Goal: Task Accomplishment & Management: Complete application form

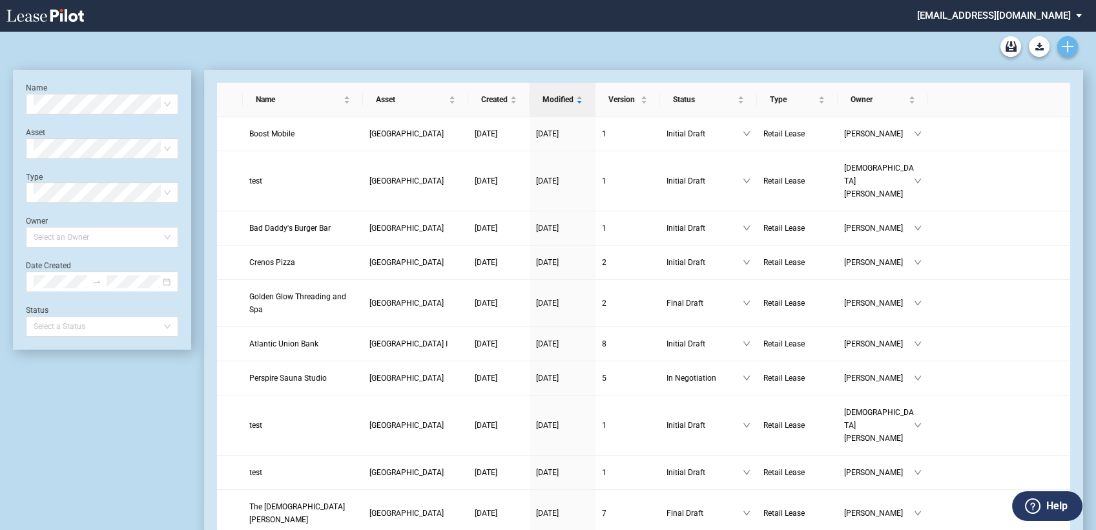
click at [1068, 48] on icon "Create new document" at bounding box center [1068, 47] width 12 height 12
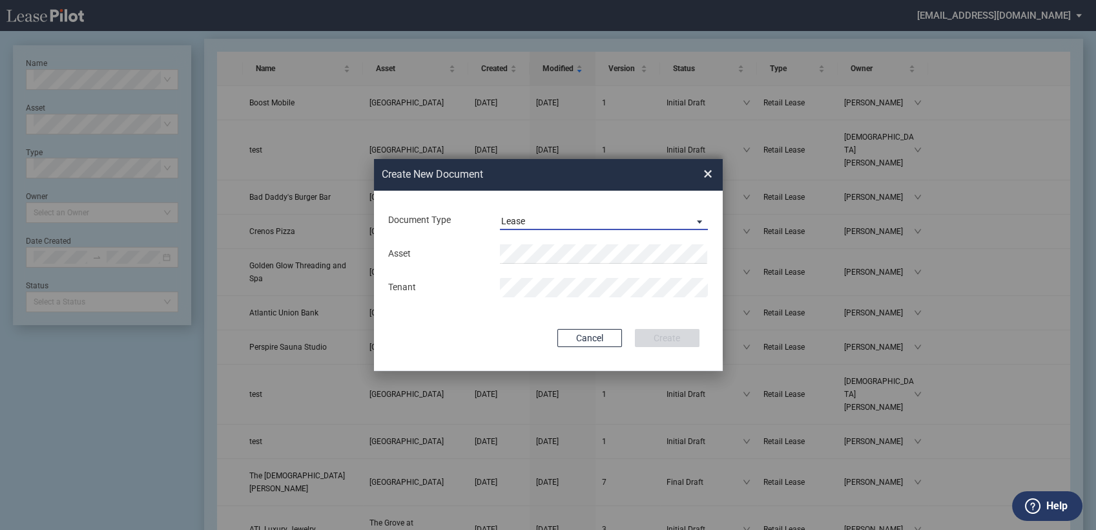
click at [518, 224] on div "Lease" at bounding box center [513, 221] width 24 height 10
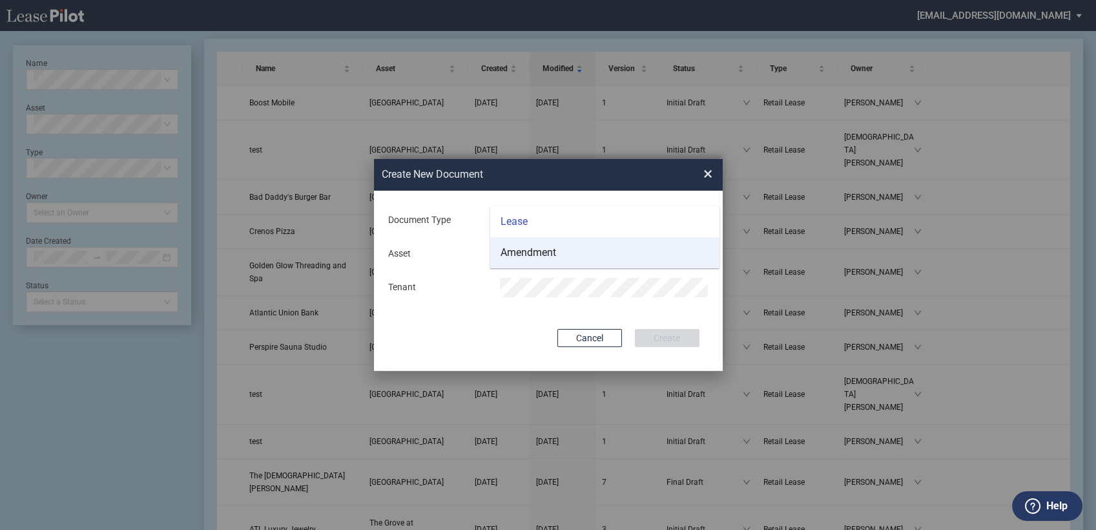
click at [517, 255] on div "Amendment" at bounding box center [529, 252] width 56 height 14
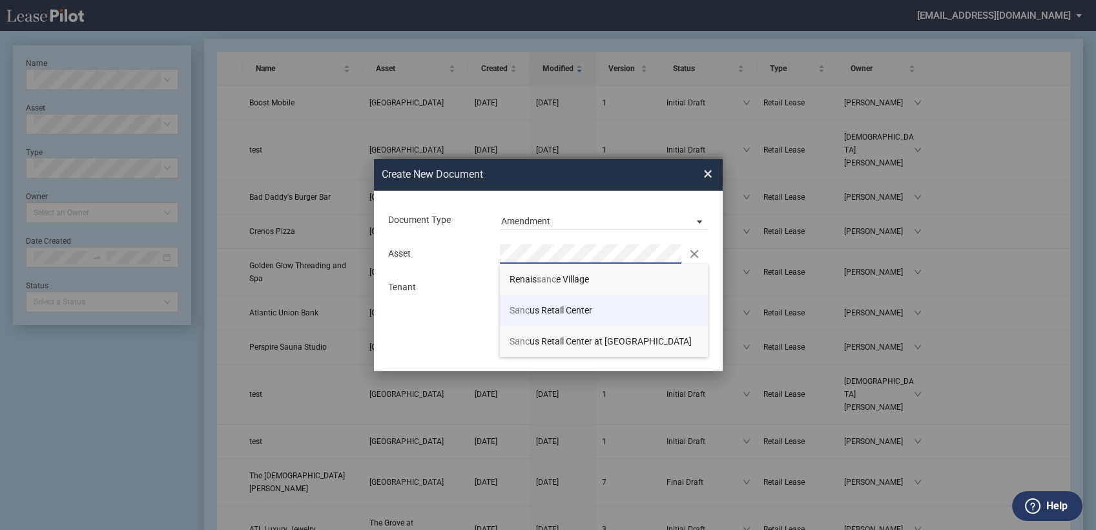
click at [530, 313] on span "Sanc us Retail Center" at bounding box center [551, 310] width 83 height 10
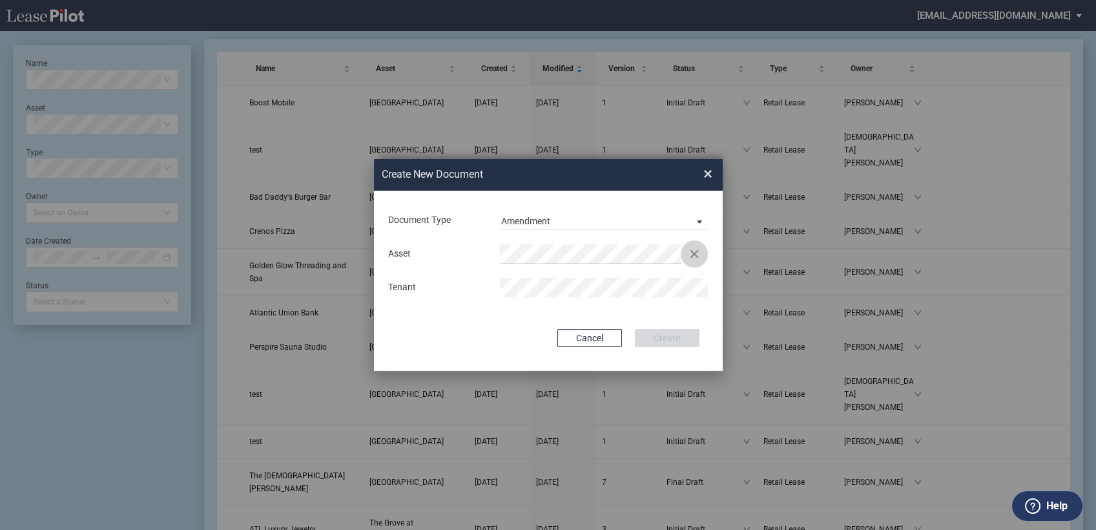
click at [691, 251] on button "Clear" at bounding box center [694, 253] width 19 height 19
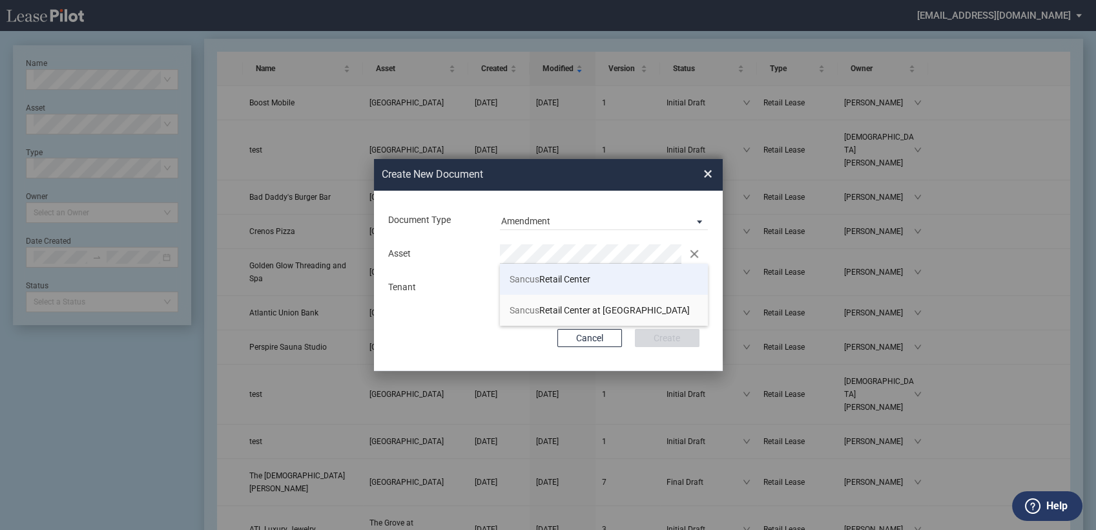
click at [531, 278] on span "Sancus" at bounding box center [525, 279] width 30 height 10
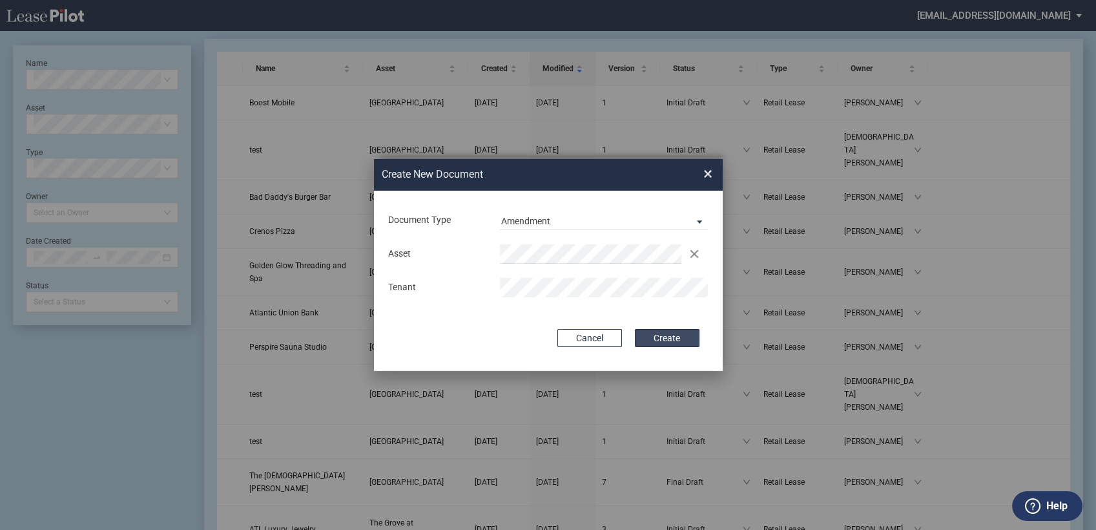
click at [670, 336] on button "Create" at bounding box center [667, 338] width 65 height 18
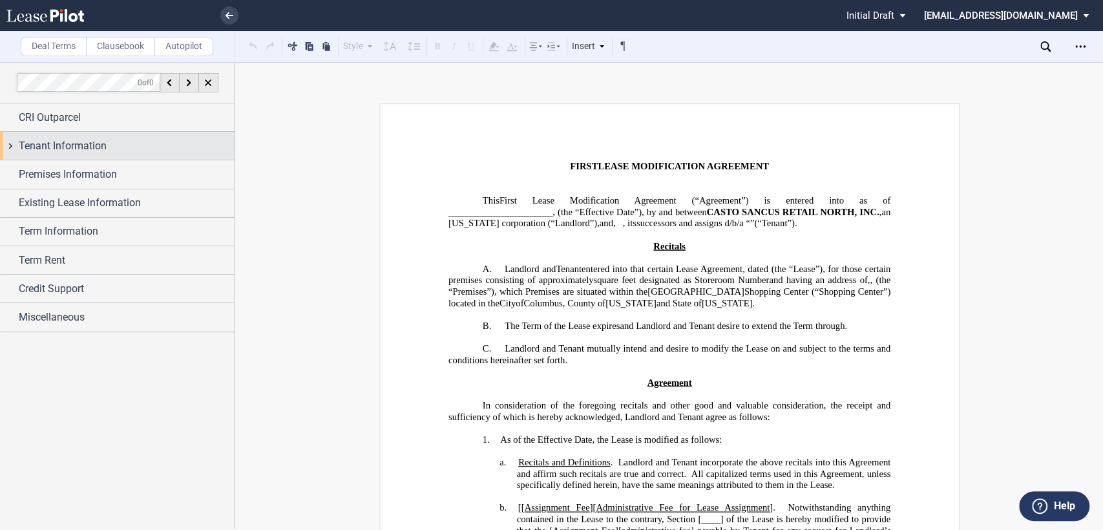
click at [10, 143] on div "Tenant Information" at bounding box center [117, 146] width 234 height 28
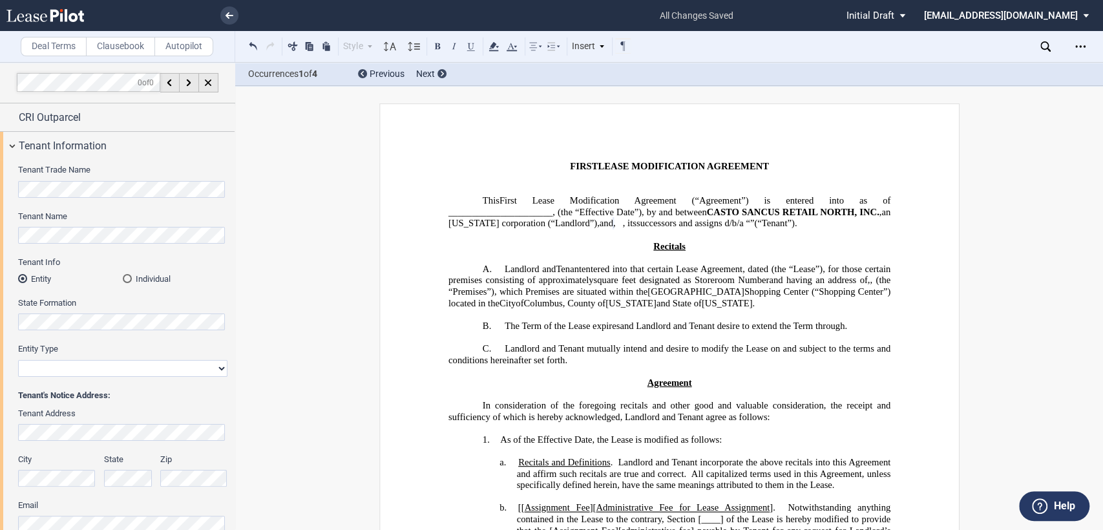
click at [547, 220] on span at bounding box center [546, 223] width 3 height 11
click at [636, 229] on span "successors and assigns d/b/a" at bounding box center [689, 223] width 107 height 11
click at [817, 229] on p "This Assignment, Assumption and ﻿ ﻿ First Lease Modification Agreement (“Agreem…" at bounding box center [669, 212] width 442 height 34
click at [621, 239] on p "﻿" at bounding box center [669, 235] width 442 height 12
click at [83, 368] on select "Corporation Limited Liability Company General Partnership Limited Partnership O…" at bounding box center [122, 368] width 209 height 17
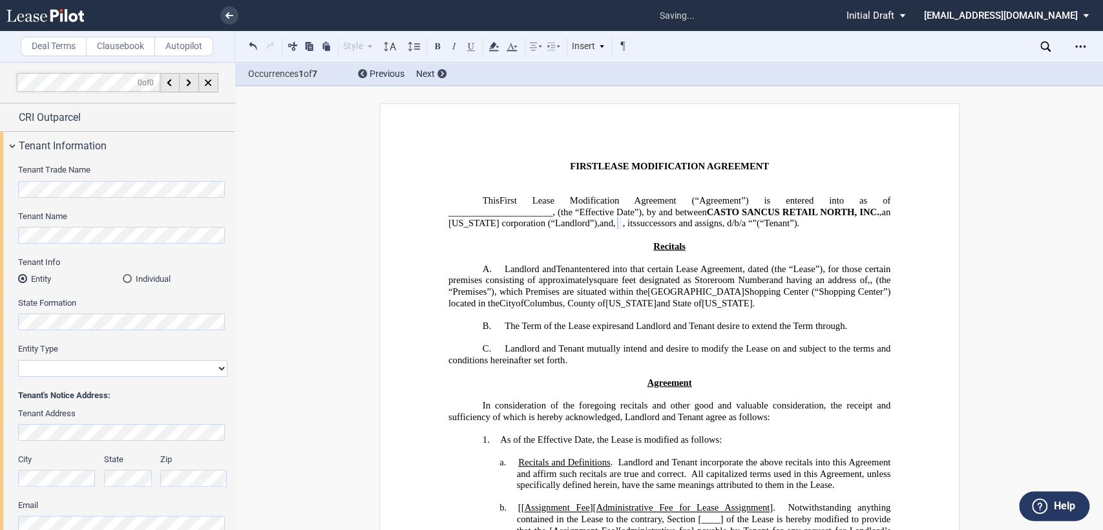
select select "limited liability company"
click at [18, 360] on select "Corporation Limited Liability Company General Partnership Limited Partnership O…" at bounding box center [122, 368] width 209 height 17
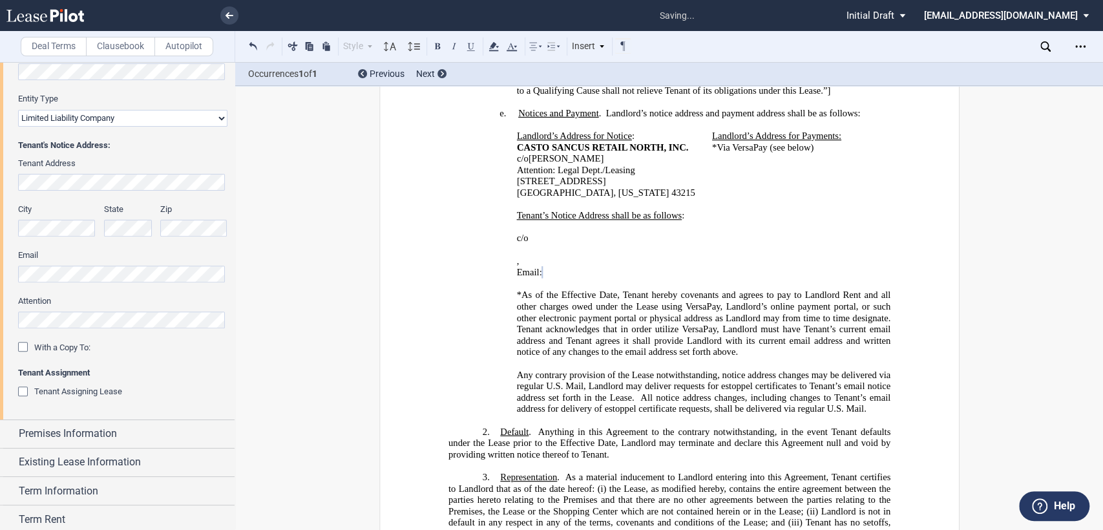
scroll to position [287, 0]
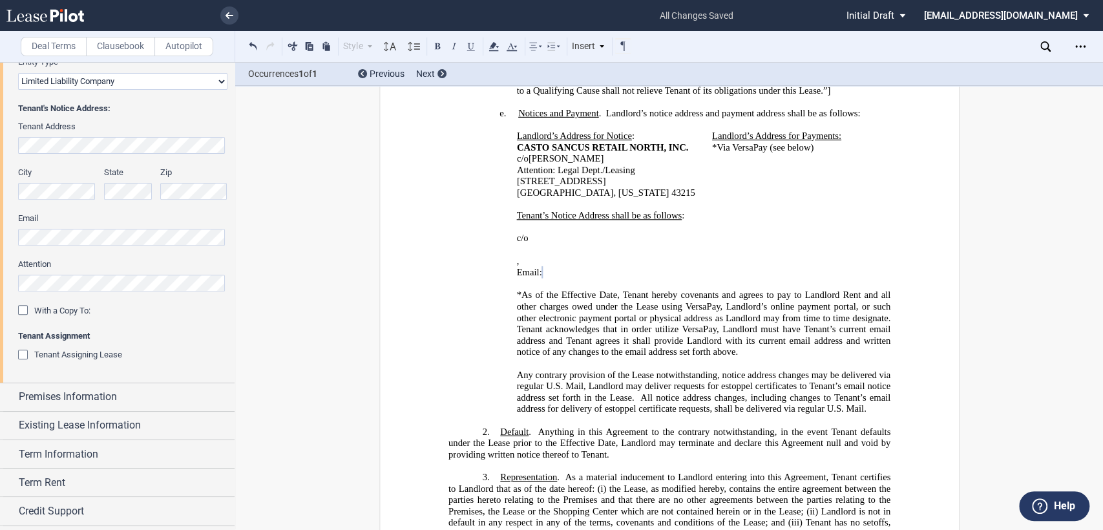
click at [21, 308] on div "With a Copy To:" at bounding box center [24, 311] width 13 height 13
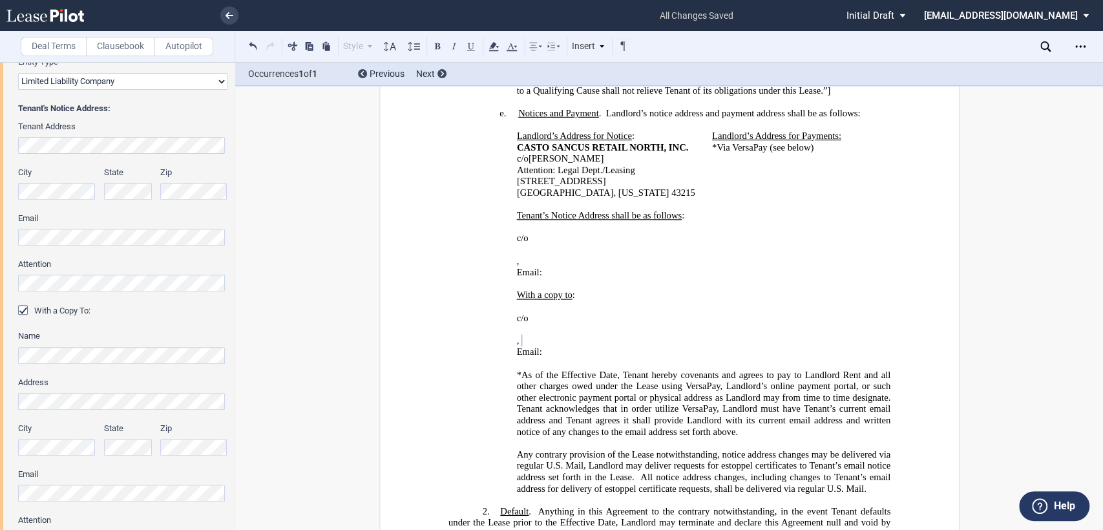
scroll to position [430, 0]
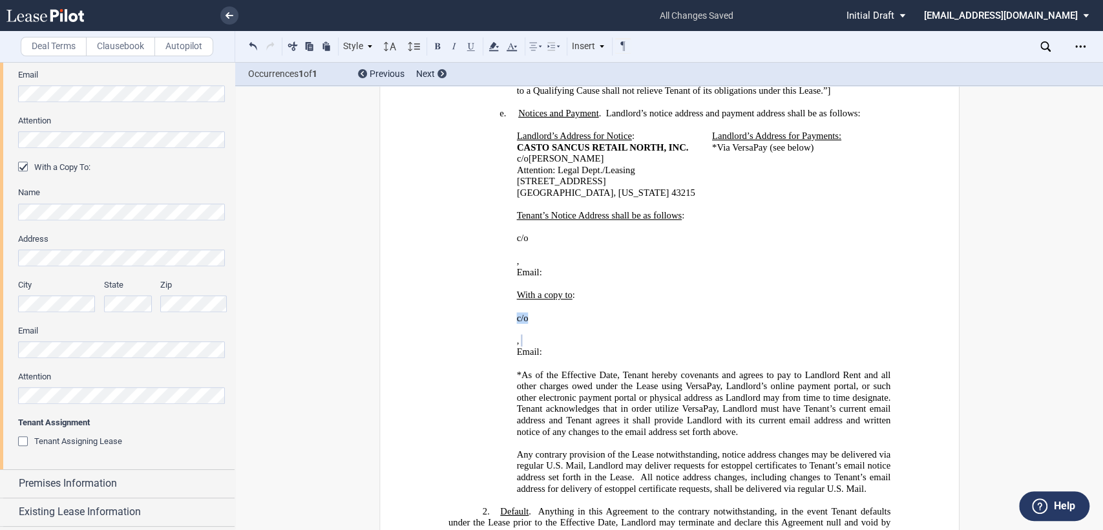
drag, startPoint x: 512, startPoint y: 297, endPoint x: 610, endPoint y: 294, distance: 98.9
click at [610, 312] on p "c/o ﻿ ﻿" at bounding box center [703, 318] width 374 height 12
click at [518, 312] on p "﻿ ﻿" at bounding box center [703, 318] width 374 height 12
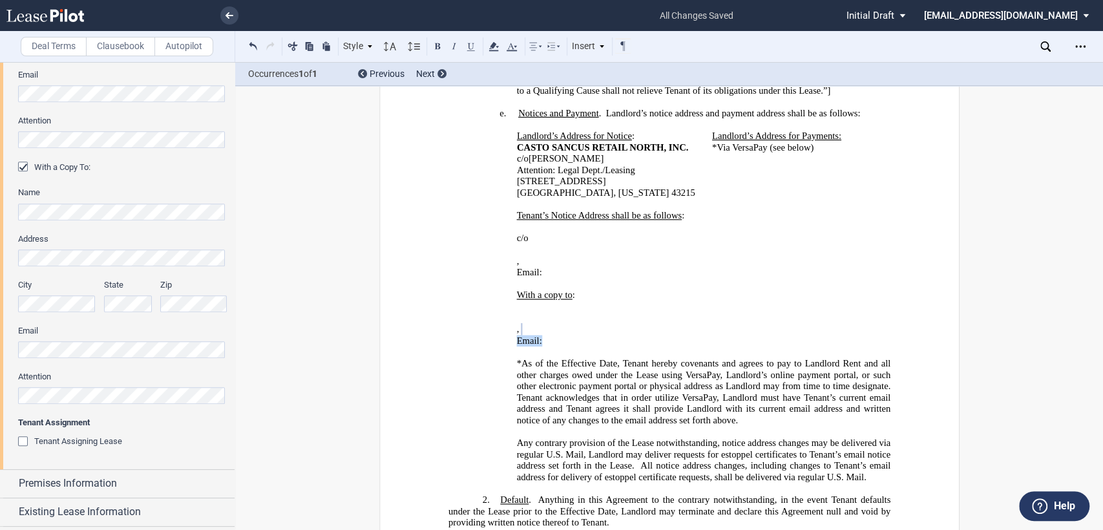
drag, startPoint x: 507, startPoint y: 318, endPoint x: 628, endPoint y: 315, distance: 120.9
click at [628, 315] on div "With a copy to : ﻿ ﻿ ﻿ ﻿ ﻿ ﻿ , ﻿ ﻿ ﻿ ﻿ Email: ﻿ ﻿" at bounding box center [669, 323] width 442 height 68
click at [519, 335] on p "﻿ ﻿ ﻿" at bounding box center [703, 341] width 374 height 12
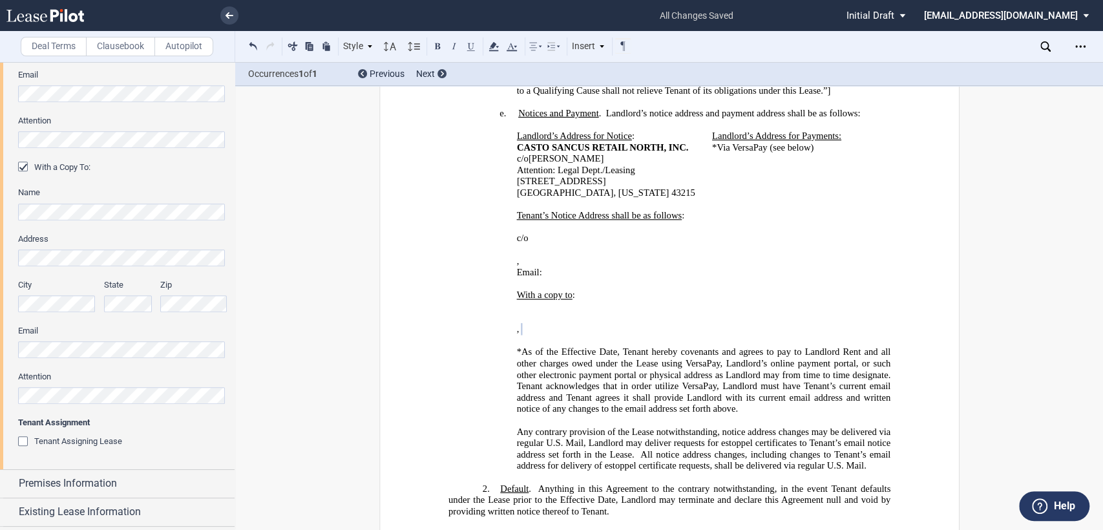
click at [515, 335] on p at bounding box center [669, 341] width 442 height 12
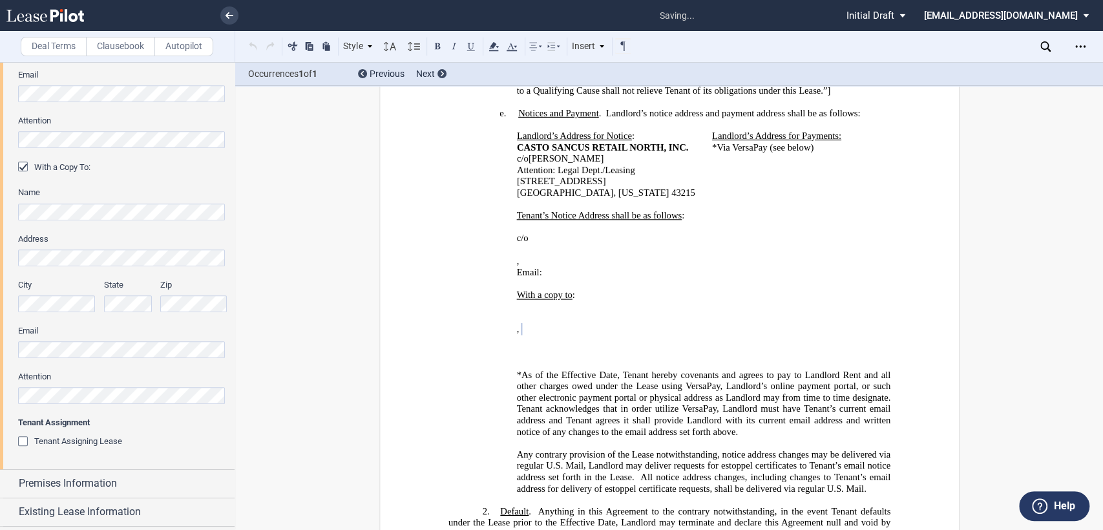
drag, startPoint x: 508, startPoint y: 276, endPoint x: 602, endPoint y: 274, distance: 93.7
click at [602, 289] on div "With a copy to : ﻿ ﻿ ﻿ ﻿ ﻿ ﻿ , ﻿ ﻿ ﻿ ﻿ ﻿ ﻿" at bounding box center [669, 328] width 442 height 79
click at [544, 346] on p "﻿" at bounding box center [669, 352] width 442 height 12
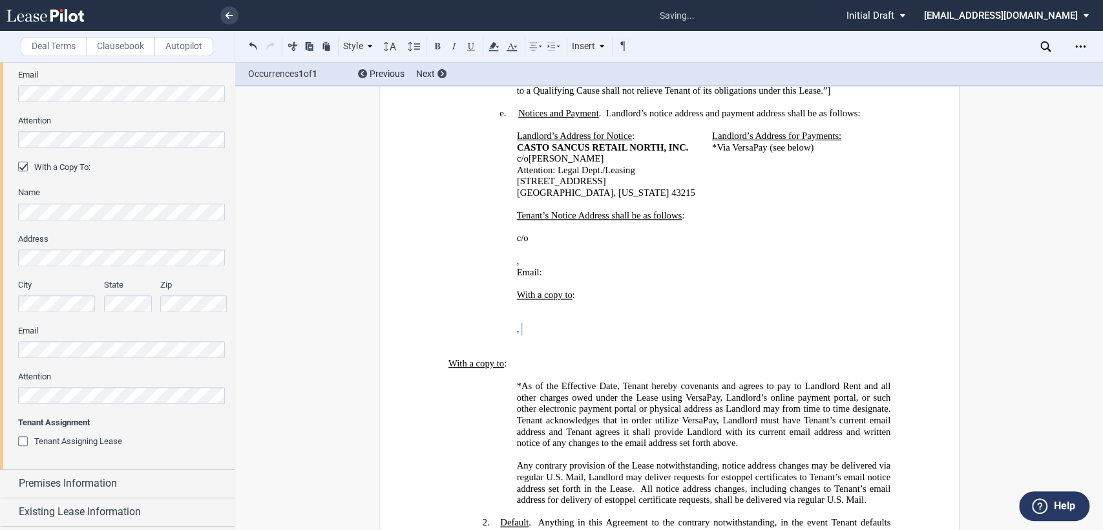
click at [491, 358] on span "With a copy to" at bounding box center [476, 363] width 56 height 11
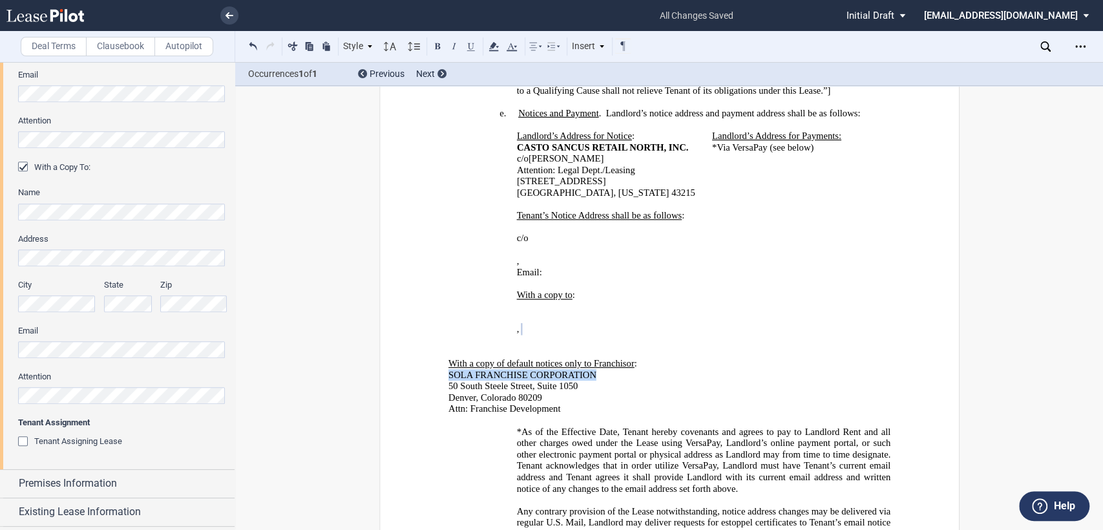
drag, startPoint x: 443, startPoint y: 353, endPoint x: 599, endPoint y: 351, distance: 156.3
click at [439, 46] on button at bounding box center [438, 46] width 16 height 16
click at [653, 380] on p "﻿50 South Steele Street, Suite 1050" at bounding box center [669, 386] width 442 height 12
click at [448, 335] on span at bounding box center [449, 340] width 3 height 11
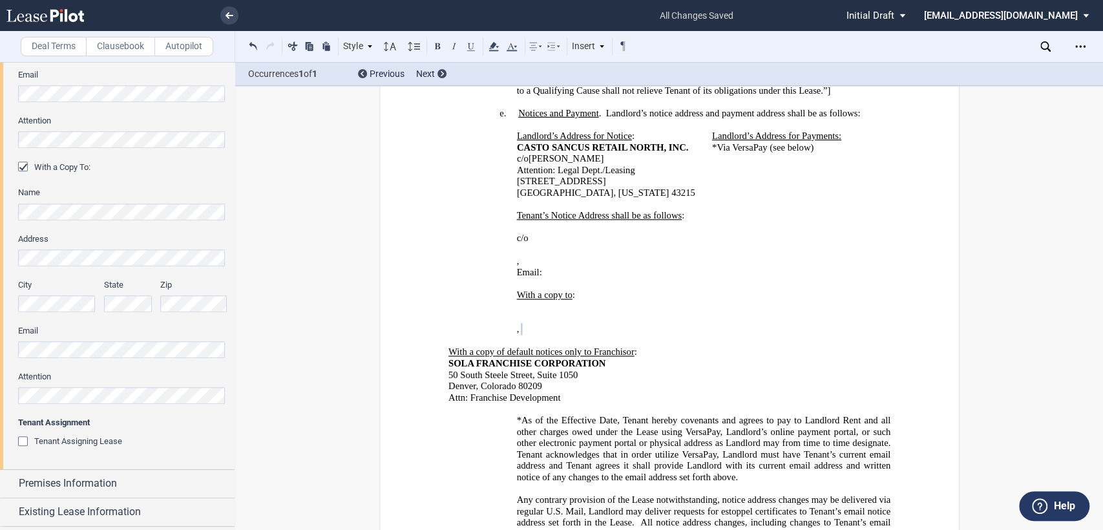
click at [503, 224] on div "﻿ ﻿ c/o ﻿ ﻿ ﻿ ﻿ ﻿ ﻿ , ﻿ ﻿ ﻿ ﻿ Email: ﻿ ﻿ ﻿" at bounding box center [669, 255] width 442 height 68
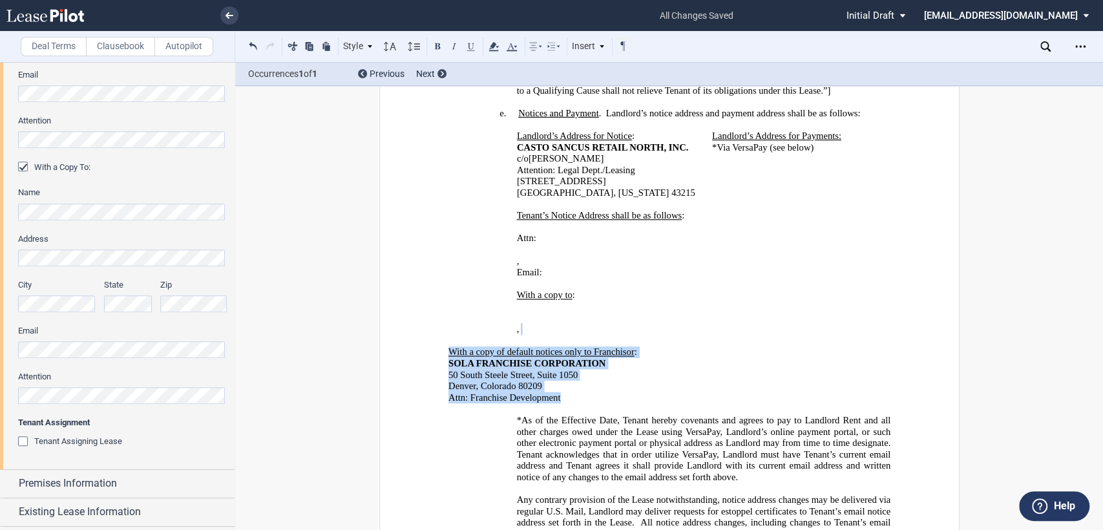
drag, startPoint x: 442, startPoint y: 329, endPoint x: 574, endPoint y: 375, distance: 140.1
click at [558, 47] on use at bounding box center [553, 47] width 12 height 8
click at [583, 74] on icon at bounding box center [582, 72] width 10 height 10
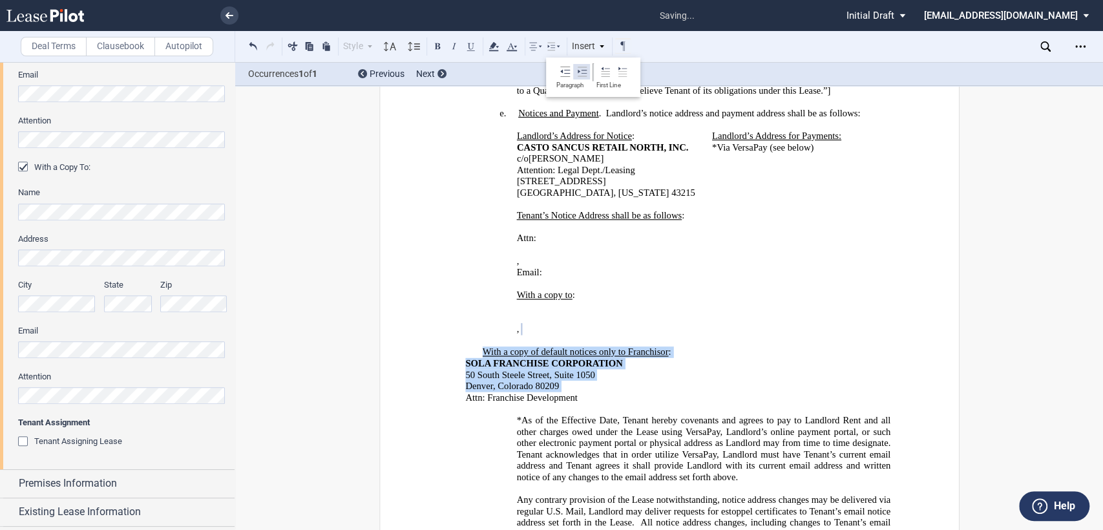
click at [583, 74] on icon at bounding box center [582, 72] width 10 height 10
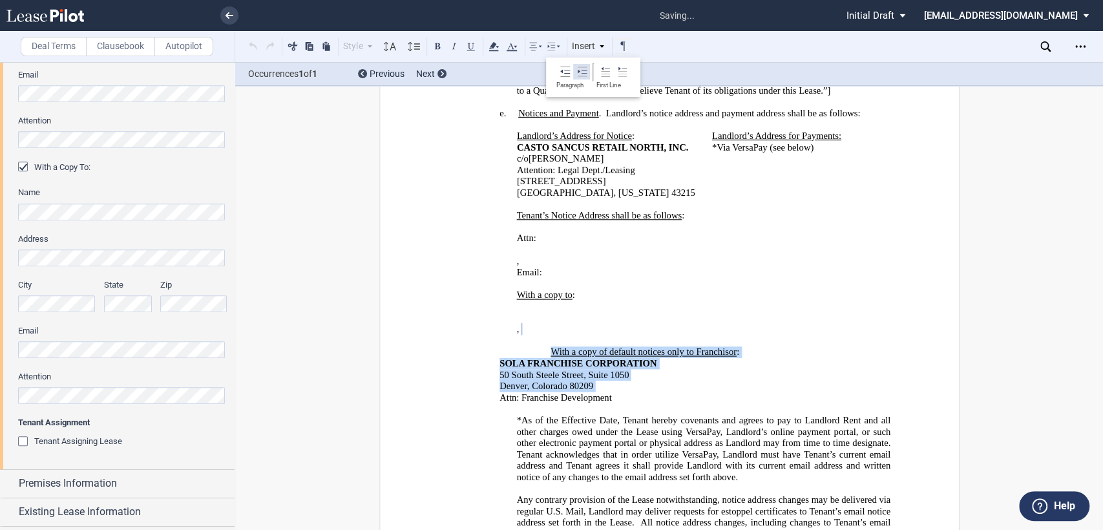
click at [583, 74] on icon at bounding box center [582, 72] width 10 height 10
click at [579, 346] on span "With a copy of default notices only to Franchisor :" at bounding box center [703, 352] width 374 height 12
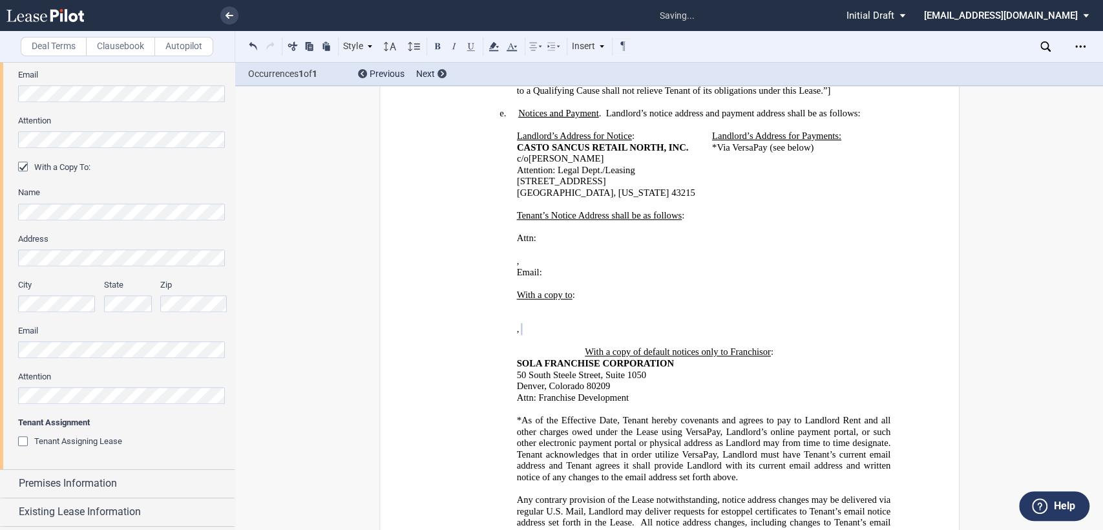
click at [579, 346] on span "With a copy of default notices only to Franchisor :" at bounding box center [703, 352] width 374 height 12
click at [520, 346] on span "With a copy of default notices only to Franchisor :" at bounding box center [703, 352] width 374 height 12
click at [516, 346] on span "With a copy of default notices only to Franchisor :" at bounding box center [703, 352] width 374 height 12
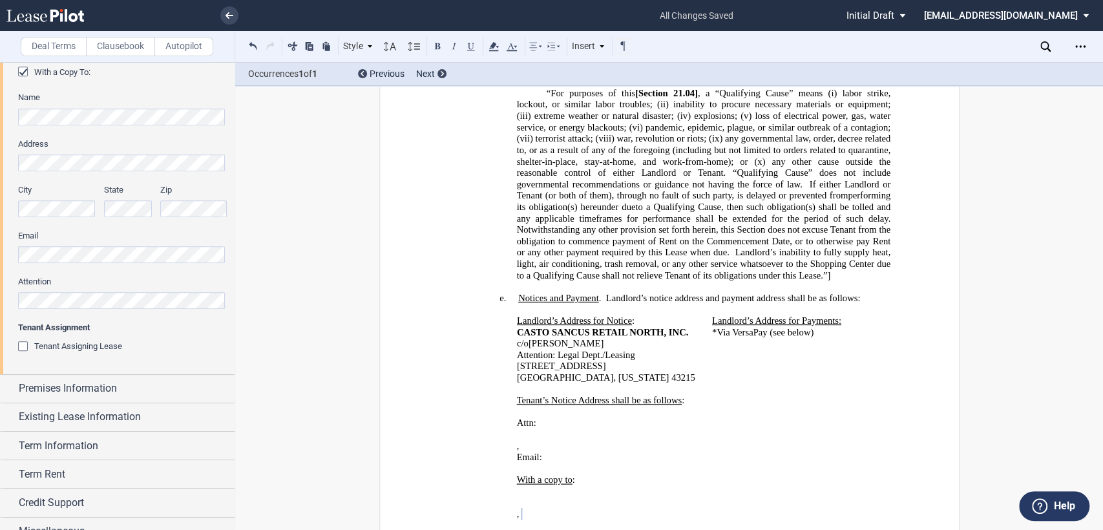
scroll to position [541, 0]
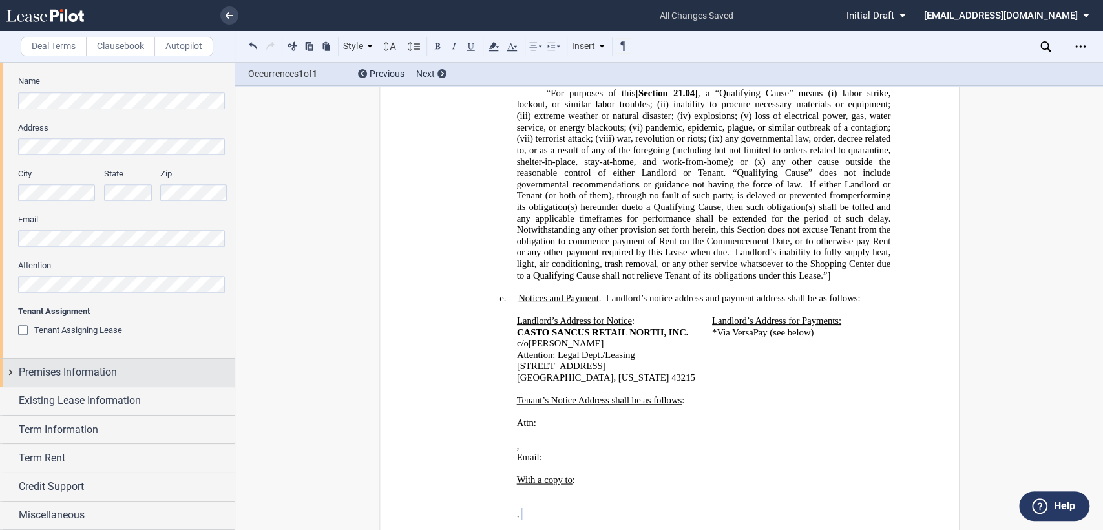
click at [10, 373] on div "Premises Information" at bounding box center [117, 373] width 234 height 28
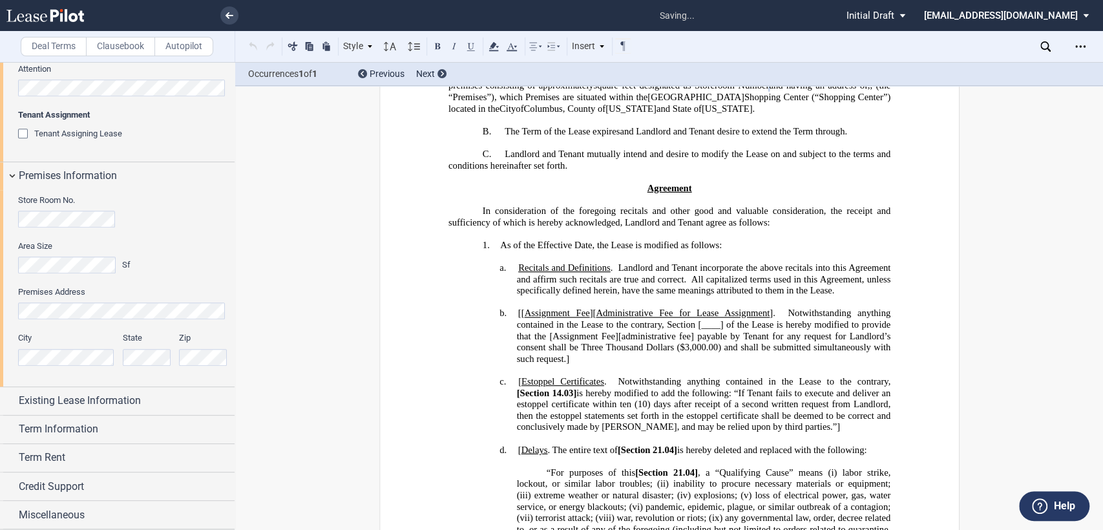
scroll to position [28, 0]
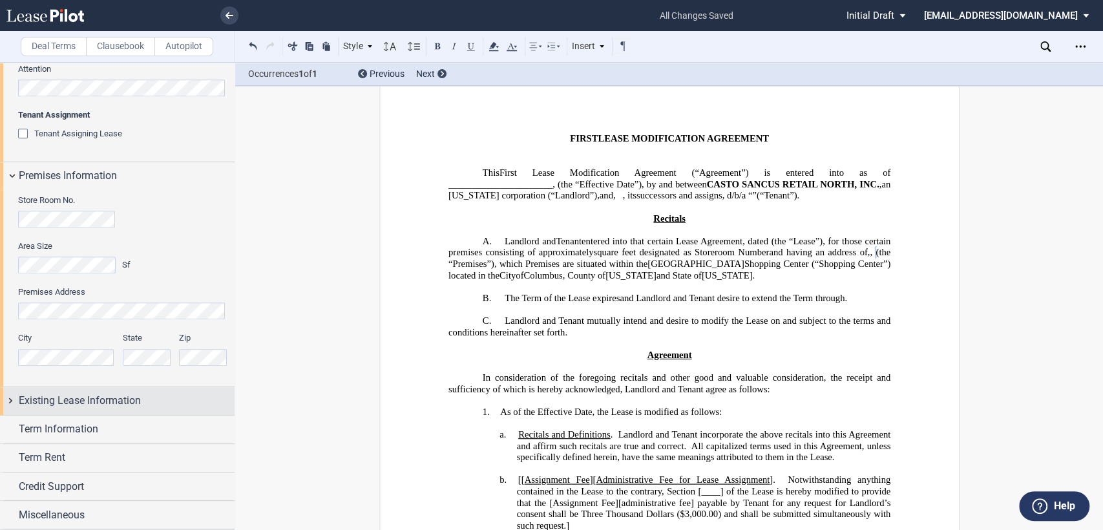
click at [11, 400] on div "Existing Lease Information" at bounding box center [117, 401] width 234 height 28
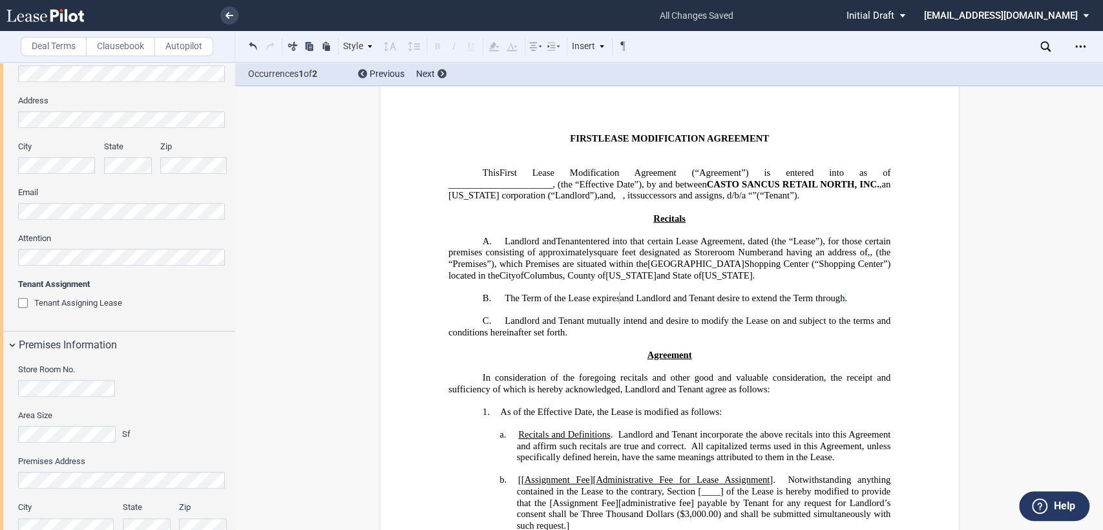
scroll to position [552, 0]
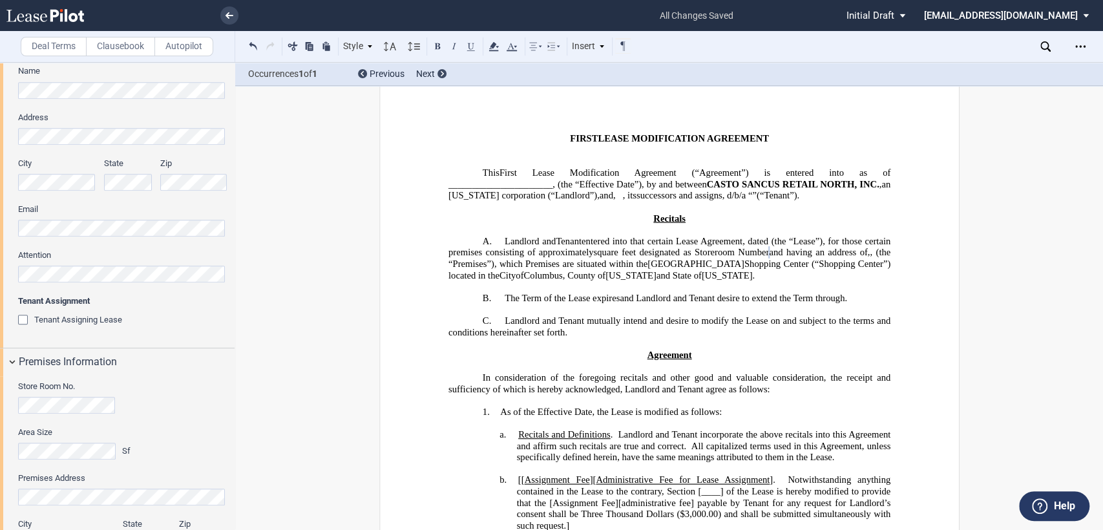
click at [594, 254] on span ", for those certain premises consisting of approximately" at bounding box center [670, 247] width 444 height 22
click at [727, 265] on span "(the “Premises”), which Premises are situated within the" at bounding box center [612, 263] width 229 height 11
click at [825, 258] on span "﻿s" at bounding box center [827, 252] width 4 height 11
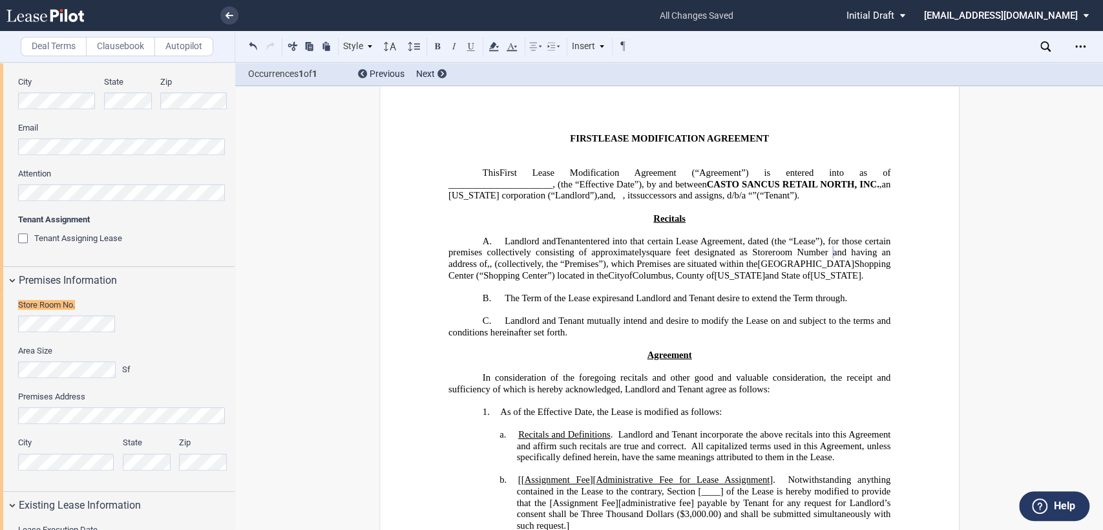
scroll to position [642, 0]
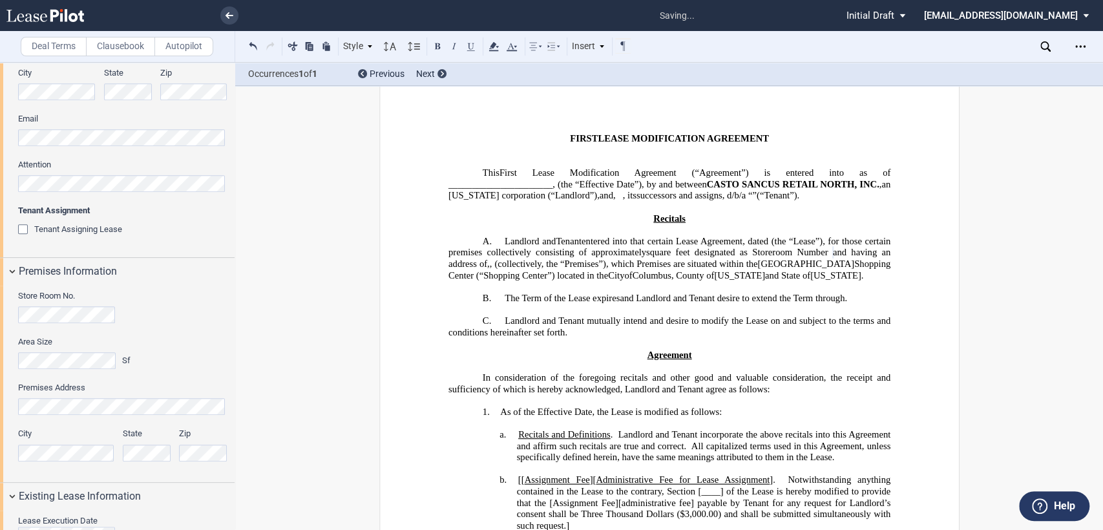
click at [757, 264] on span "(collectively, the “Premises”), which Premises are situated within the" at bounding box center [625, 263] width 263 height 11
drag, startPoint x: 596, startPoint y: 254, endPoint x: 641, endPoint y: 255, distance: 45.9
click at [641, 255] on span ", for those certain premises collectively consisting of approximately" at bounding box center [670, 247] width 444 height 22
click at [682, 304] on span "and Landlord and Tenant desire to extend the Term through" at bounding box center [731, 298] width 225 height 11
click at [771, 242] on span at bounding box center [768, 241] width 3 height 11
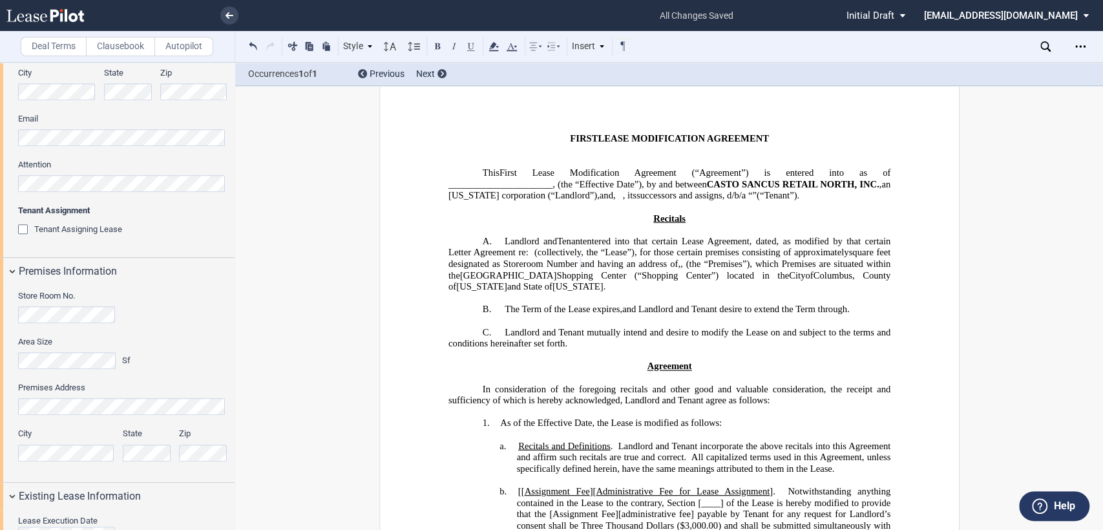
click at [596, 256] on span "﻿ as modified by that certain Letter Agreement re:" at bounding box center [670, 247] width 444 height 22
click at [554, 180] on span at bounding box center [555, 184] width 3 height 11
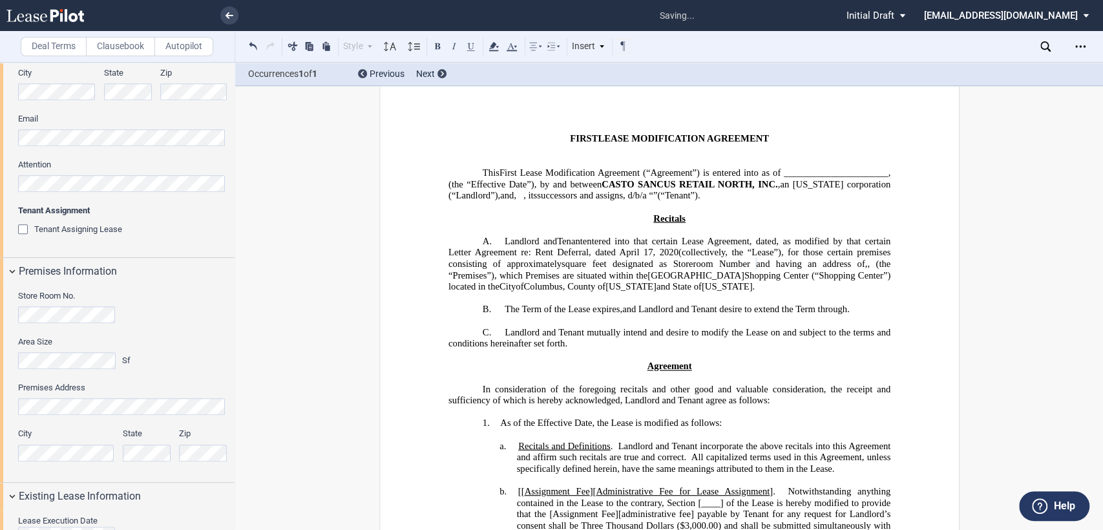
click at [829, 171] on span "Lease Modification Agreement (“Agreement”) is entered into as of ______________…" at bounding box center [704, 172] width 370 height 11
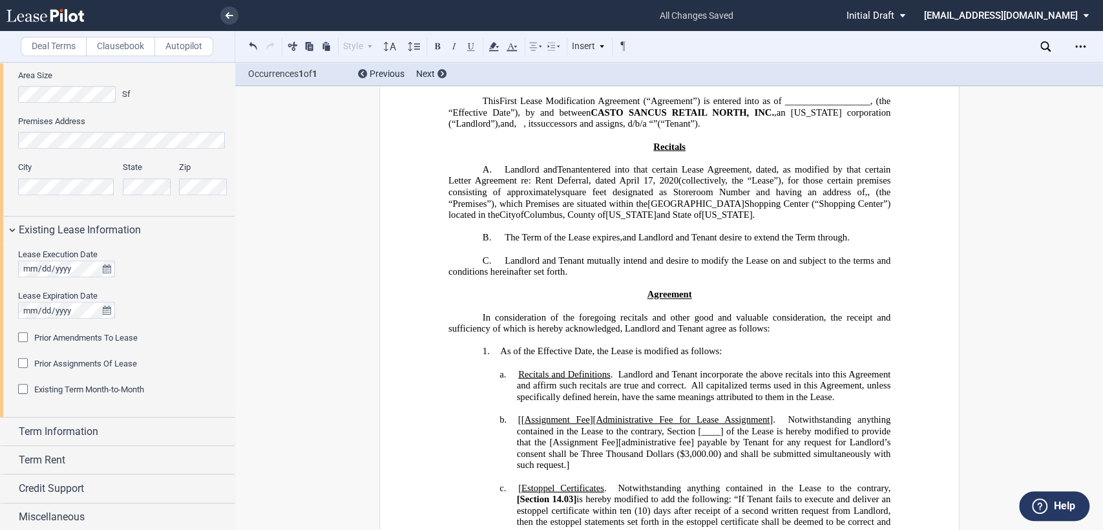
scroll to position [910, 0]
click at [8, 430] on div "Term Information" at bounding box center [117, 429] width 234 height 28
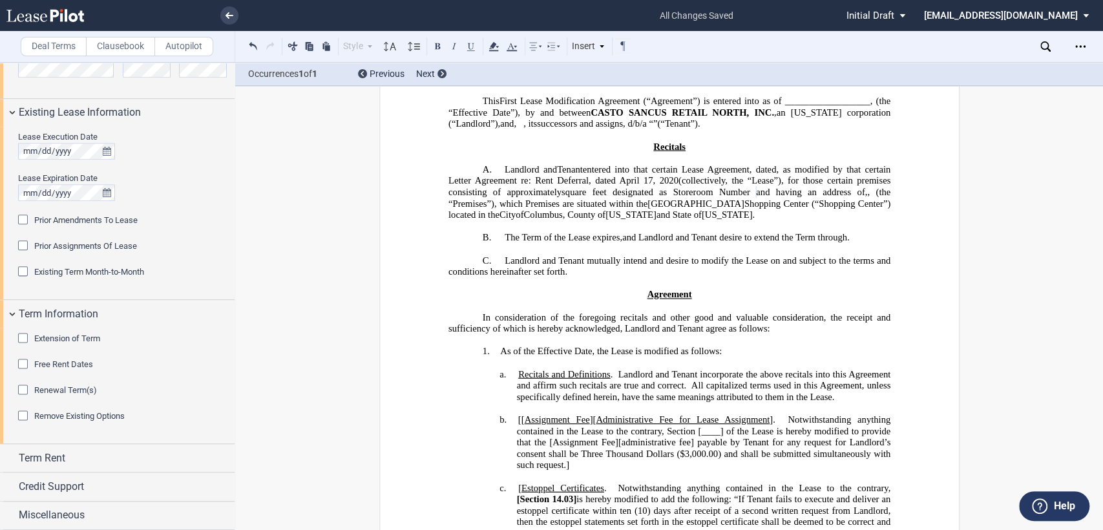
click at [20, 338] on div "Extension of Term" at bounding box center [24, 339] width 13 height 13
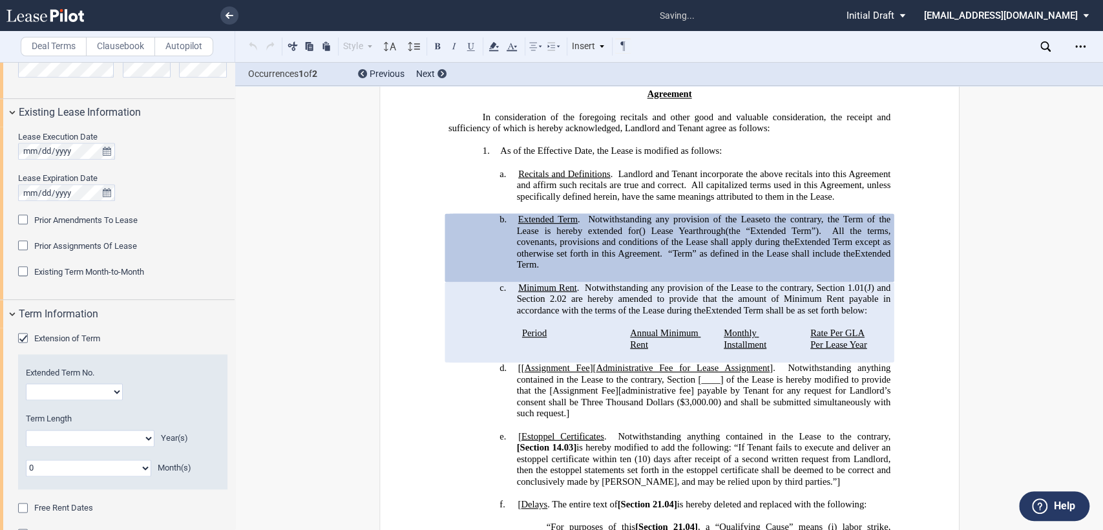
scroll to position [300, 0]
click at [112, 389] on select "1 2 3 4 5 6 7 8 9 10 11 12 13 14 15 16 17 18 19 20" at bounding box center [74, 391] width 97 height 17
select select "number:1"
click at [26, 383] on select "1 2 3 4 5 6 7 8 9 10 11 12 13 14 15 16 17 18 19 20" at bounding box center [74, 391] width 97 height 17
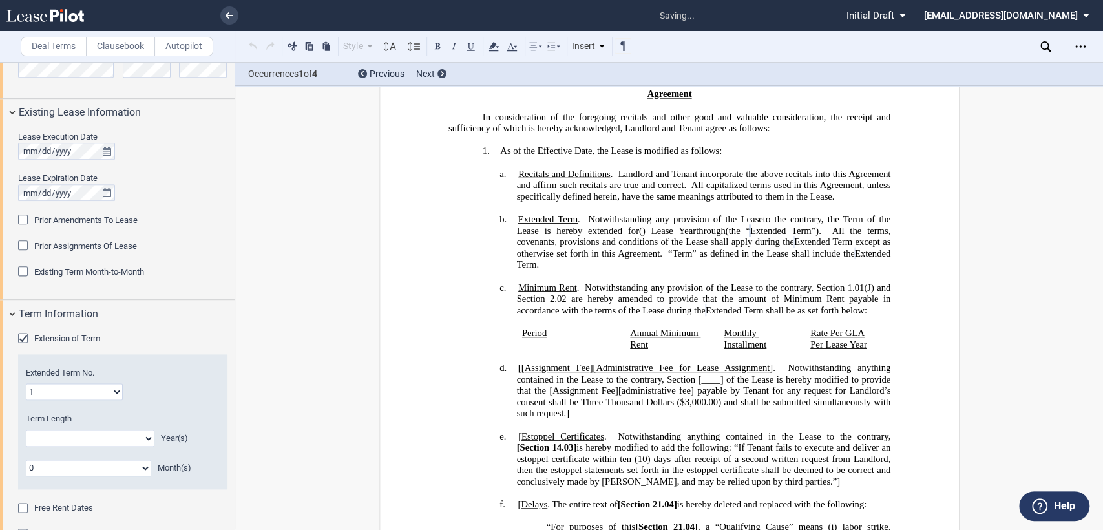
click at [74, 442] on select "0 1 2 3 4 5 6 7 8 9 10 11 12 13 14 15 16 17 18 19 20" at bounding box center [90, 438] width 129 height 17
select select "number:10"
click at [26, 430] on select "0 1 2 3 4 5 6 7 8 9 10 11 12 13 14 15 16 17 18 19 20" at bounding box center [90, 438] width 129 height 17
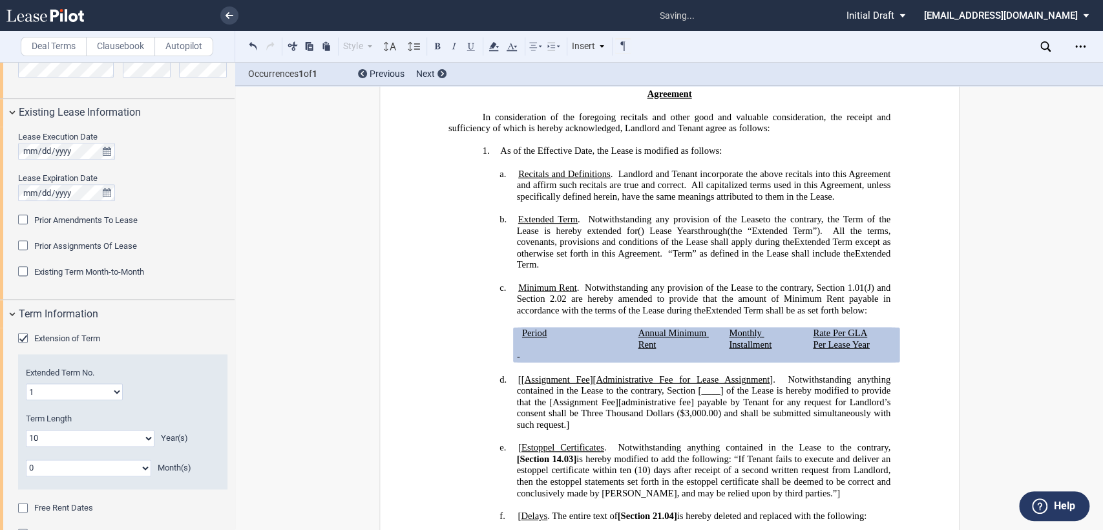
click at [25, 503] on div "Free Rent Dates" at bounding box center [24, 509] width 13 height 13
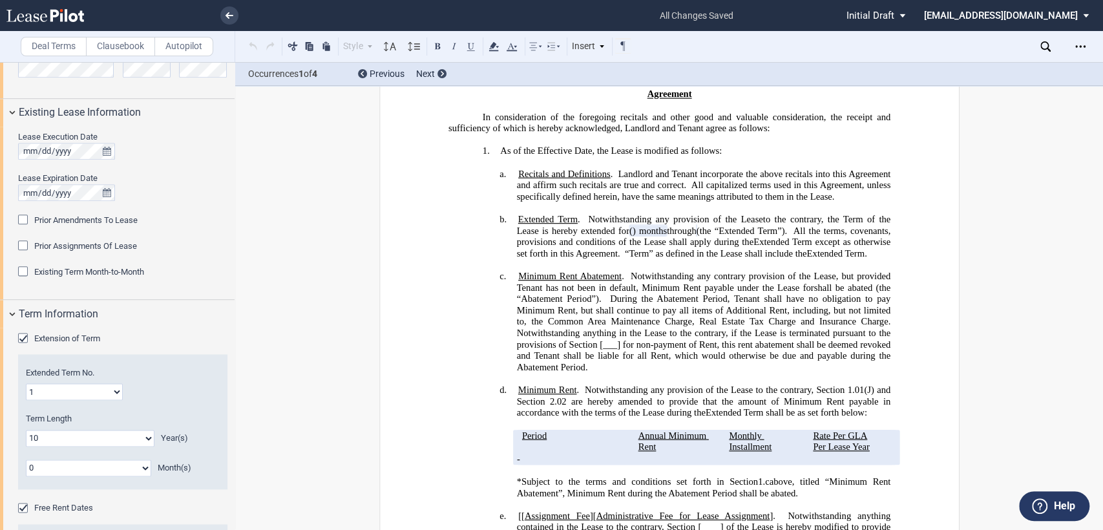
scroll to position [1354, 0]
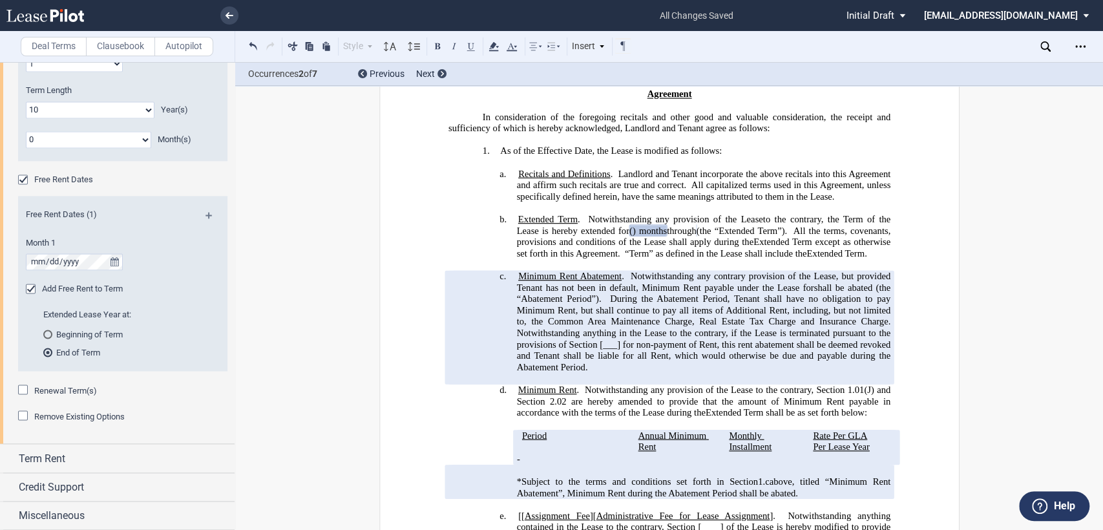
click at [594, 358] on span "Notwithstanding anything in the Lease to the contrary, if the Lease is terminat…" at bounding box center [704, 350] width 376 height 45
click at [845, 401] on span "1.01(J) and Section" at bounding box center [704, 395] width 376 height 22
click at [545, 406] on span at bounding box center [547, 400] width 5 height 11
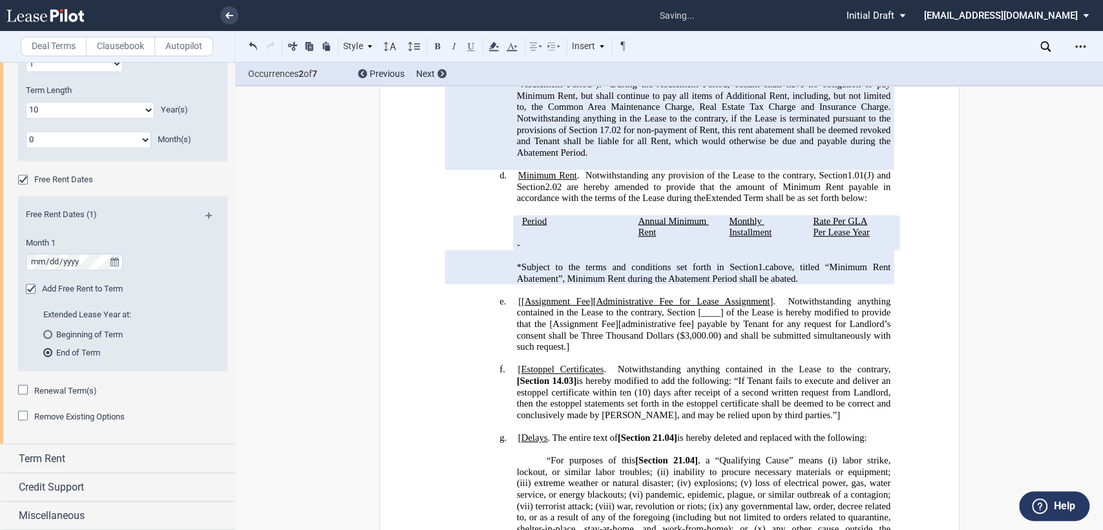
scroll to position [515, 0]
drag, startPoint x: 517, startPoint y: 229, endPoint x: 528, endPoint y: 231, distance: 11.3
click at [517, 229] on td "Period" at bounding box center [574, 225] width 116 height 23
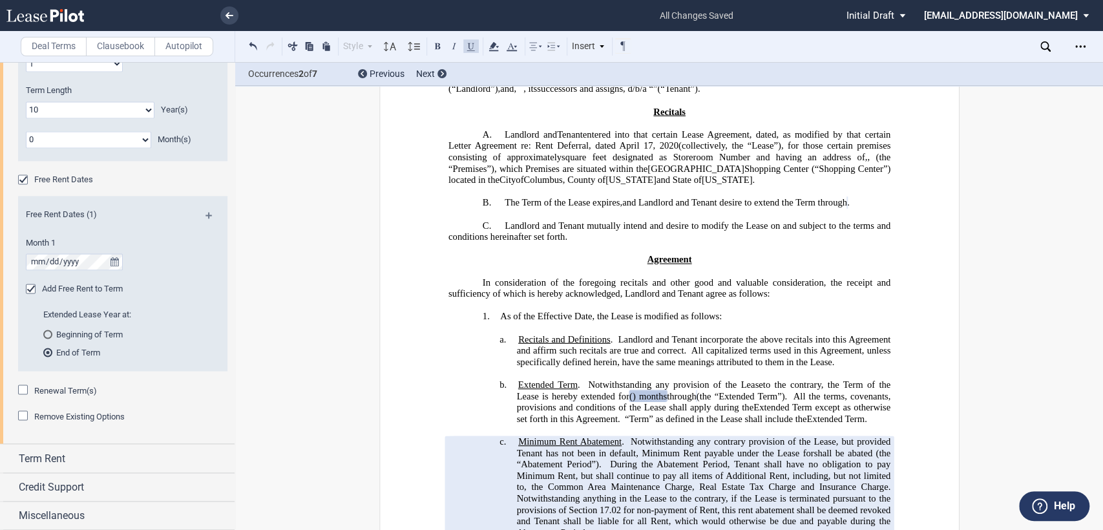
scroll to position [422, 0]
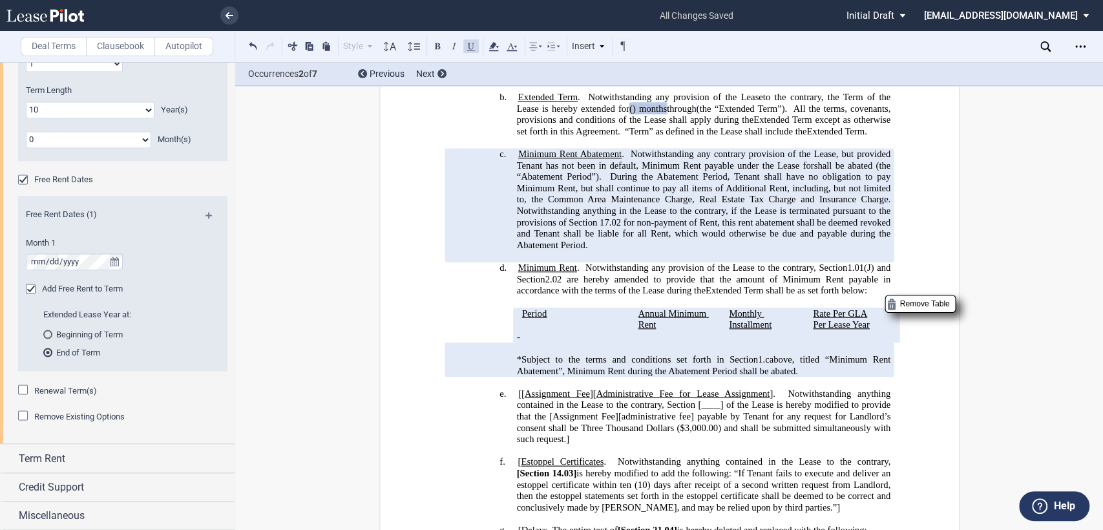
click at [523, 318] on span "Period" at bounding box center [533, 312] width 25 height 11
click at [521, 318] on span "Period" at bounding box center [533, 312] width 25 height 11
click at [22, 417] on div "Remove Existing Options" at bounding box center [24, 416] width 13 height 13
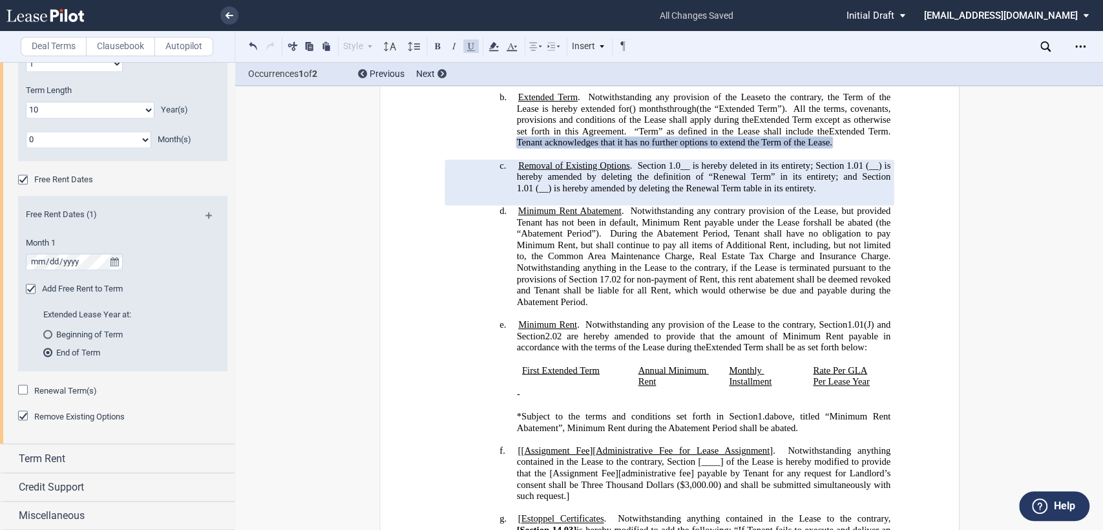
click at [677, 171] on span "Section 1.0__ is hereby deleted in its entirety; Section 1.01" at bounding box center [749, 165] width 225 height 11
click at [857, 171] on span "Section 1.05 is hereby deleted in its entirety; Section 1.01" at bounding box center [750, 165] width 224 height 11
click at [865, 182] on span "(__) is hereby amended by deleting the definition of “Renewal Term” in its enti…" at bounding box center [704, 177] width 376 height 34
click at [533, 194] on span at bounding box center [534, 188] width 3 height 11
click at [872, 193] on span "(__) is hereby amended by deleting the Renewal Term table in its entirety." at bounding box center [704, 182] width 376 height 22
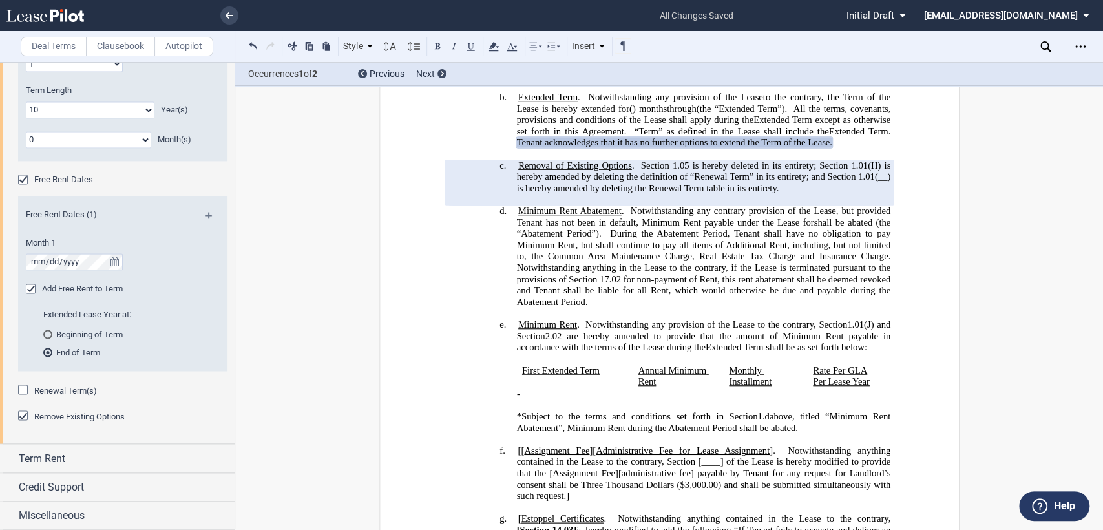
click at [873, 193] on span "(__) is hereby amended by deleting the Renewal Term table in its entirety." at bounding box center [704, 182] width 376 height 22
click at [506, 275] on div "!!SET_LEVEL_2!! !!Heading 4!! d. Minimum Rent Abatement . Notwithstanding any c…" at bounding box center [669, 262] width 442 height 114
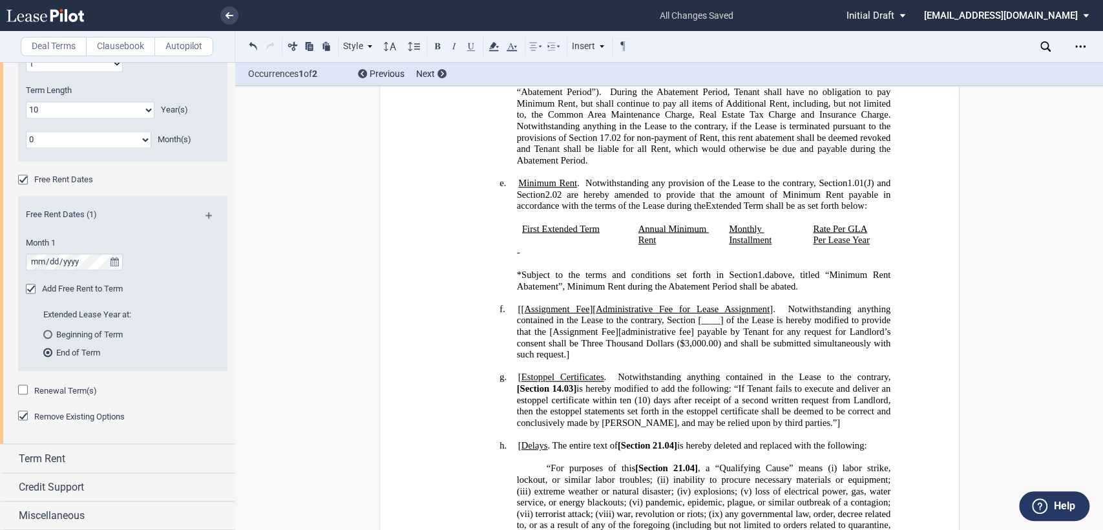
scroll to position [565, 0]
click at [762, 277] on span "." at bounding box center [763, 272] width 3 height 11
click at [775, 295] on p at bounding box center [669, 296] width 442 height 12
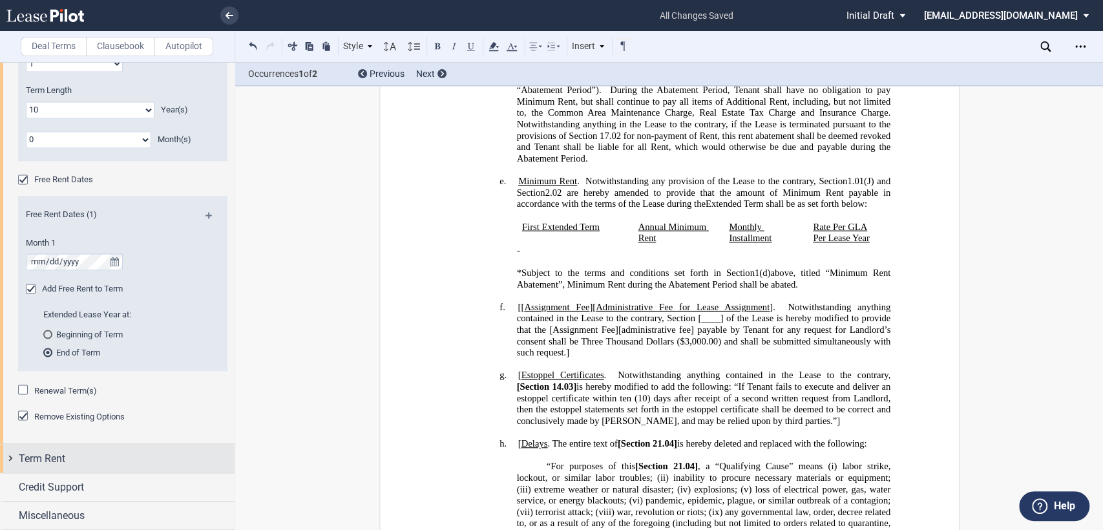
click at [10, 458] on div "Term Rent" at bounding box center [117, 458] width 234 height 28
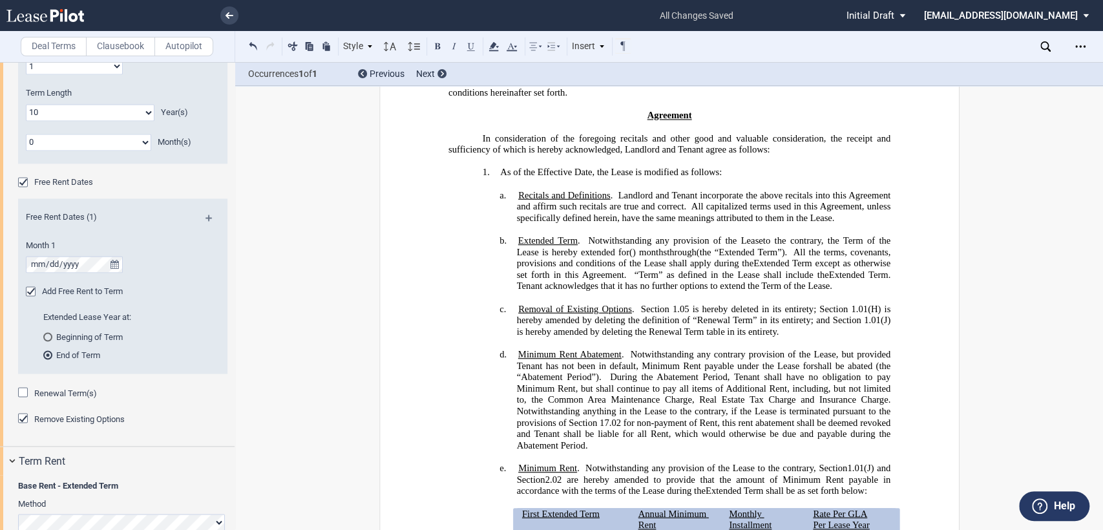
scroll to position [1507, 0]
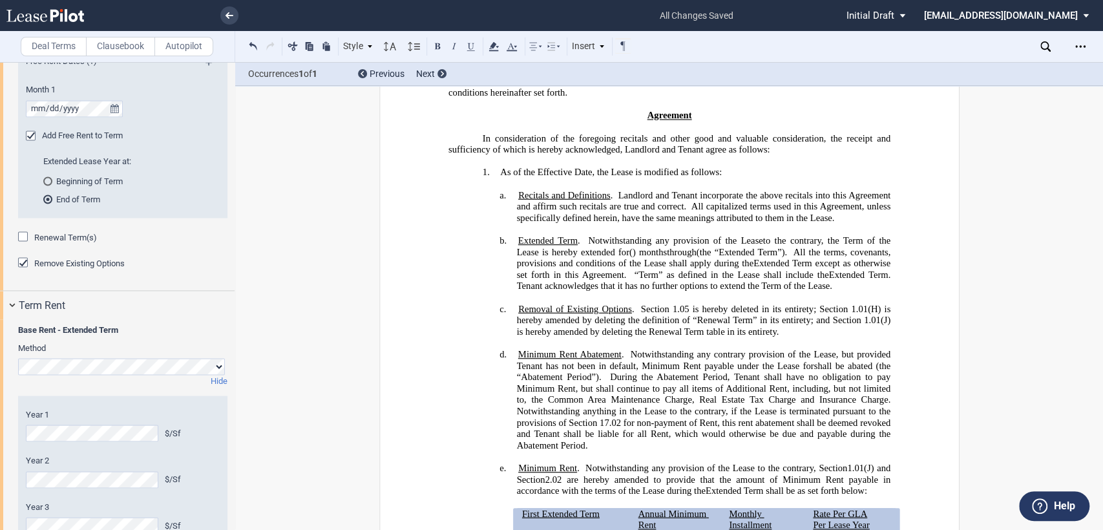
click at [19, 262] on div "Remove Existing Options" at bounding box center [24, 263] width 13 height 13
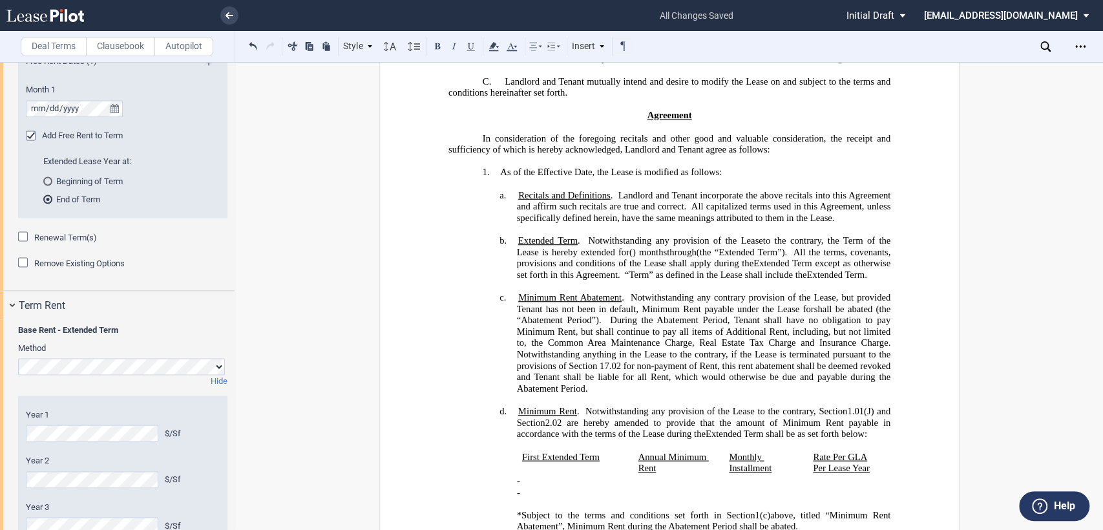
click at [25, 237] on div "Renewal Term(s)" at bounding box center [24, 237] width 13 height 13
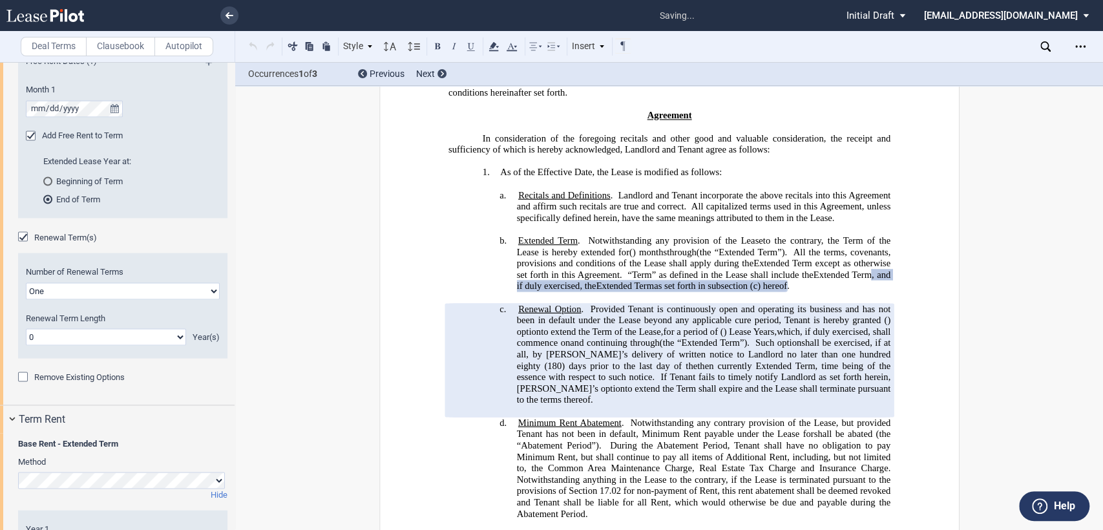
click at [209, 289] on select "One Two Three Four" at bounding box center [123, 290] width 194 height 17
select select "2"
click at [26, 282] on select "One Two Three Four" at bounding box center [123, 290] width 194 height 17
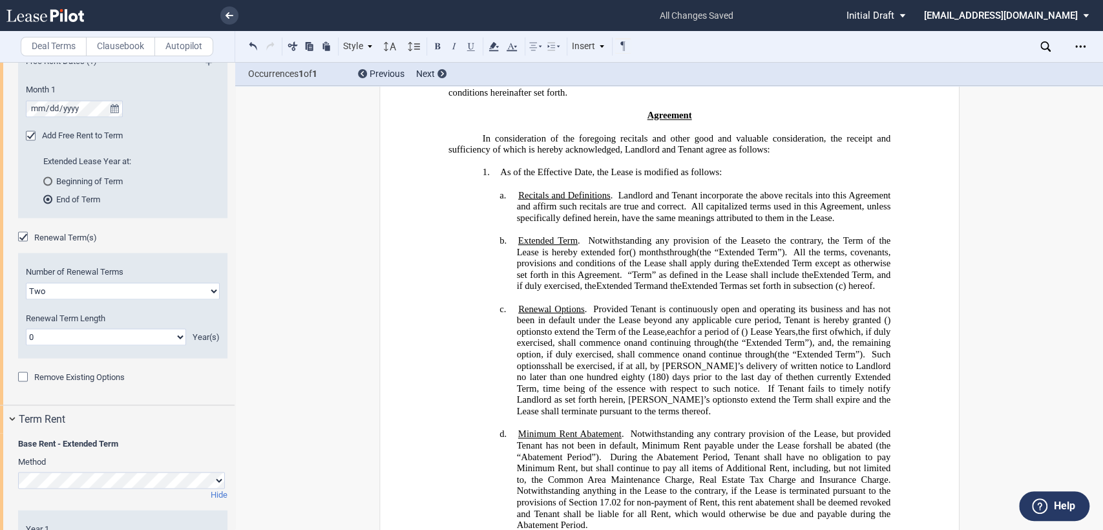
click at [81, 337] on select "0 1 2 3 4 5 6 7 8 9 10 11 12 13 14 15 16 17 18 19 20" at bounding box center [106, 336] width 160 height 17
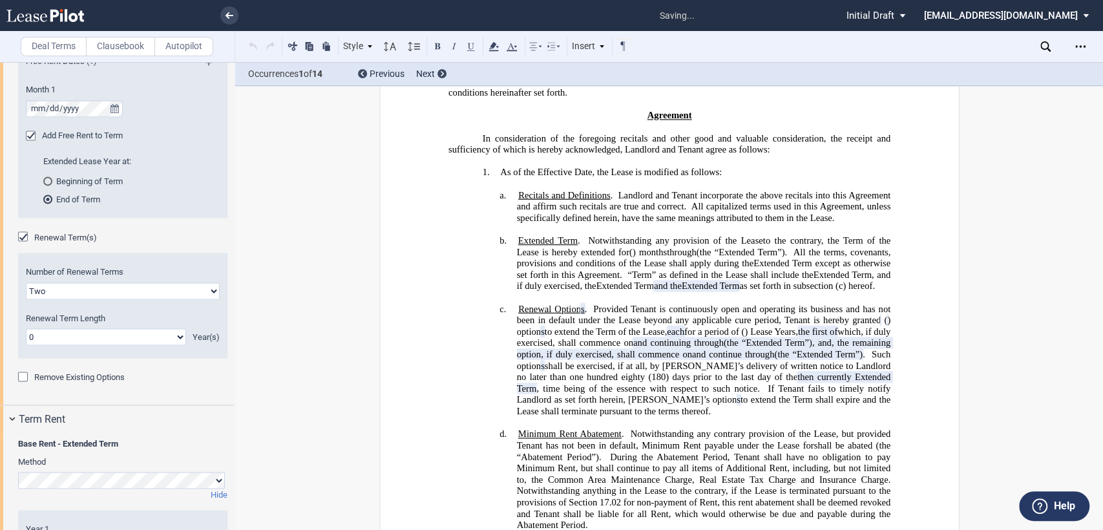
select select "number:5"
click at [26, 328] on select "0 1 2 3 4 5 6 7 8 9 10 11 12 13 14 15 16 17 18 19 20" at bounding box center [106, 336] width 160 height 17
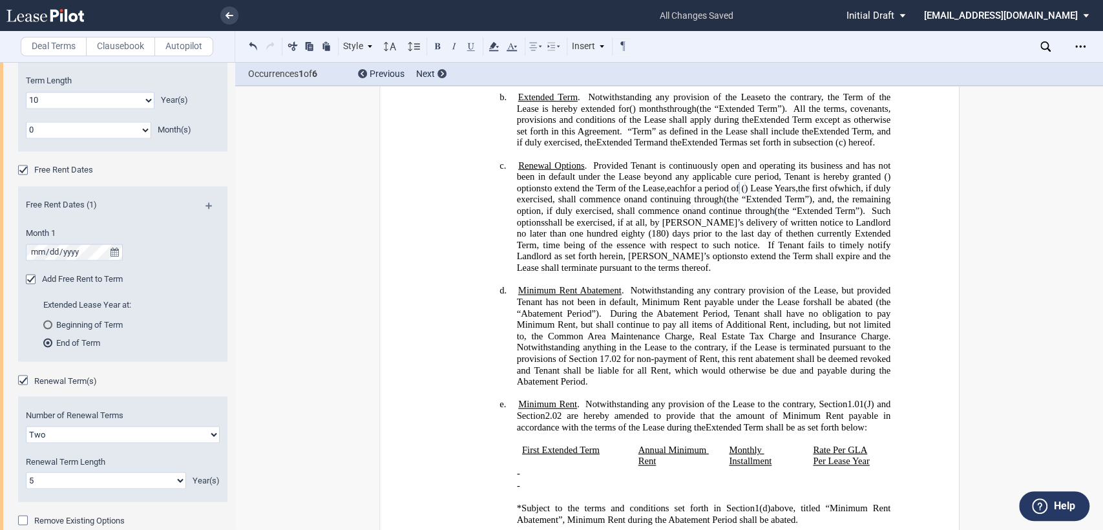
scroll to position [1579, 0]
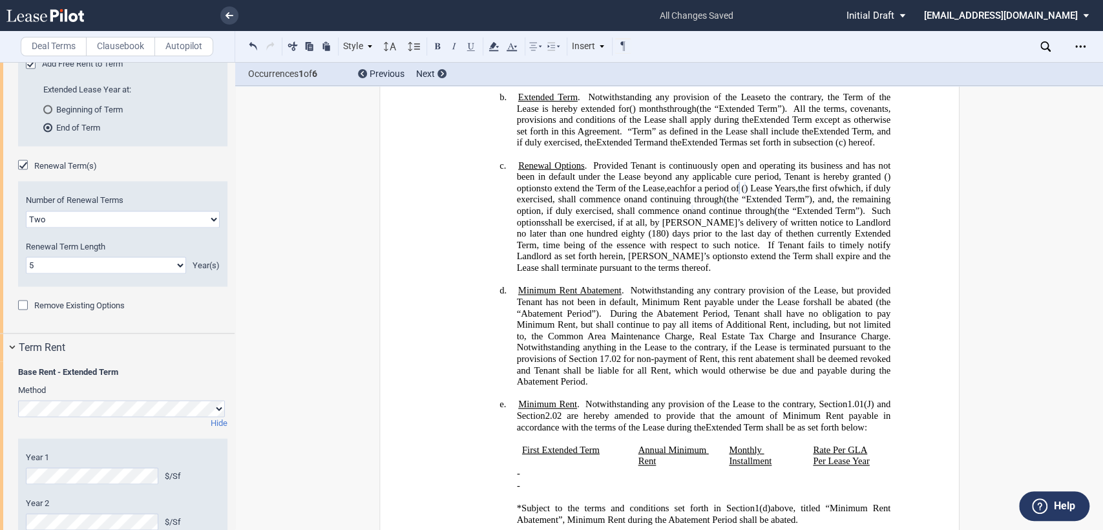
click at [23, 302] on div "Remove Existing Options" at bounding box center [24, 306] width 13 height 13
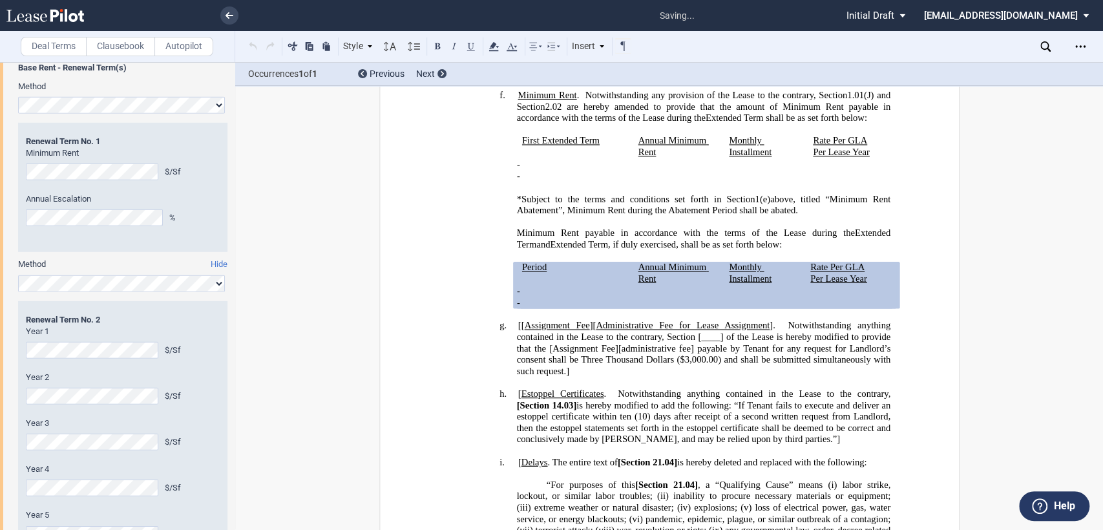
scroll to position [829, 0]
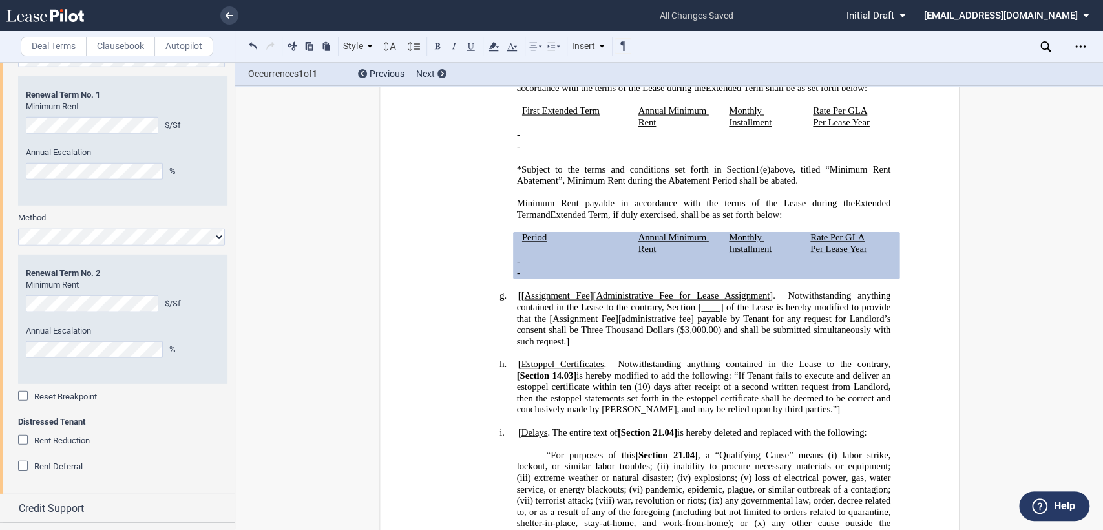
scroll to position [2508, 0]
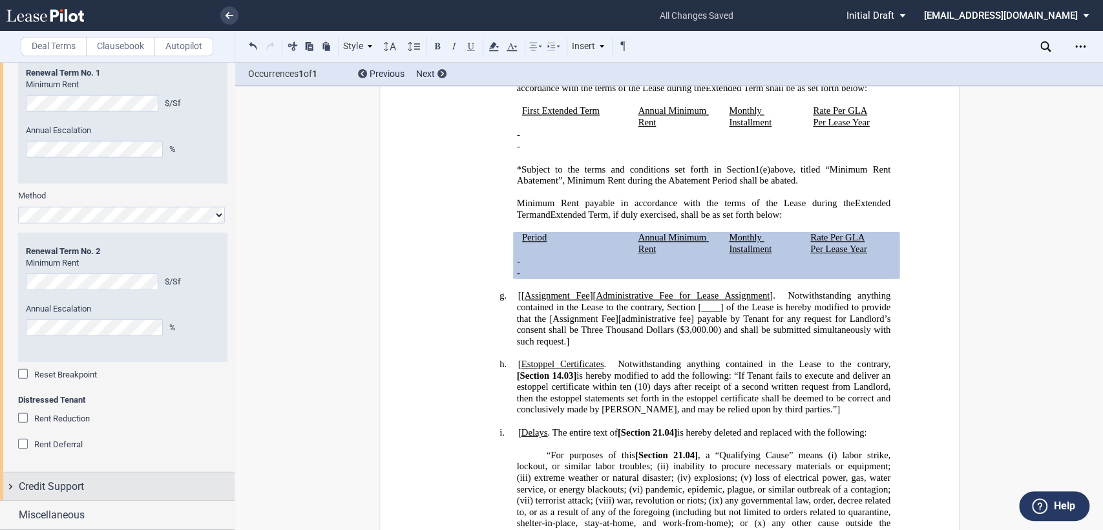
click at [13, 486] on div "Credit Support" at bounding box center [117, 486] width 234 height 28
click at [23, 505] on div "Existing Guarantor(s)" at bounding box center [24, 511] width 13 height 13
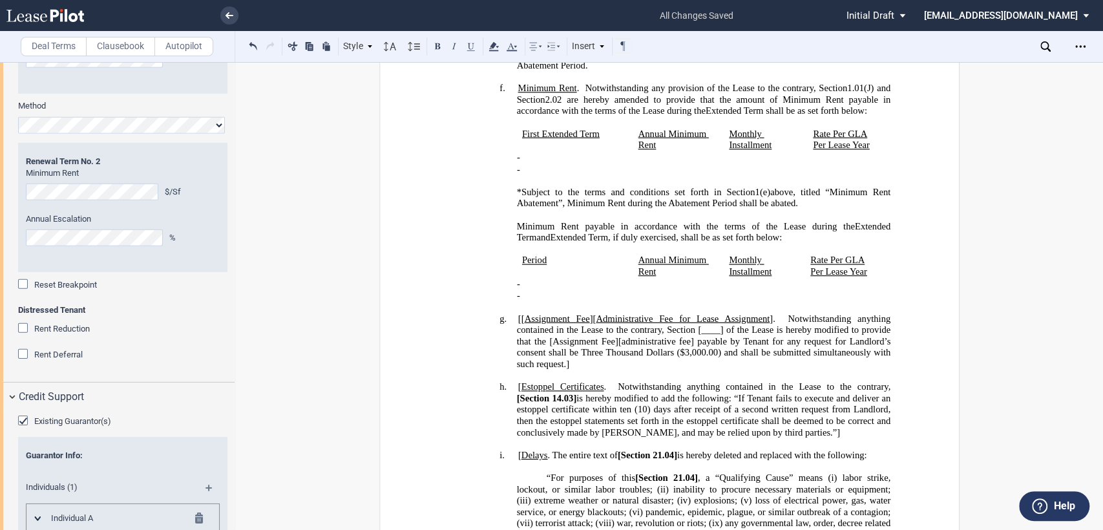
scroll to position [861, 0]
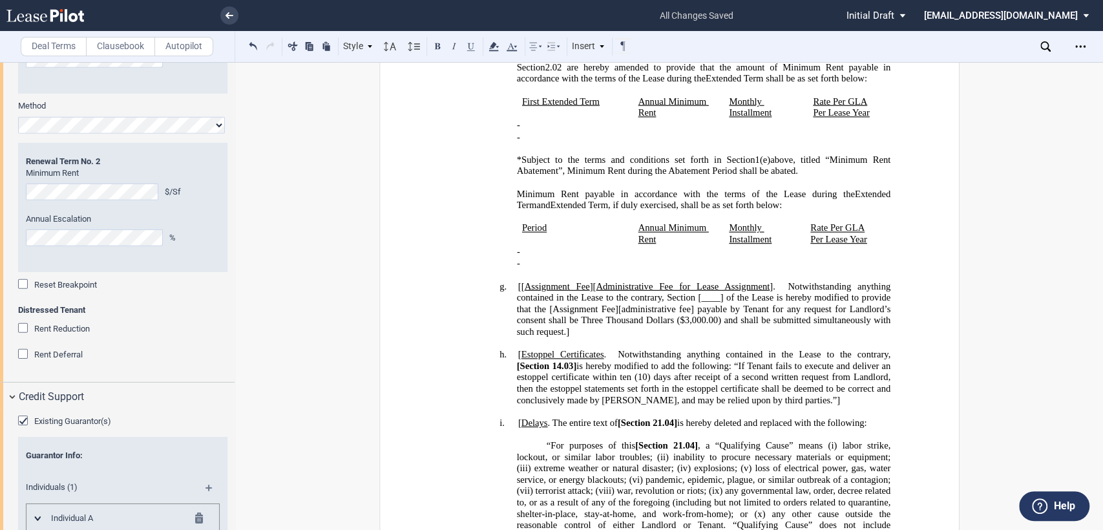
click at [198, 512] on md-icon at bounding box center [203, 520] width 16 height 16
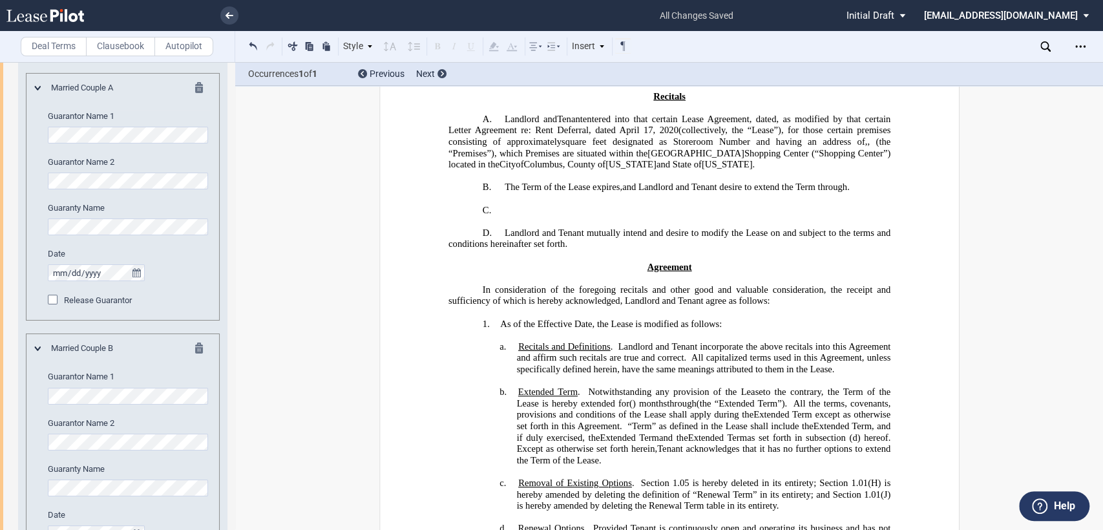
scroll to position [3088, 0]
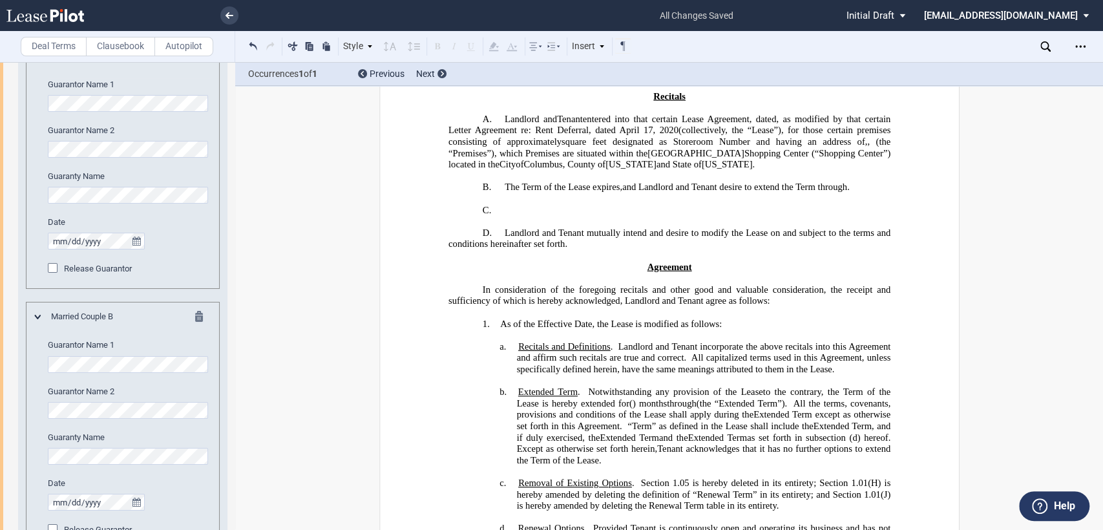
click at [196, 320] on md-icon at bounding box center [203, 319] width 16 height 16
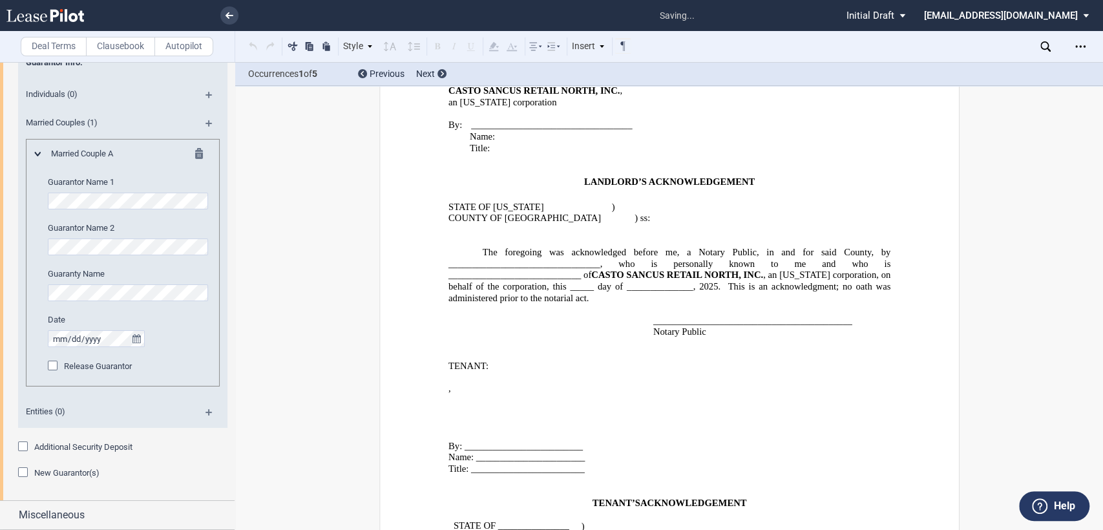
scroll to position [2841, 0]
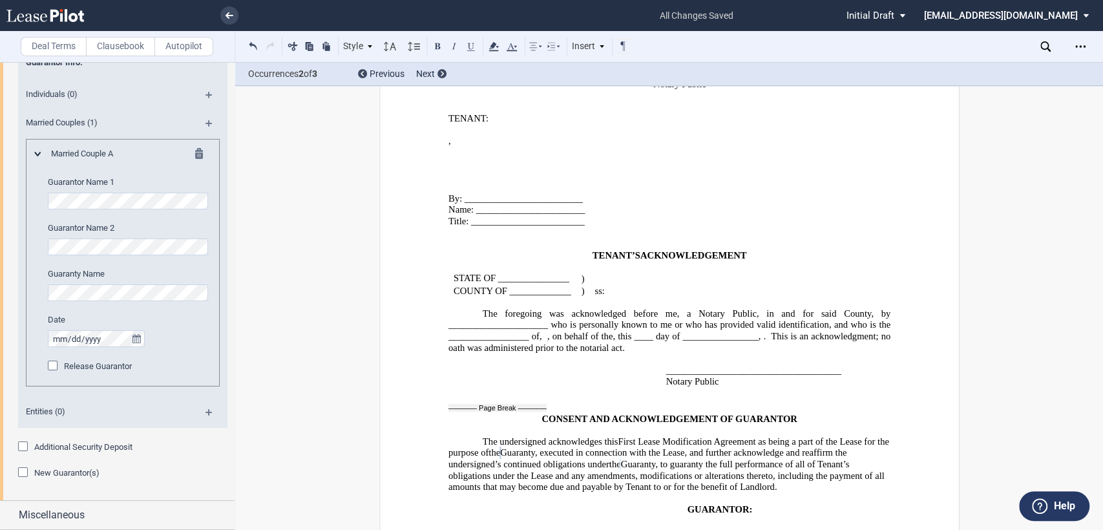
click at [744, 504] on span "GUARANTOR:" at bounding box center [719, 509] width 65 height 11
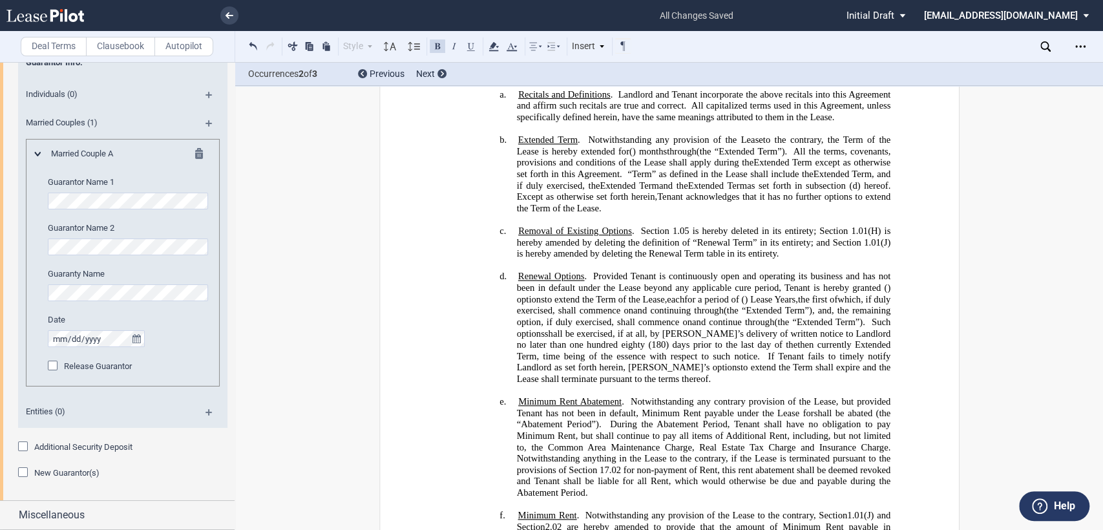
scroll to position [0, 0]
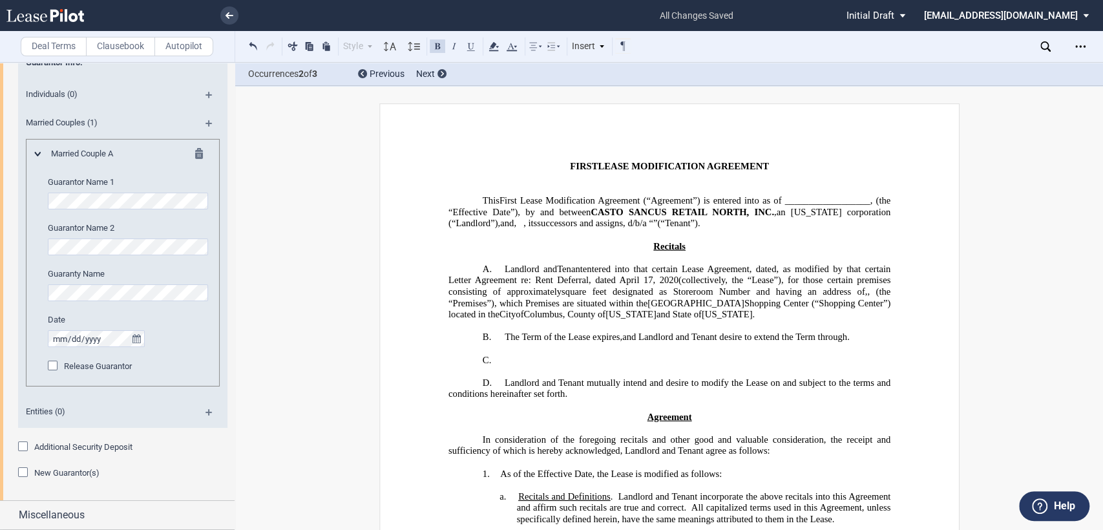
click at [570, 377] on p at bounding box center [669, 372] width 442 height 12
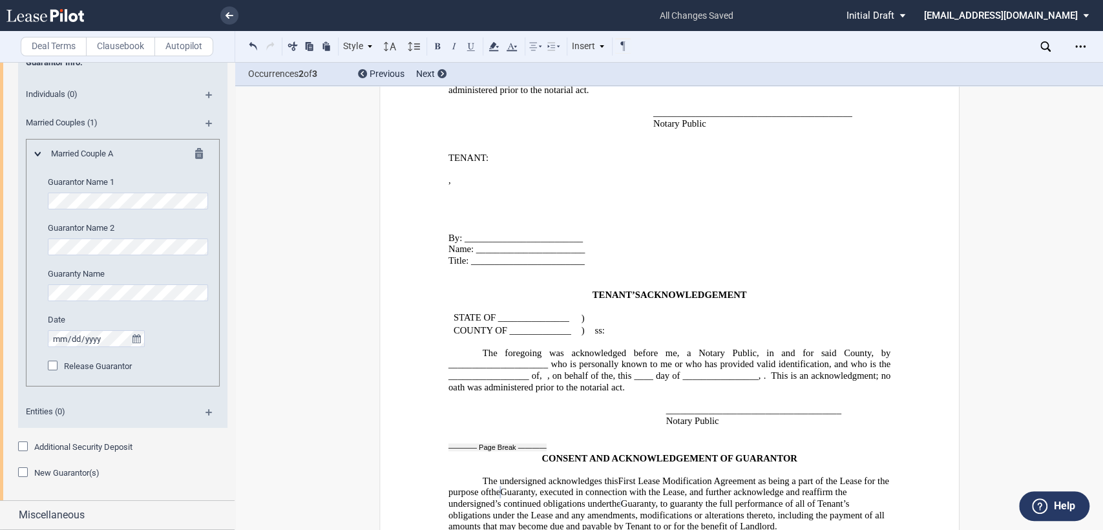
scroll to position [2841, 0]
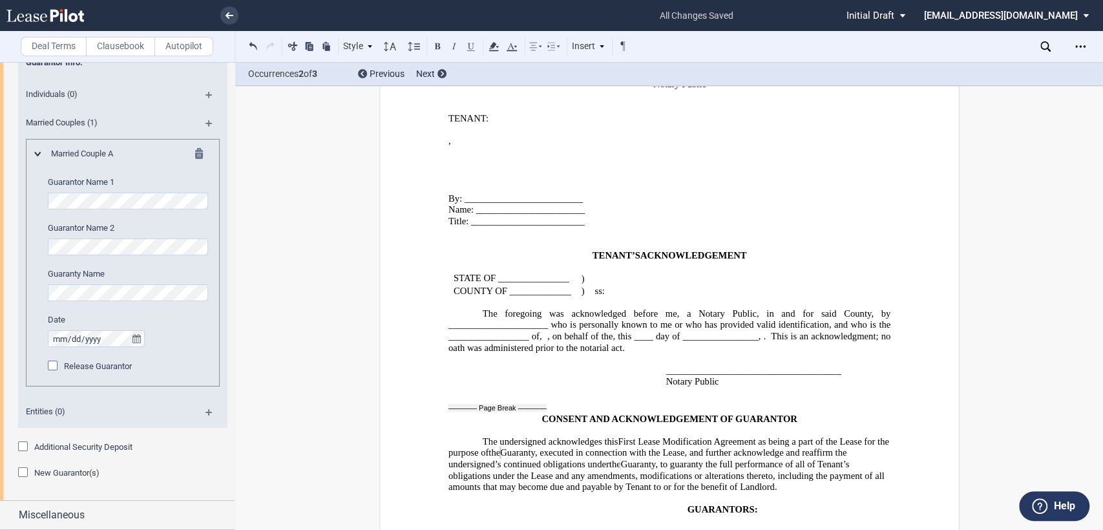
drag, startPoint x: 677, startPoint y: 437, endPoint x: 802, endPoint y: 505, distance: 141.6
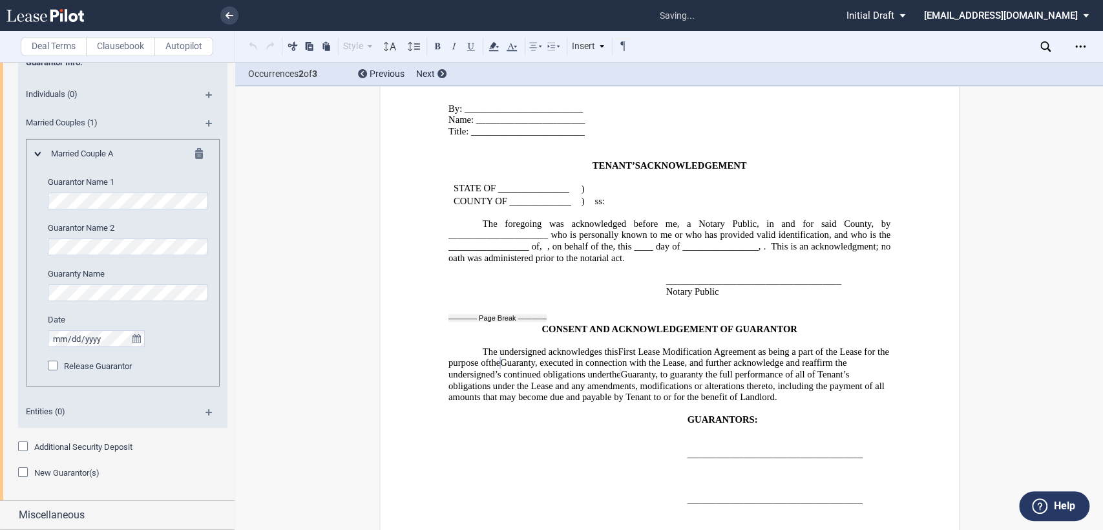
scroll to position [2937, 0]
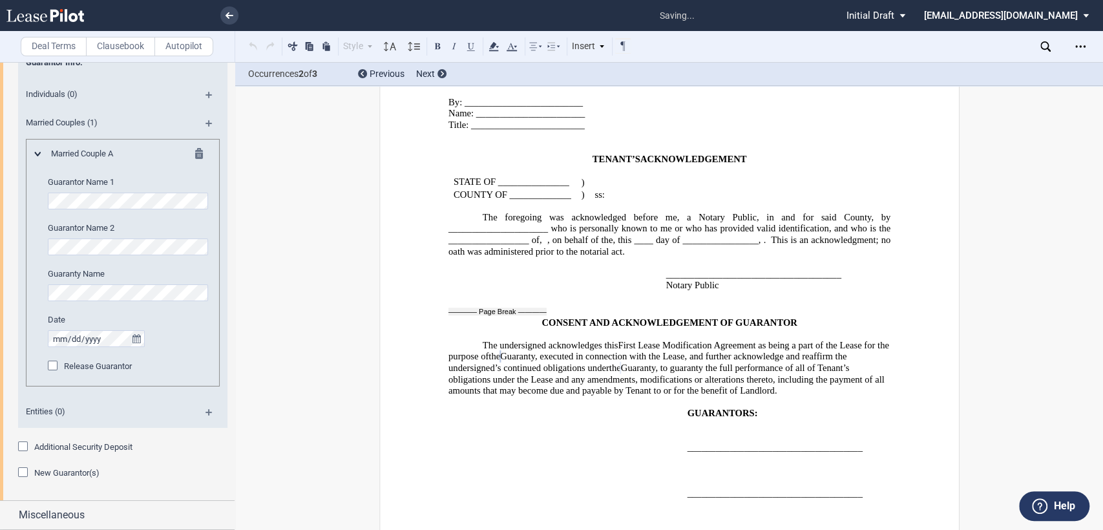
click at [750, 408] on span "GUARANTORS:" at bounding box center [722, 413] width 70 height 11
click at [755, 408] on span "GUARANTORS, Jointly and Severally:" at bounding box center [767, 413] width 160 height 11
click at [666, 430] on div "_____________________________________ ﻿ ﻿ ﻿ ___________________________________…" at bounding box center [669, 521] width 442 height 182
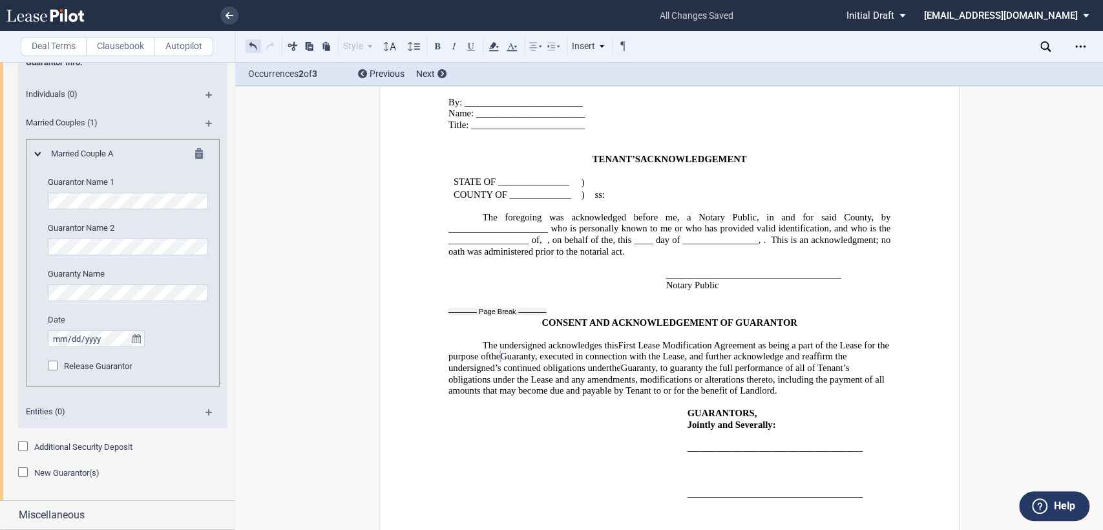
click at [247, 48] on button at bounding box center [253, 46] width 16 height 16
click at [678, 430] on div "﻿ _____________________________________ ﻿ ﻿ ﻿ _________________________________…" at bounding box center [669, 515] width 442 height 171
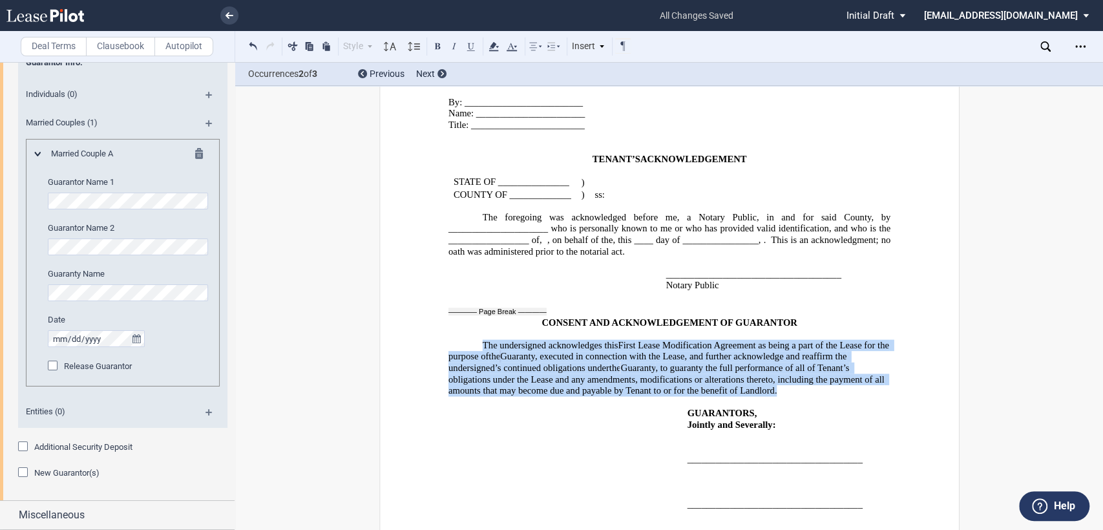
drag, startPoint x: 479, startPoint y: 242, endPoint x: 842, endPoint y: 286, distance: 366.4
click at [842, 339] on p "The undersigned acknowledges this ﻿ ﻿ First Lease Modification Agreement as bei…" at bounding box center [669, 367] width 442 height 57
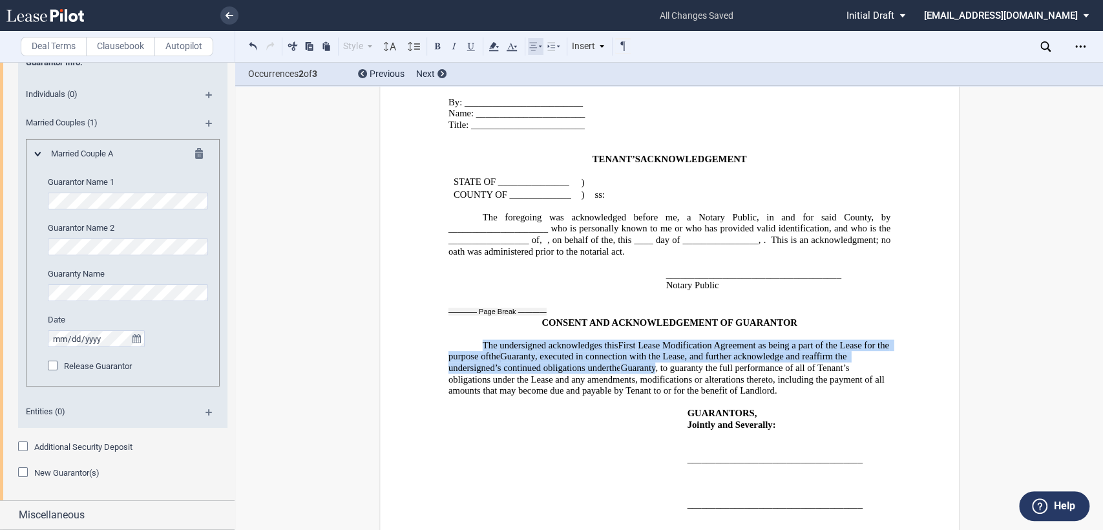
click at [539, 47] on use at bounding box center [535, 47] width 12 height 8
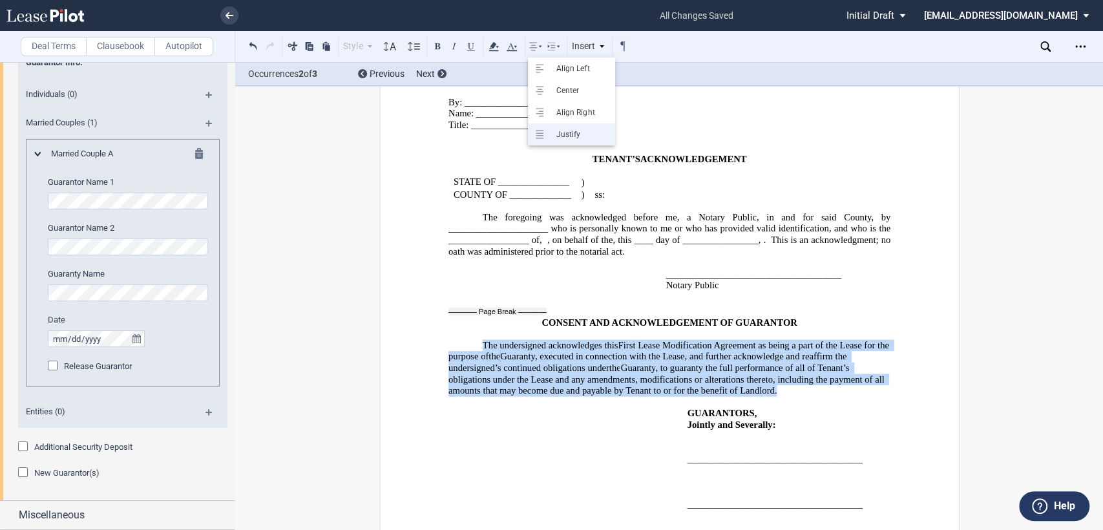
click at [539, 130] on use at bounding box center [540, 134] width 8 height 8
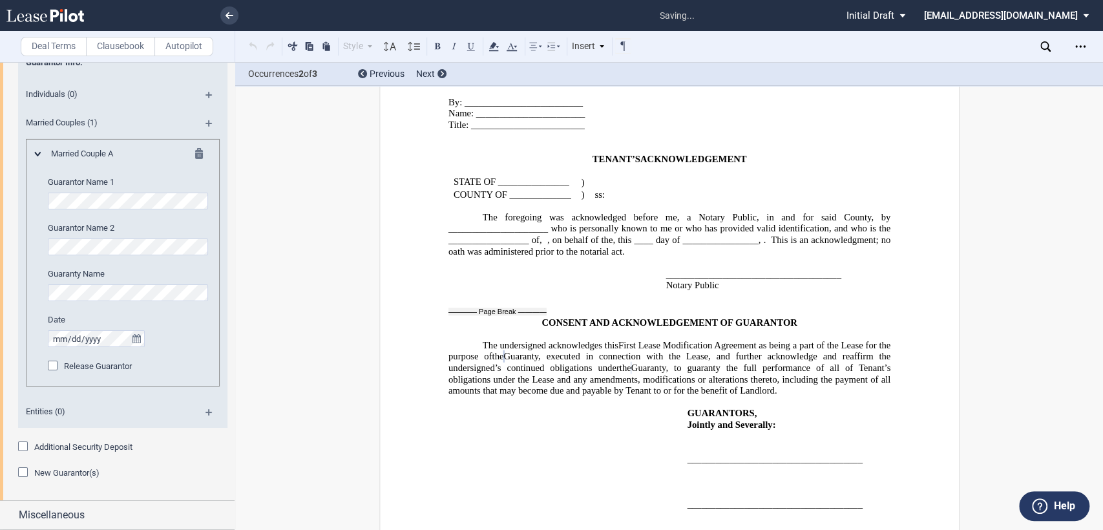
click at [862, 408] on p "GUARANTORS," at bounding box center [788, 414] width 203 height 12
click at [794, 317] on p "CONSENT AND ACKNOWLEDGEMENT OF GUARANTOR" at bounding box center [669, 323] width 442 height 12
click at [596, 339] on span "The undersigned acknowledges this" at bounding box center [550, 344] width 136 height 11
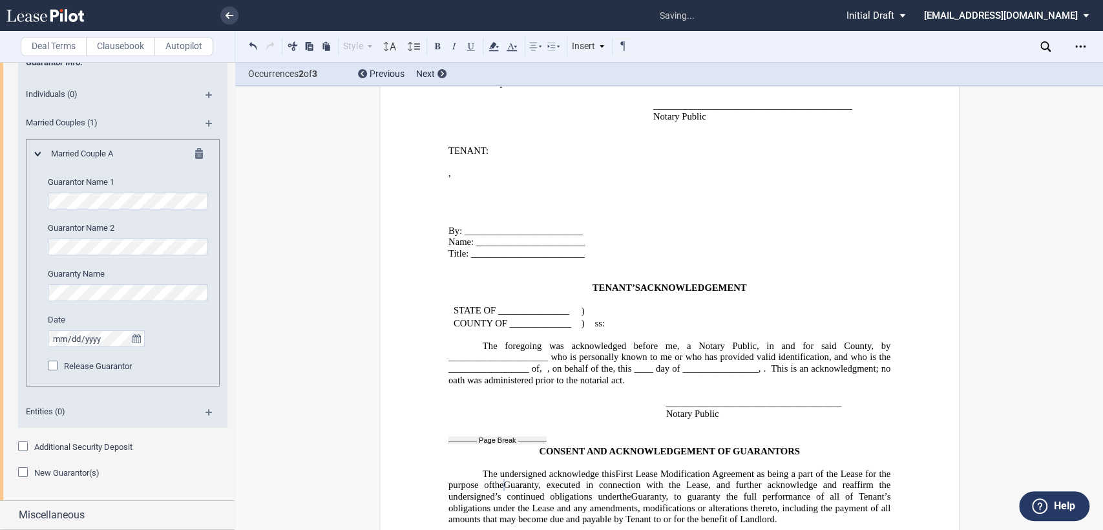
scroll to position [2589, 0]
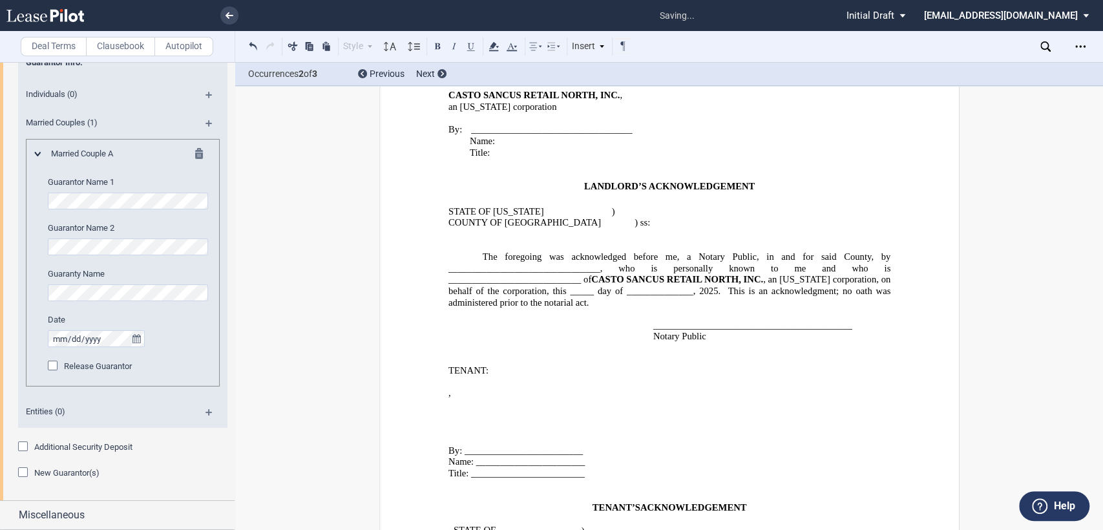
click at [604, 53] on div "Insert" at bounding box center [588, 46] width 37 height 17
click at [601, 96] on div "Page Break" at bounding box center [620, 101] width 67 height 11
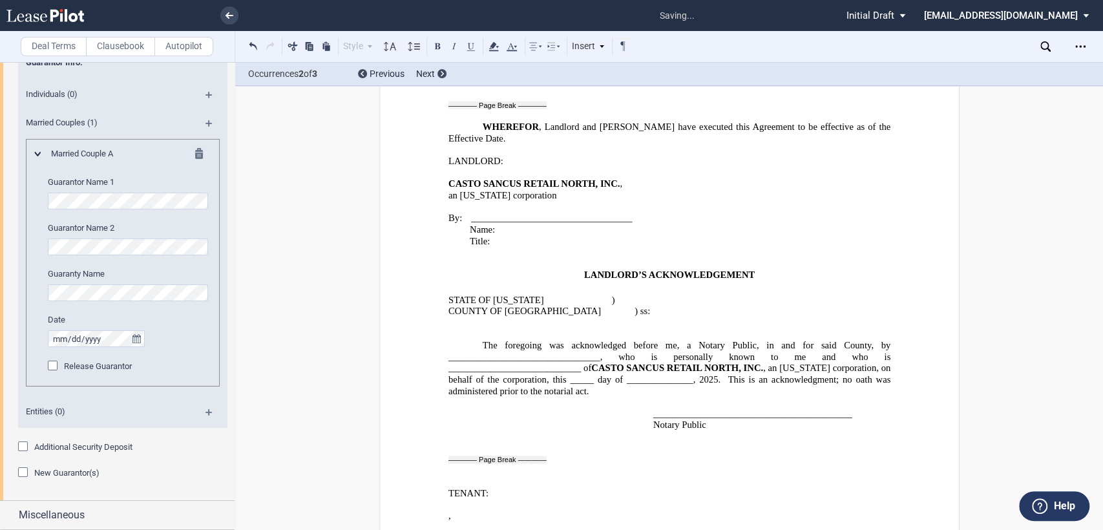
scroll to position [2374, 0]
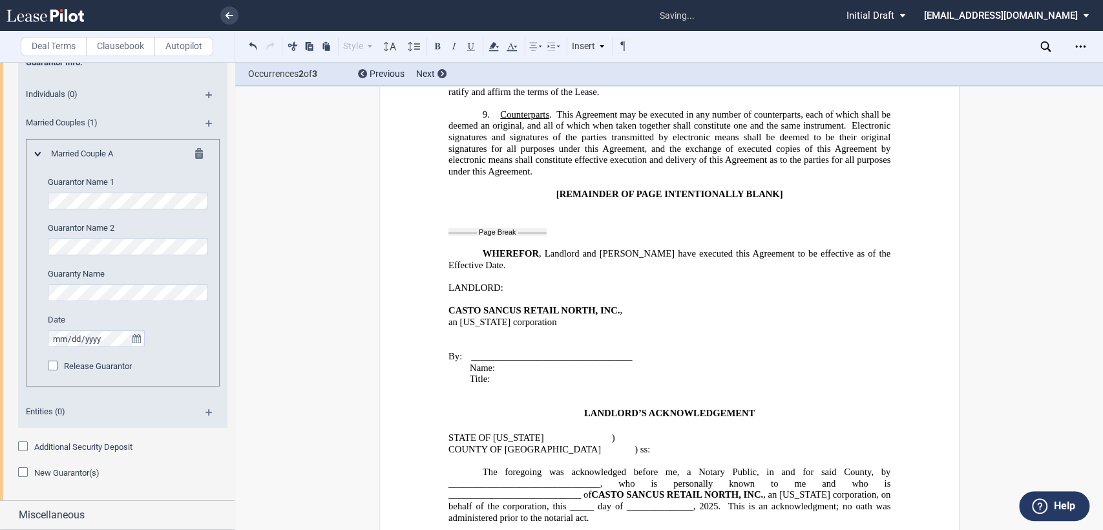
click at [627, 489] on span ", an Ohio corporation, on behalf of the corporation, this _____ day of ________…" at bounding box center [670, 500] width 444 height 22
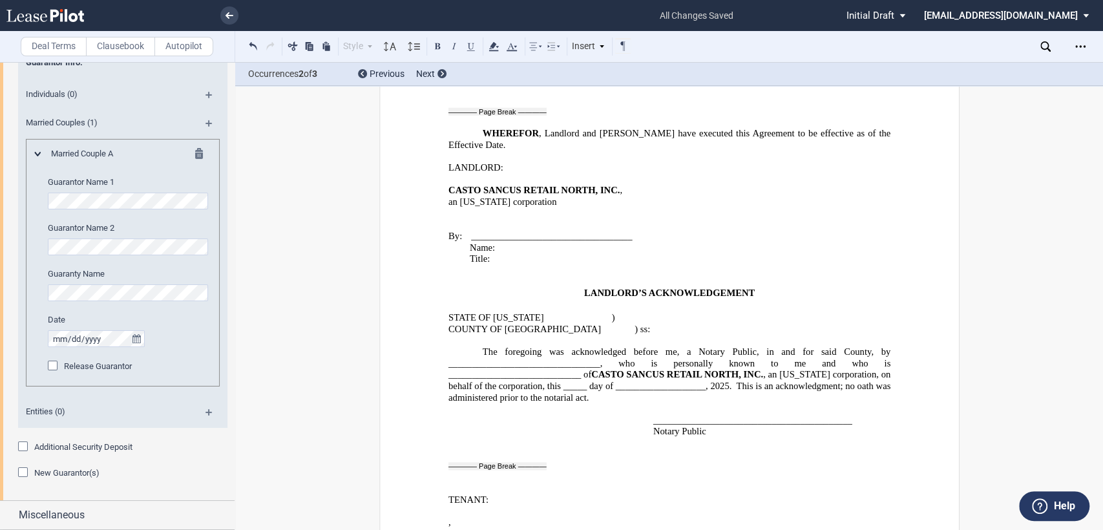
scroll to position [2805, 0]
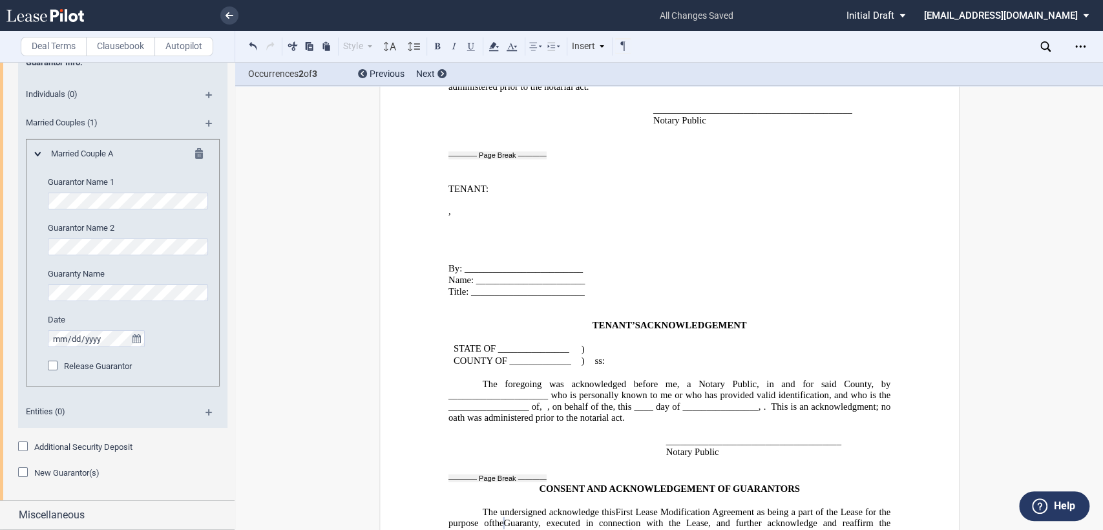
click at [655, 401] on span "day of ________________," at bounding box center [707, 406] width 105 height 11
click at [432, 466] on div at bounding box center [436, 476] width 21 height 21
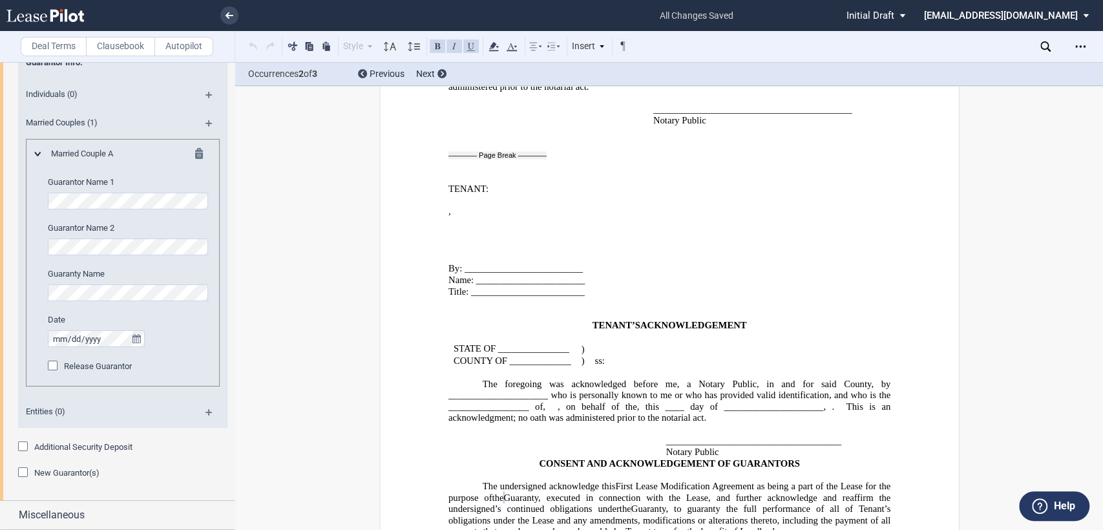
click at [723, 446] on p "Notary Public" at bounding box center [777, 452] width 225 height 12
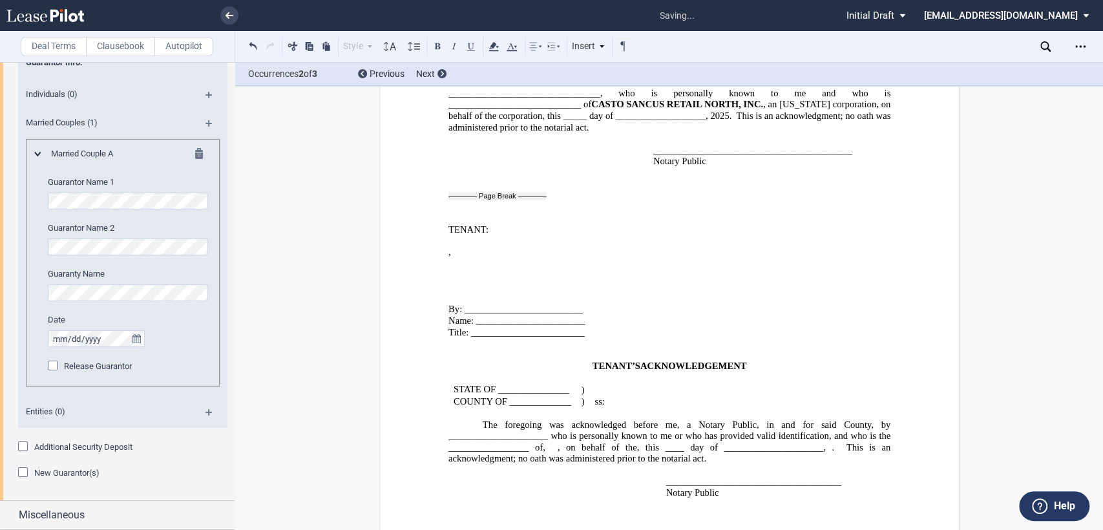
scroll to position [2699, 0]
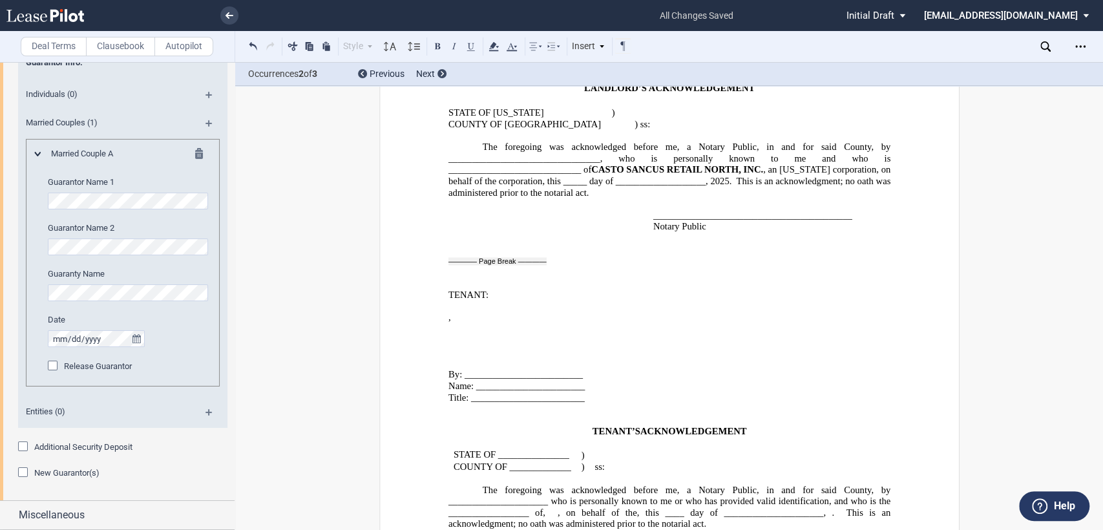
click at [448, 335] on p "﻿" at bounding box center [669, 341] width 442 height 12
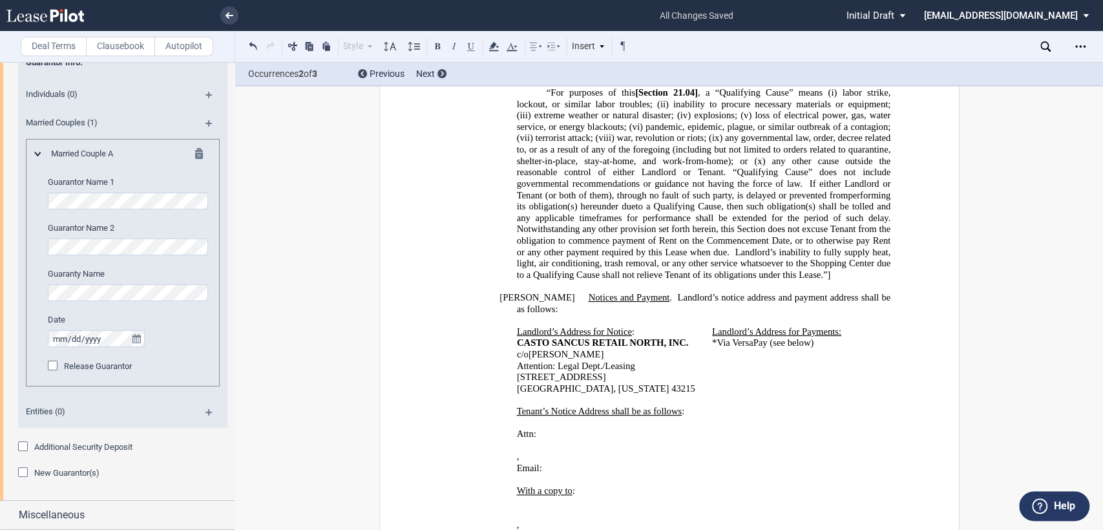
scroll to position [1048, 0]
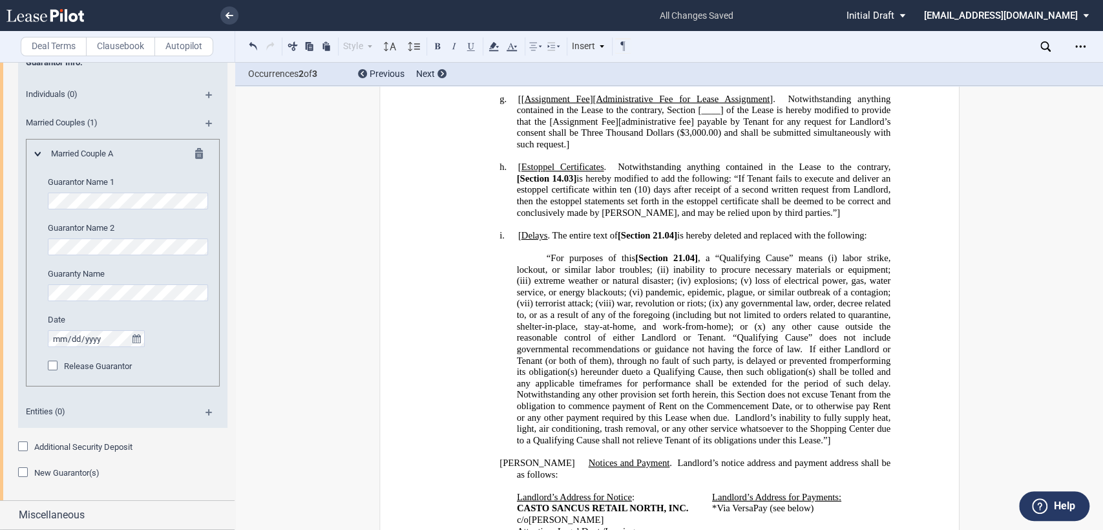
click at [516, 241] on h4 "i. [ Delays . The entire text of [Section 21.04] is hereby deleted and replaced…" at bounding box center [703, 235] width 374 height 12
click at [832, 441] on p "“For purposes of this [Section 21.04] , a “Qualifying Cause” means (i) labor st…" at bounding box center [703, 348] width 374 height 193
click at [616, 240] on span "[Section" at bounding box center [630, 234] width 32 height 11
click at [646, 240] on span "21.04]" at bounding box center [658, 234] width 25 height 11
click at [667, 240] on span "21.04]" at bounding box center [655, 234] width 25 height 11
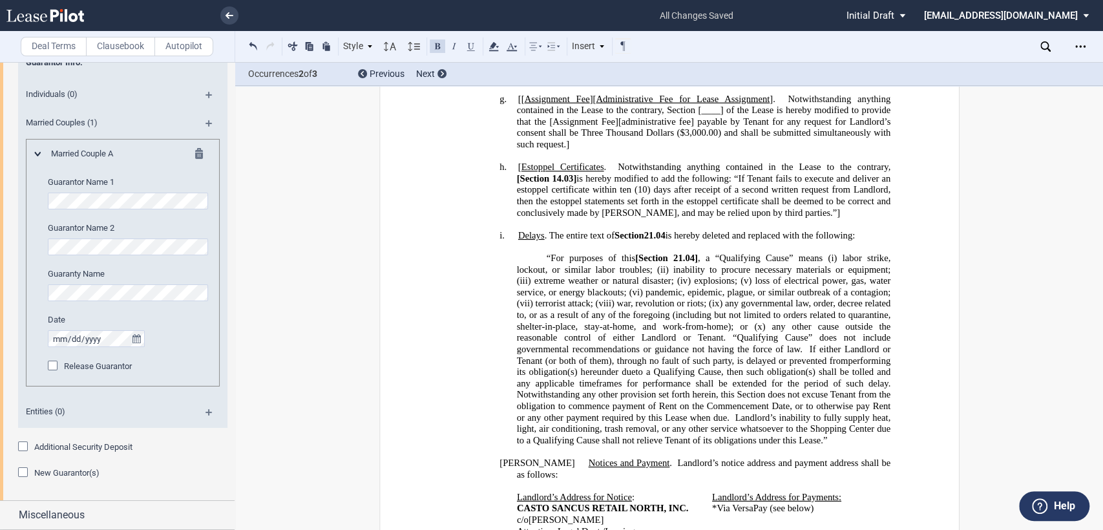
click at [697, 263] on span ", a “Qualifying Cause” means (i)" at bounding box center [766, 257] width 139 height 11
click at [661, 263] on span "21.04" at bounding box center [671, 257] width 21 height 11
click at [627, 263] on span "[Section" at bounding box center [643, 257] width 32 height 11
drag, startPoint x: 612, startPoint y: 244, endPoint x: 665, endPoint y: 244, distance: 52.3
click at [665, 240] on span "Delays . The entire text of Section 21.04 is hereby deleted and replaced with t…" at bounding box center [685, 234] width 337 height 11
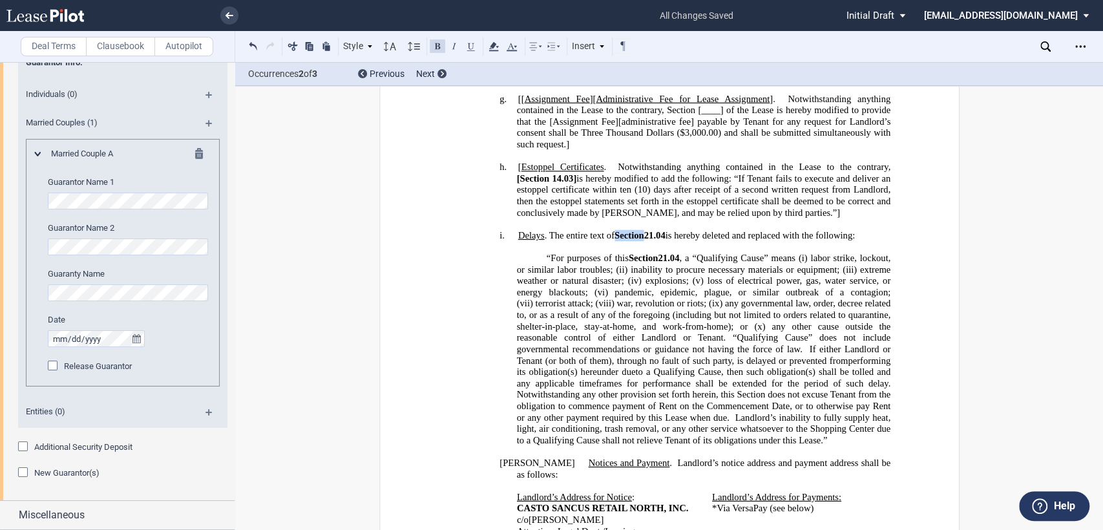
click at [437, 43] on button at bounding box center [438, 46] width 16 height 16
drag, startPoint x: 627, startPoint y: 269, endPoint x: 678, endPoint y: 266, distance: 51.1
click at [678, 266] on span "“For purposes of this Section 21.04 , a “Qualifying Cause” means (i) labor stri…" at bounding box center [705, 348] width 379 height 193
click at [439, 43] on button at bounding box center [438, 46] width 16 height 16
click at [646, 365] on span "If either Landlord or Tenant (or both of them), through no fault of such party,…" at bounding box center [704, 354] width 376 height 22
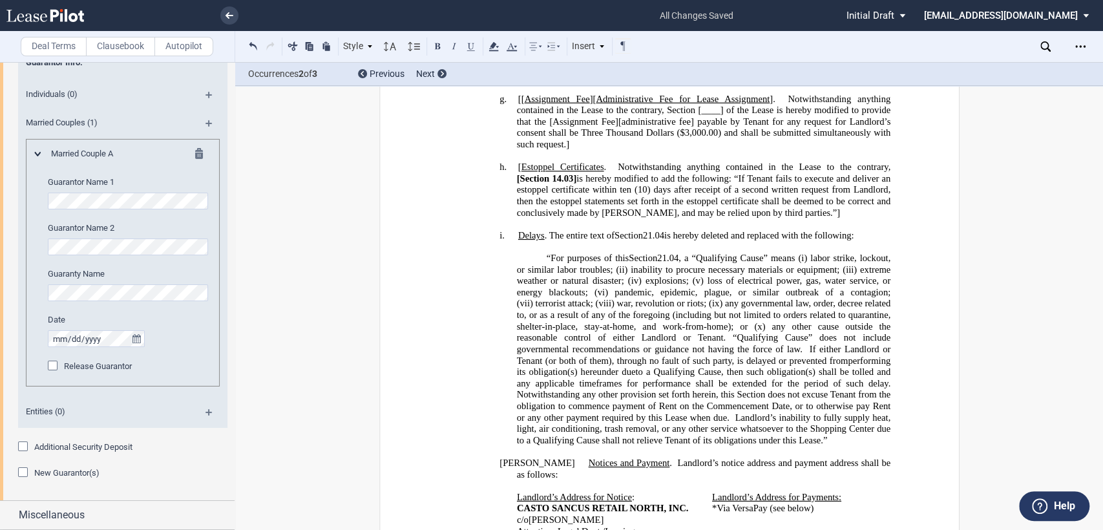
click at [516, 183] on h4 "h. [ Estoppel Certificates . Notwithstanding anything contained in the Lease to…" at bounding box center [703, 189] width 374 height 57
click at [572, 194] on span "is hereby modified to add the following: “If Tenant fails to execute and delive…" at bounding box center [704, 183] width 376 height 22
click at [569, 194] on span "is hereby modified to add the following: “If Tenant fails to execute and delive…" at bounding box center [704, 183] width 376 height 22
drag, startPoint x: 513, startPoint y: 194, endPoint x: 568, endPoint y: 195, distance: 54.9
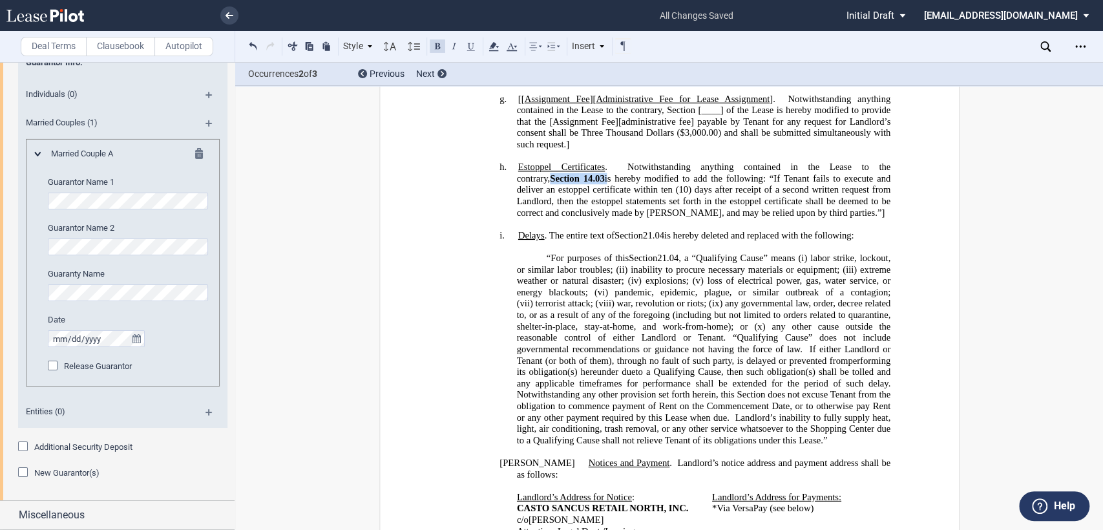
click at [568, 195] on span "Estoppel Certificates . Notwithstanding anything contained in the Lease to the …" at bounding box center [704, 189] width 376 height 56
click at [434, 43] on button at bounding box center [438, 46] width 16 height 16
click at [578, 183] on span at bounding box center [580, 177] width 4 height 11
click at [787, 218] on h4 "h. Estoppel Certificates . Notwithstanding anything contained in the Lease to t…" at bounding box center [703, 189] width 374 height 57
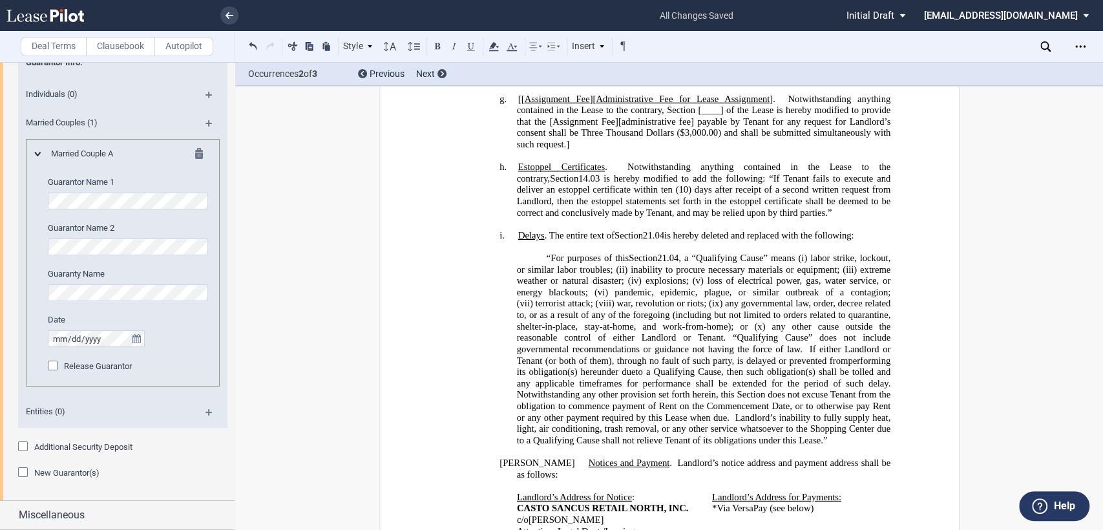
click at [517, 172] on span "Estoppel Certificates" at bounding box center [560, 166] width 87 height 11
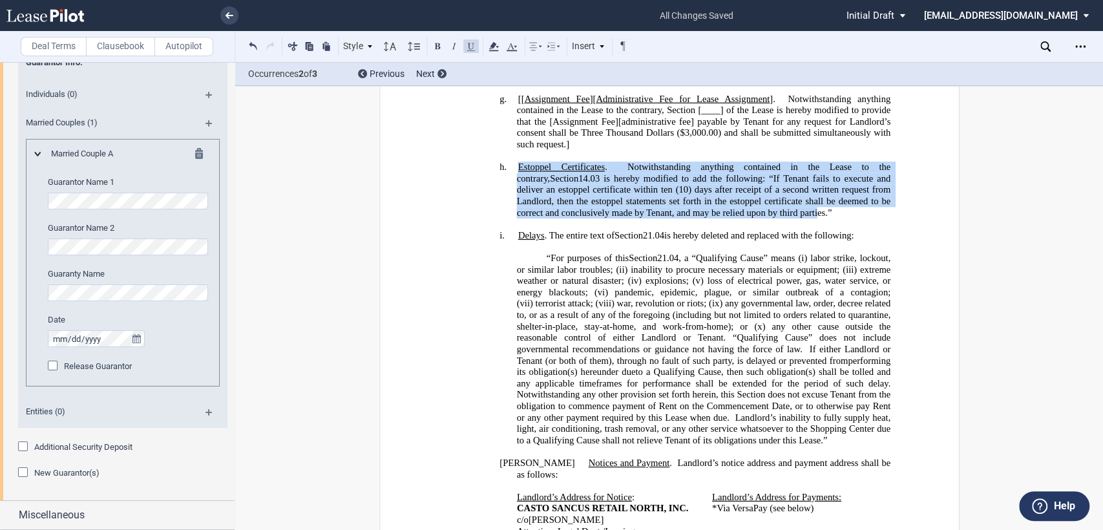
drag, startPoint x: 516, startPoint y: 184, endPoint x: 770, endPoint y: 223, distance: 256.8
click at [770, 218] on span "Estoppel Certificates . Notwithstanding anything contained in the Lease to the …" at bounding box center [704, 189] width 376 height 56
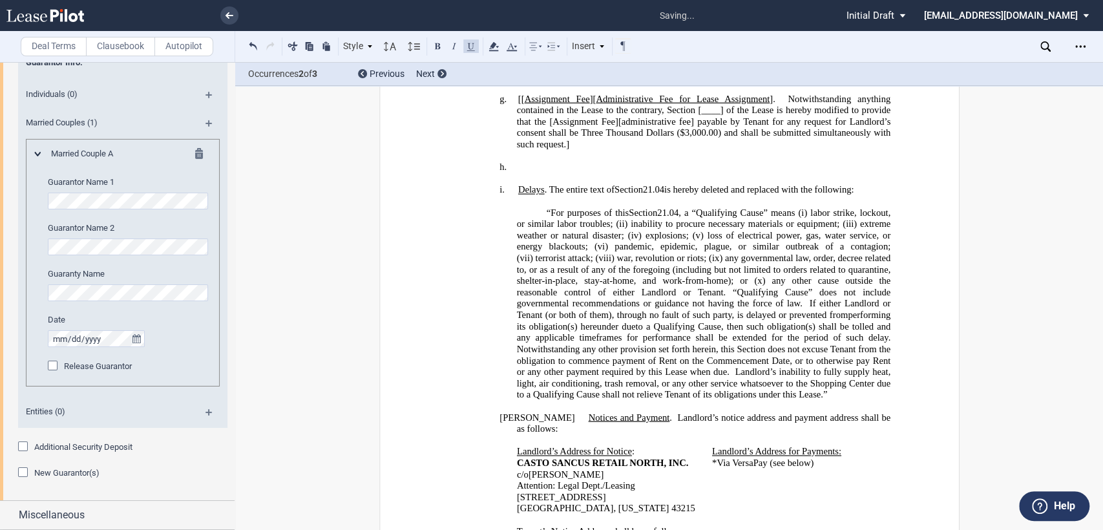
click at [112, 43] on label "Clausebook" at bounding box center [120, 46] width 69 height 19
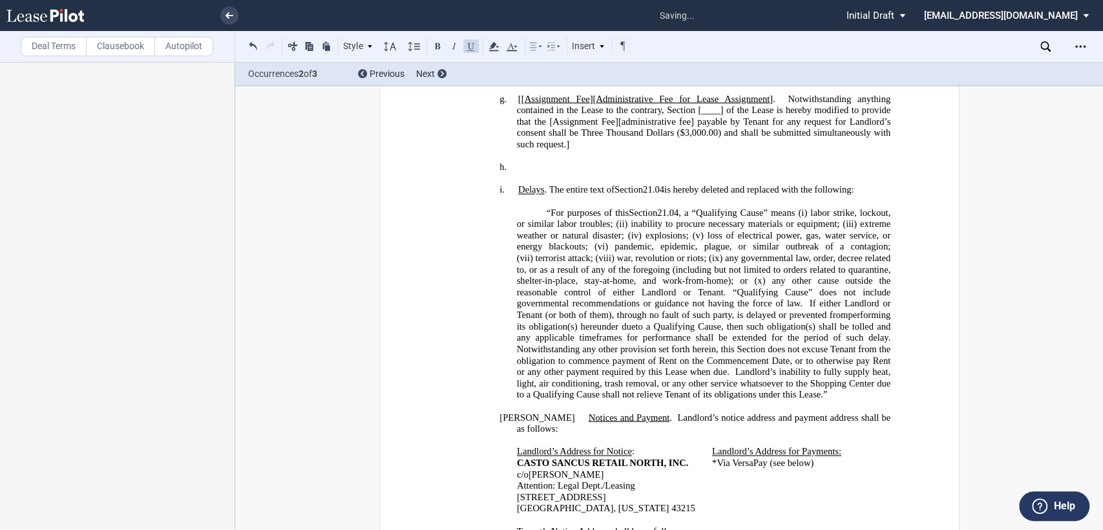
scroll to position [0, 0]
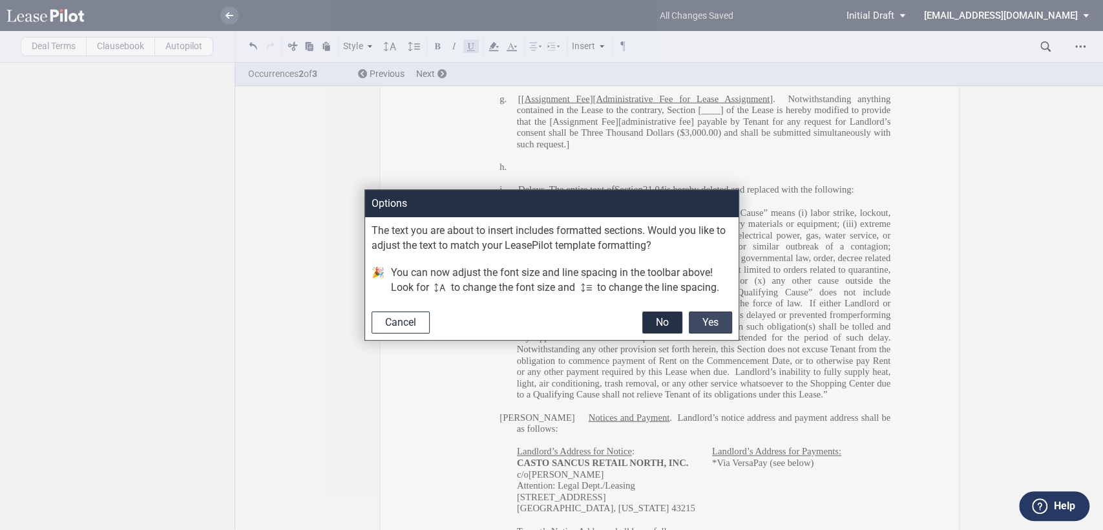
click at [698, 315] on button "Yes" at bounding box center [710, 322] width 43 height 22
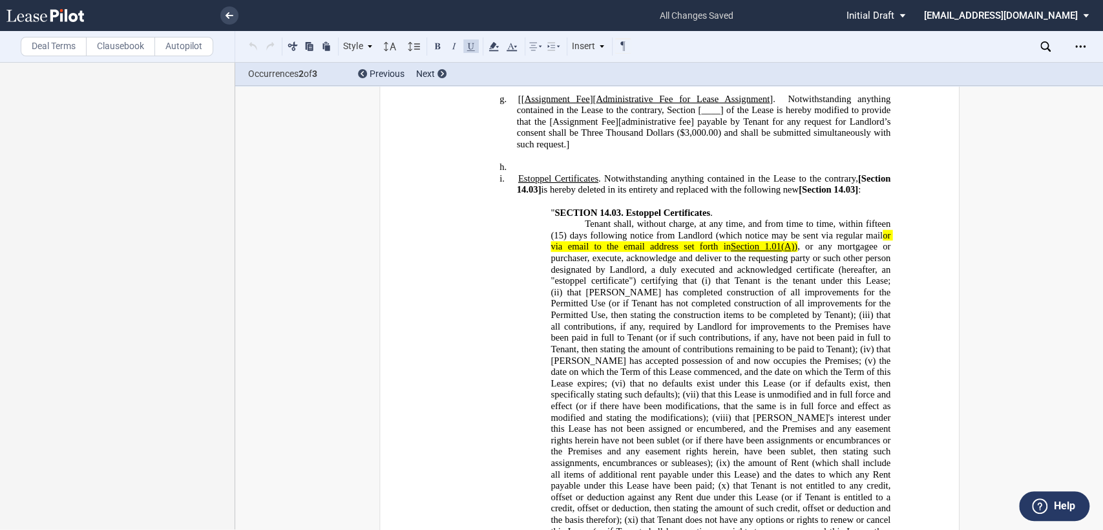
click at [516, 173] on h4 "h. ﻿" at bounding box center [703, 167] width 374 height 12
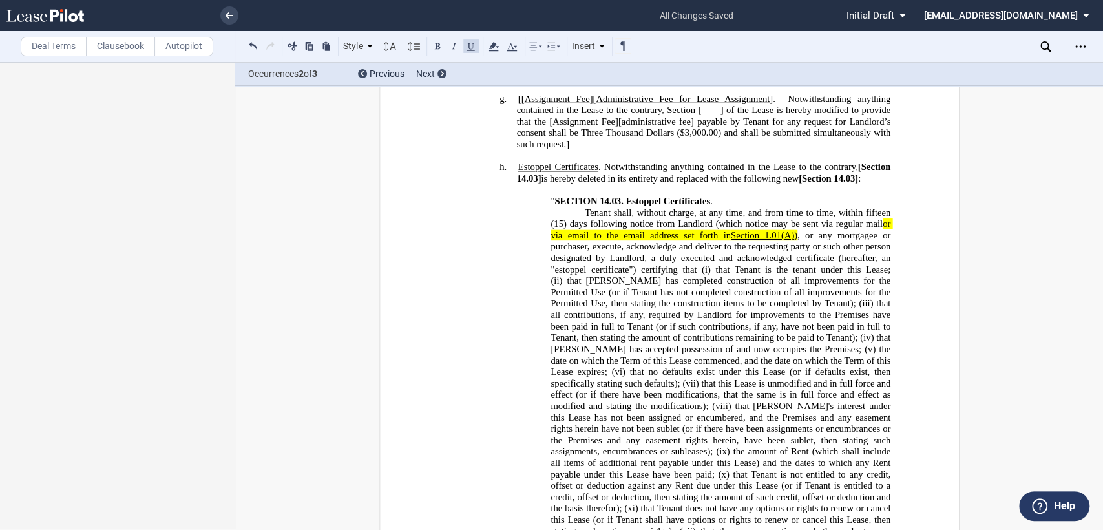
click at [854, 182] on span "[Section 14.03]" at bounding box center [704, 172] width 376 height 22
click at [534, 183] on span "Section 14.03]" at bounding box center [704, 172] width 376 height 22
click at [796, 183] on span "[Section 14.03]" at bounding box center [824, 177] width 59 height 11
click at [848, 183] on span "Section 14.03]" at bounding box center [823, 177] width 56 height 11
drag, startPoint x: 795, startPoint y: 194, endPoint x: 848, endPoint y: 192, distance: 53.0
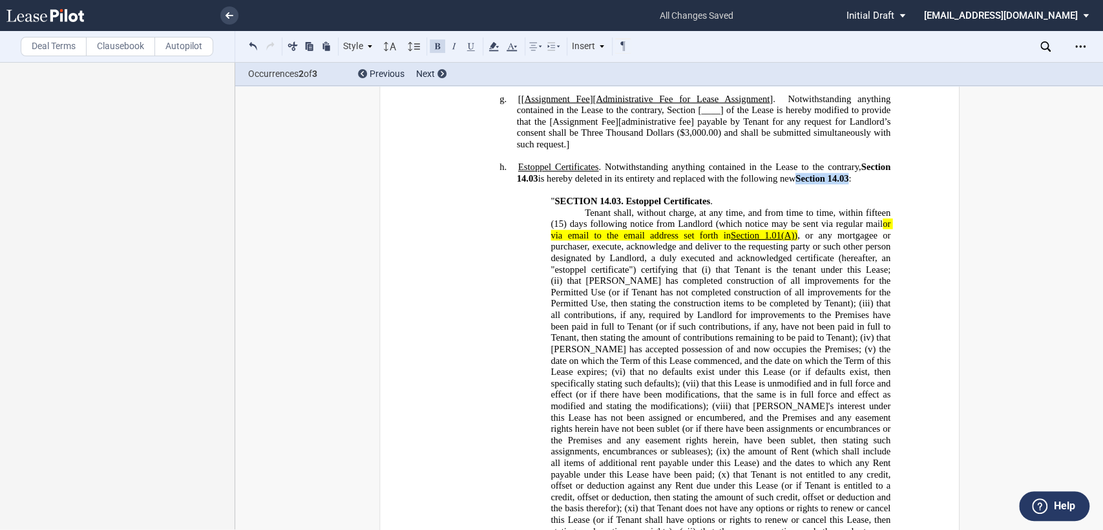
click at [848, 183] on span "Estoppel Certificates . Notwithstanding anything contained in the Lease to the …" at bounding box center [704, 172] width 376 height 22
click at [439, 45] on button at bounding box center [438, 46] width 16 height 16
drag, startPoint x: 858, startPoint y: 182, endPoint x: 534, endPoint y: 192, distance: 324.4
click at [534, 183] on span "Estoppel Certificates . Notwithstanding anything contained in the Lease to the …" at bounding box center [704, 172] width 376 height 22
click at [434, 43] on button at bounding box center [438, 46] width 16 height 16
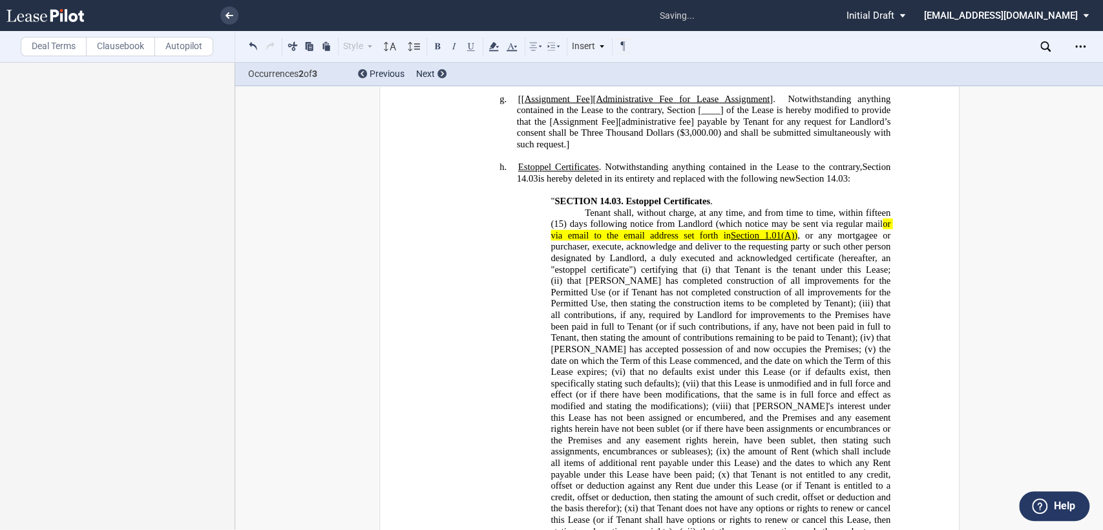
click at [816, 207] on p "" SECTION 14.03. Estoppel Certificates ." at bounding box center [720, 201] width 340 height 12
click at [512, 193] on ins "!!SET_LEVEL_2!! !!Heading 4!! h. Estoppel Certificates . Notwithstanding anythi…" at bounding box center [669, 422] width 442 height 523
click at [827, 183] on span "Section 14.03" at bounding box center [821, 177] width 52 height 11
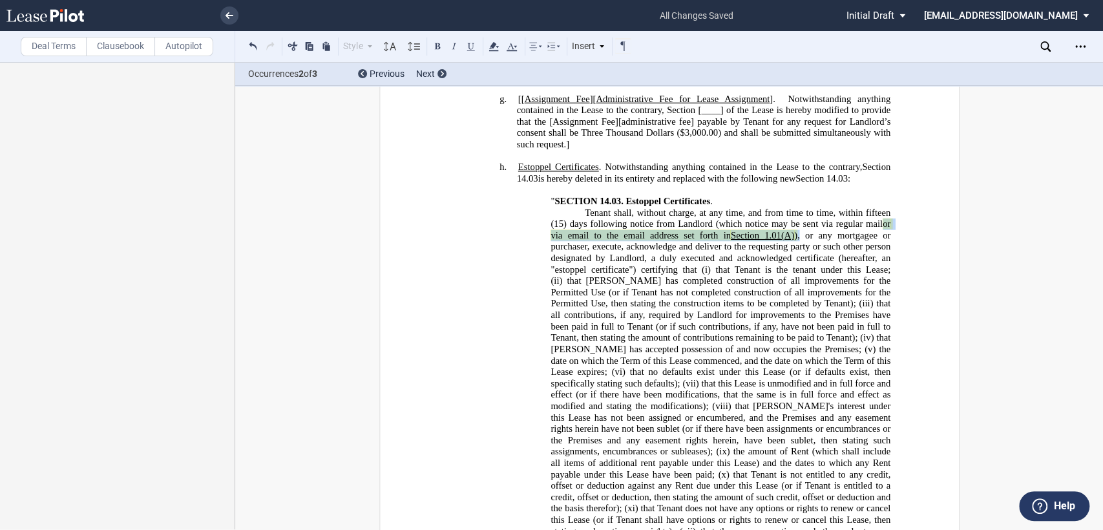
drag, startPoint x: 876, startPoint y: 234, endPoint x: 796, endPoint y: 249, distance: 81.5
click at [796, 249] on span "Tenant shall, without charge, at any time, and from time to time, within fiftee…" at bounding box center [721, 440] width 342 height 466
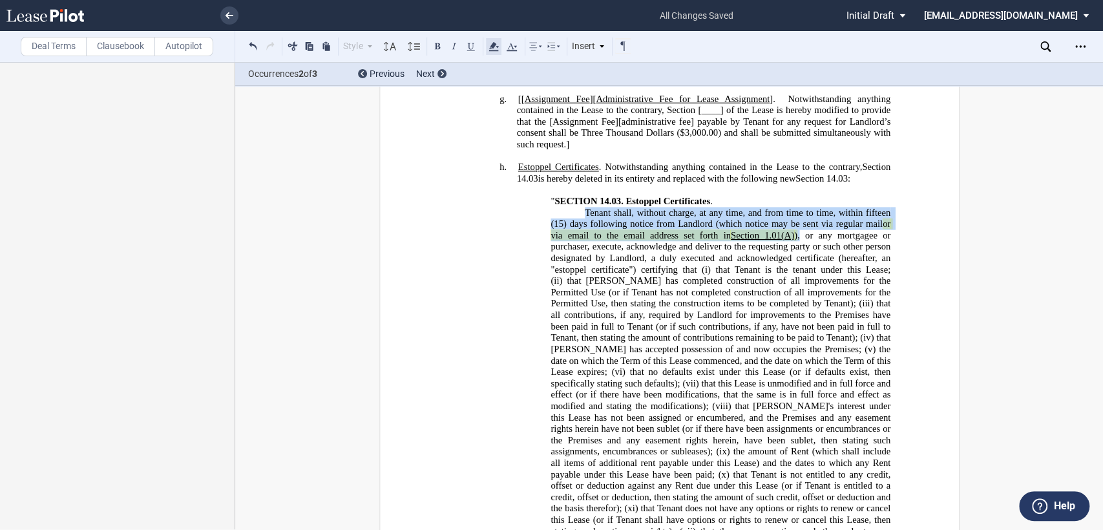
click at [497, 48] on icon at bounding box center [494, 47] width 16 height 16
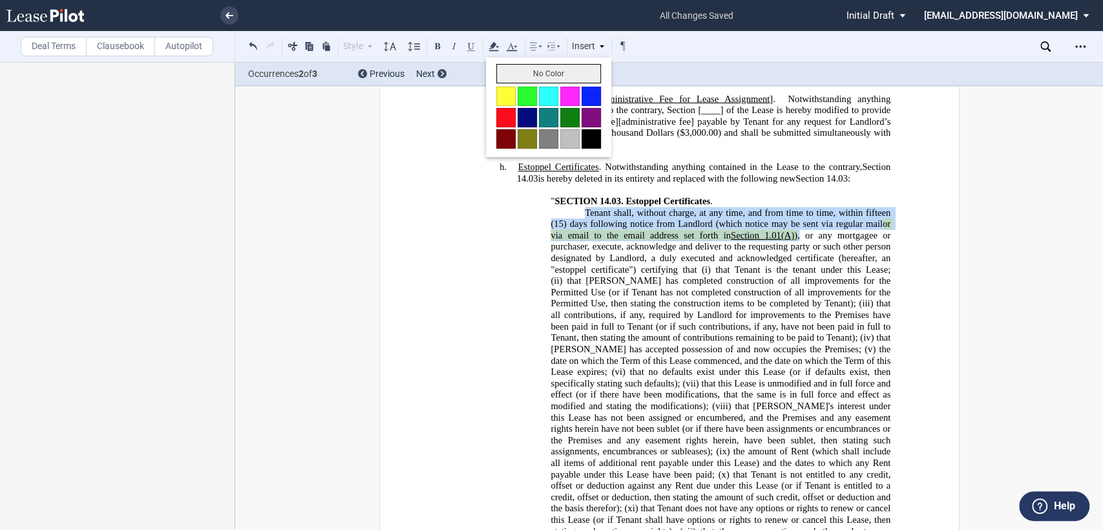
click at [504, 76] on button "No Color" at bounding box center [548, 73] width 105 height 19
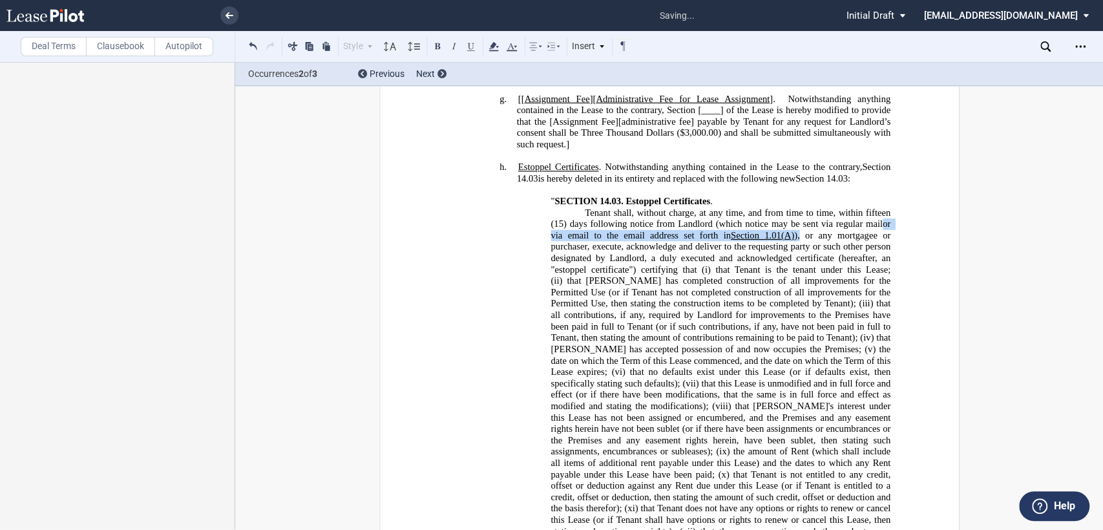
click at [659, 240] on span "or via email to the email address set forth in" at bounding box center [721, 229] width 342 height 22
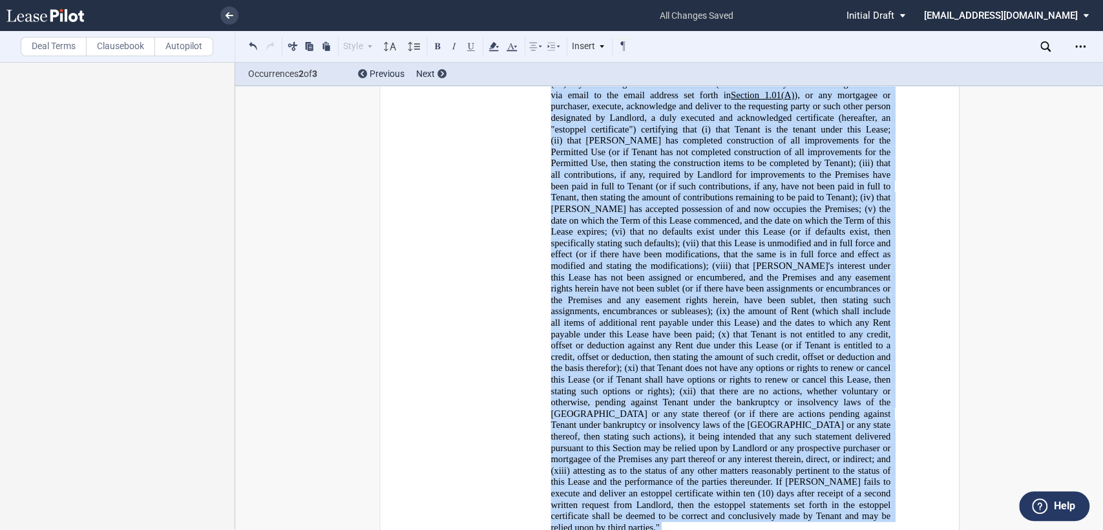
scroll to position [1229, 0]
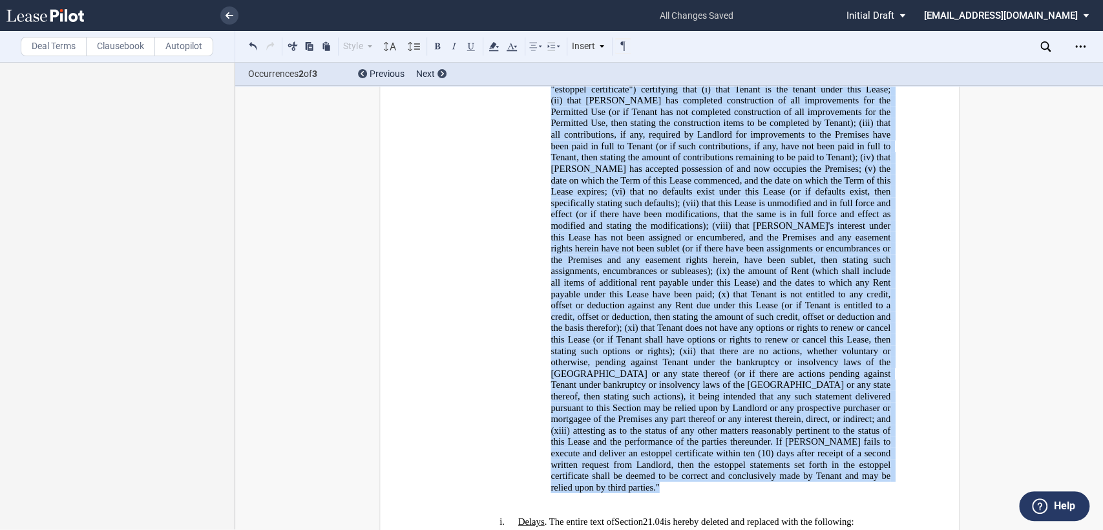
drag, startPoint x: 542, startPoint y: 141, endPoint x: 751, endPoint y: 461, distance: 382.7
click at [751, 461] on ins "!!SET_LEVEL_2!! !!Heading 4!! h. Estoppel Certificates . Notwithstanding anythi…" at bounding box center [669, 242] width 442 height 523
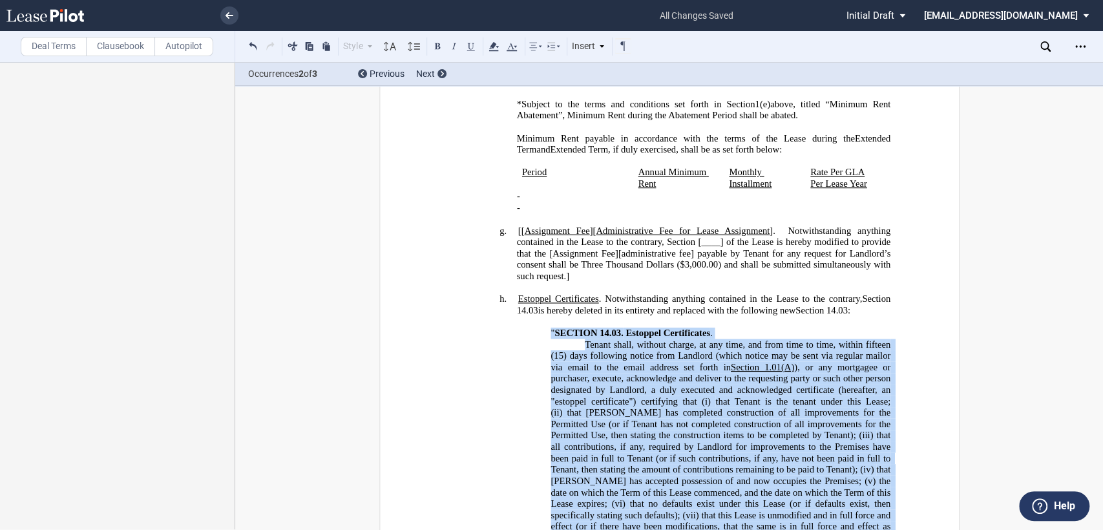
scroll to position [941, 0]
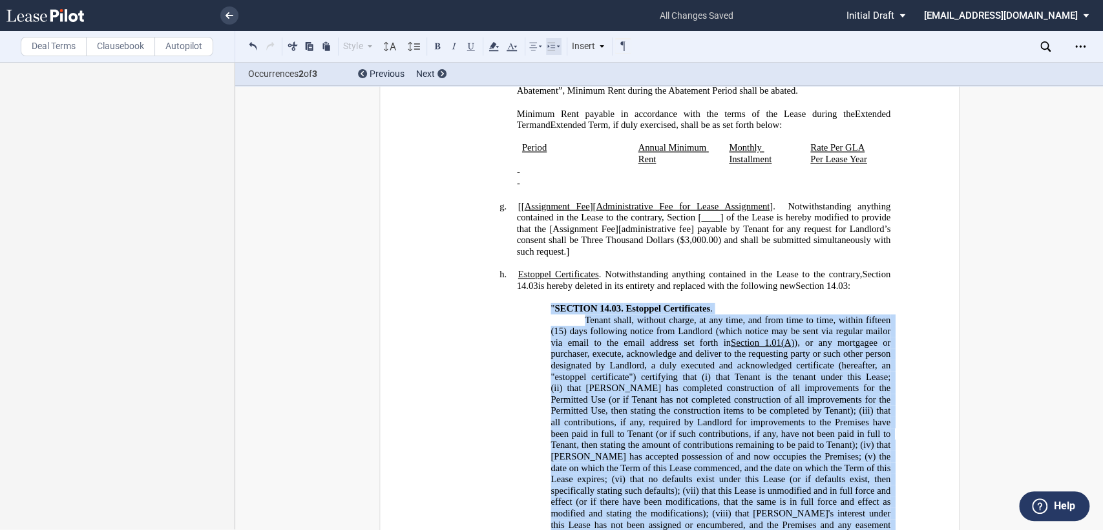
click at [557, 47] on use at bounding box center [553, 47] width 12 height 8
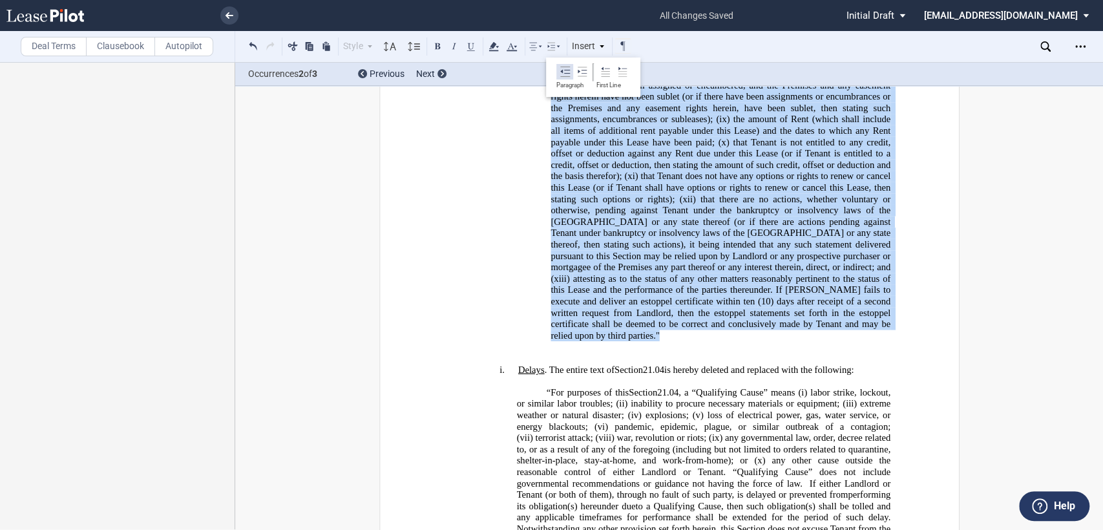
click at [562, 74] on icon at bounding box center [565, 72] width 10 height 10
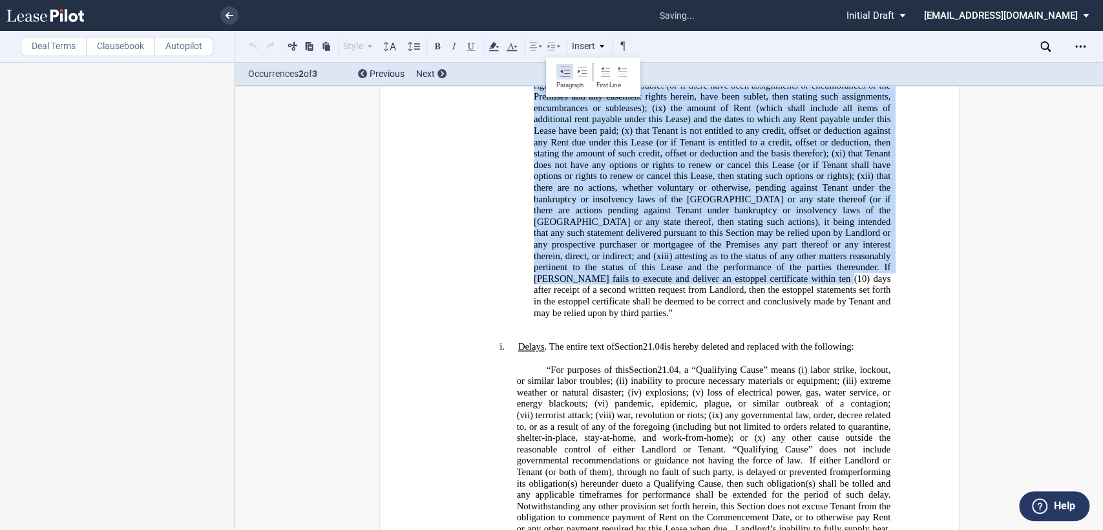
click at [562, 74] on icon at bounding box center [565, 72] width 10 height 10
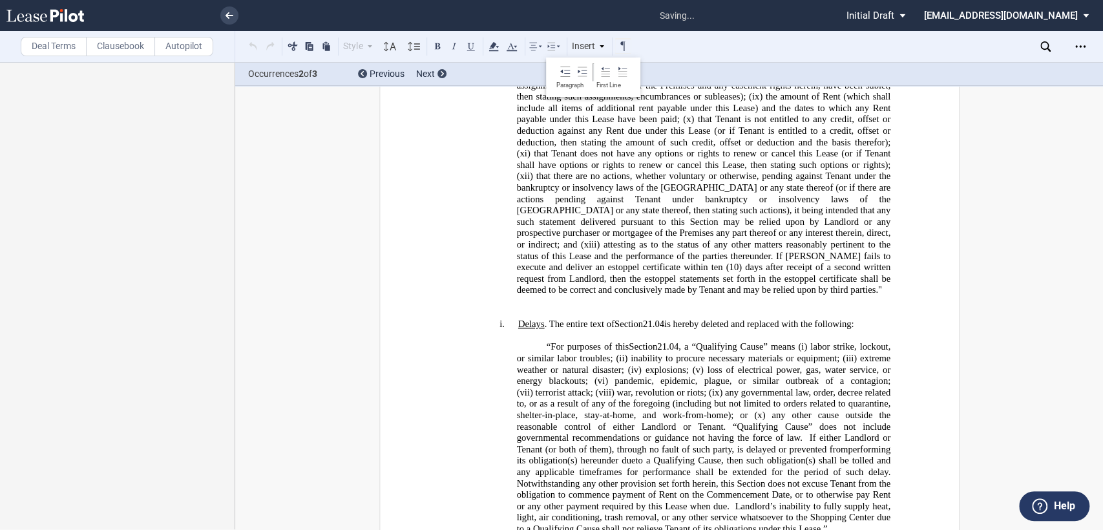
click at [536, 307] on p "﻿" at bounding box center [669, 313] width 442 height 12
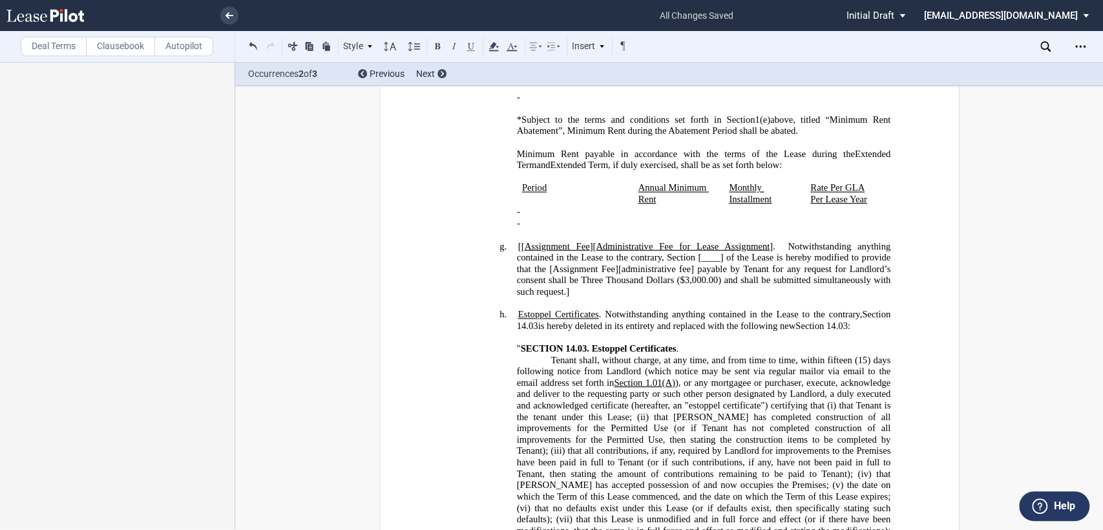
scroll to position [879, 0]
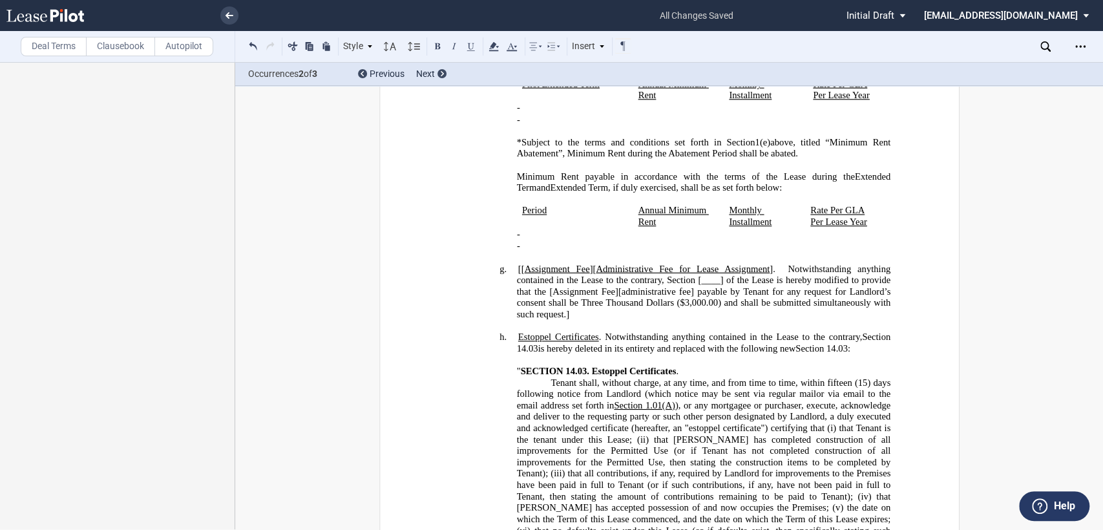
click at [516, 293] on h4 "g. [[ Assignment Fee ][ Administrative Fee for Lease Assignment ]. Notwithstand…" at bounding box center [703, 291] width 374 height 57
drag, startPoint x: 584, startPoint y: 288, endPoint x: 761, endPoint y: 286, distance: 177.0
click at [761, 286] on span "Assignment Fee ][ Administrative Fee for Lease Assignment ]. Notwithstanding an…" at bounding box center [704, 291] width 376 height 56
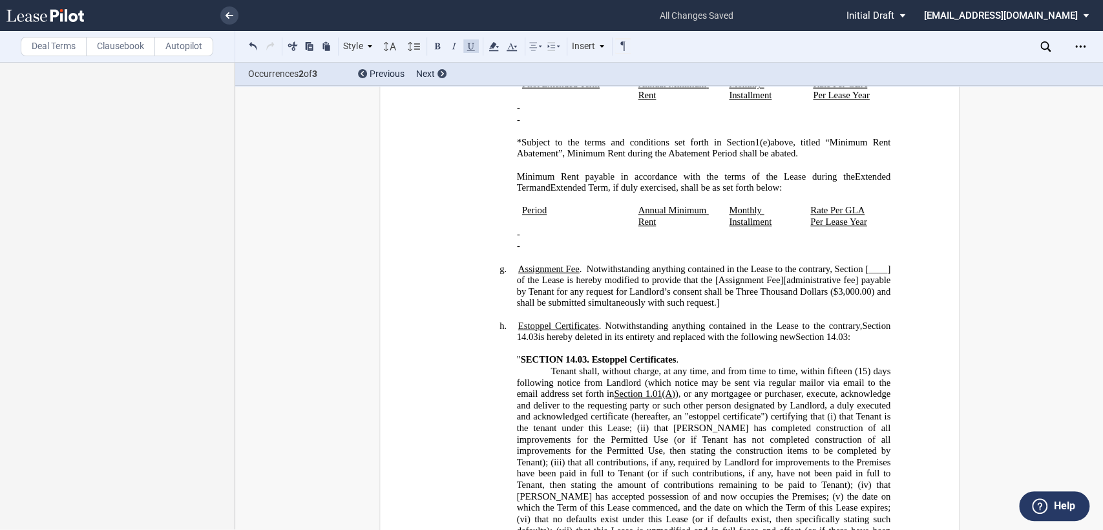
click at [862, 274] on span at bounding box center [863, 268] width 3 height 11
click at [711, 300] on span "of the Lease is hereby modified to provide that the [Assignment Fee][administra…" at bounding box center [704, 292] width 376 height 34
drag, startPoint x: 777, startPoint y: 300, endPoint x: 854, endPoint y: 297, distance: 76.9
click at [854, 297] on span "of the Lease is hereby modified to provide that the Assignment Fee][administrat…" at bounding box center [704, 292] width 376 height 34
click at [701, 308] on h4 "g. Assignment Fee . Notwithstanding anything contained in the Lease to the cont…" at bounding box center [703, 285] width 374 height 45
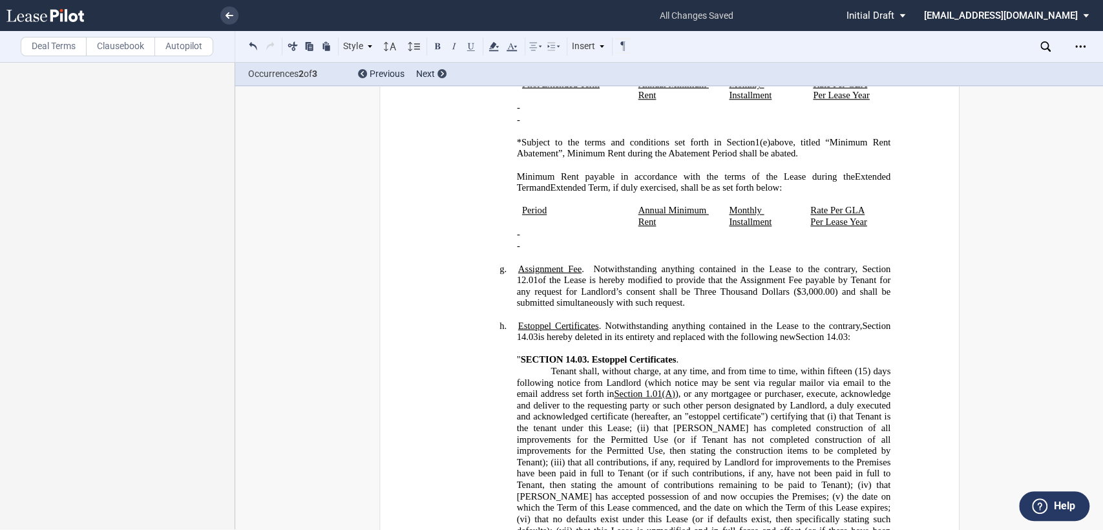
click at [521, 216] on span "Period" at bounding box center [533, 210] width 25 height 11
click at [504, 252] on generate-table "Period Annual Minimum Rent Monthly Installment Rate Per GLA Per Lease Year - ﻿ …" at bounding box center [669, 228] width 442 height 47
click at [521, 216] on span "Period" at bounding box center [533, 210] width 25 height 11
click at [504, 263] on p at bounding box center [669, 257] width 442 height 12
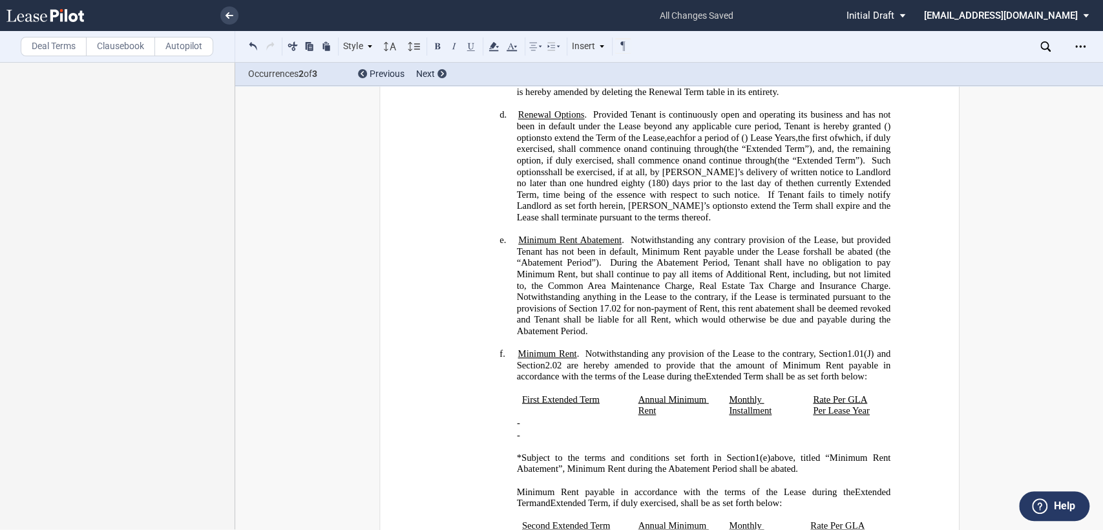
scroll to position [519, 0]
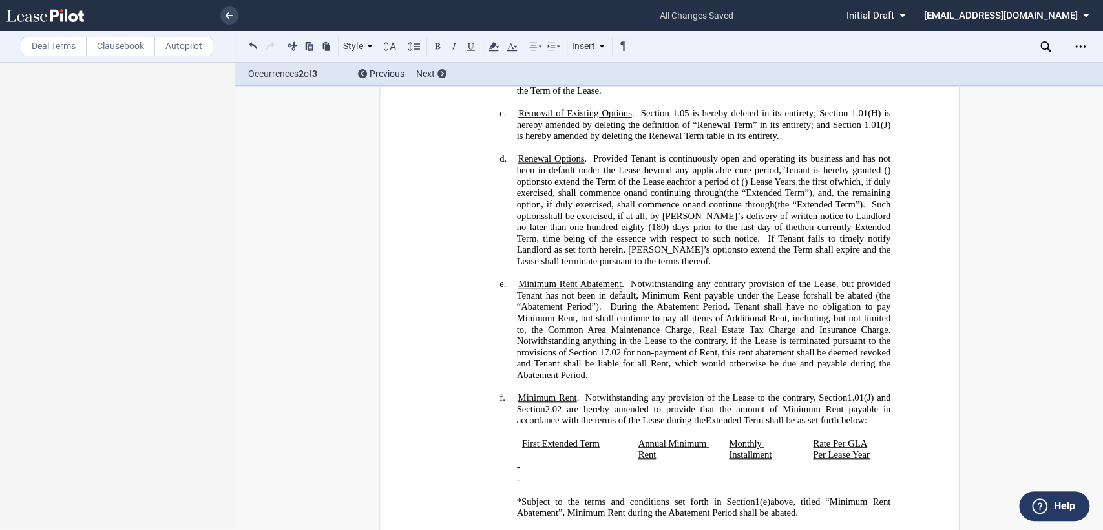
click at [50, 46] on label "Deal Terms" at bounding box center [54, 46] width 66 height 19
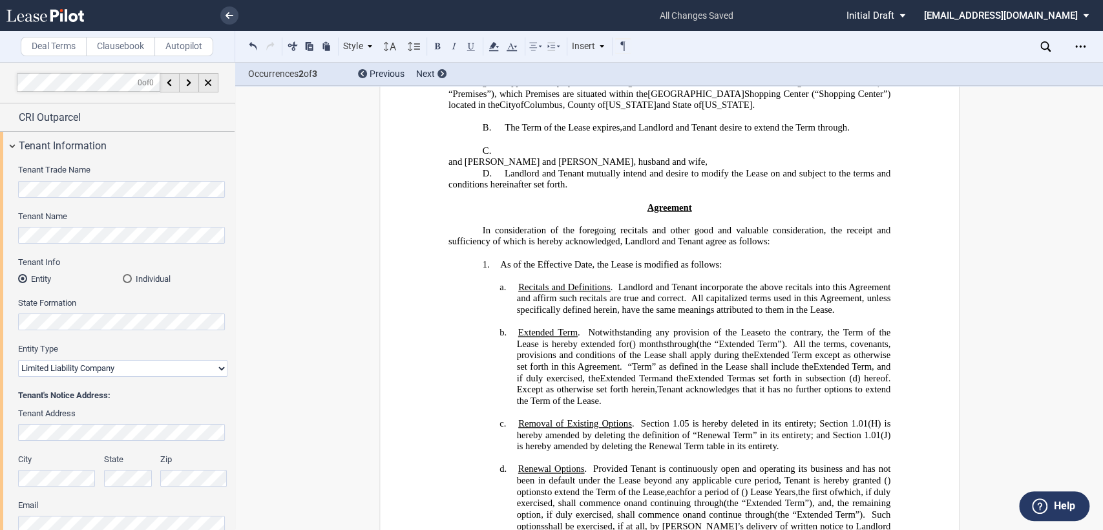
scroll to position [287, 0]
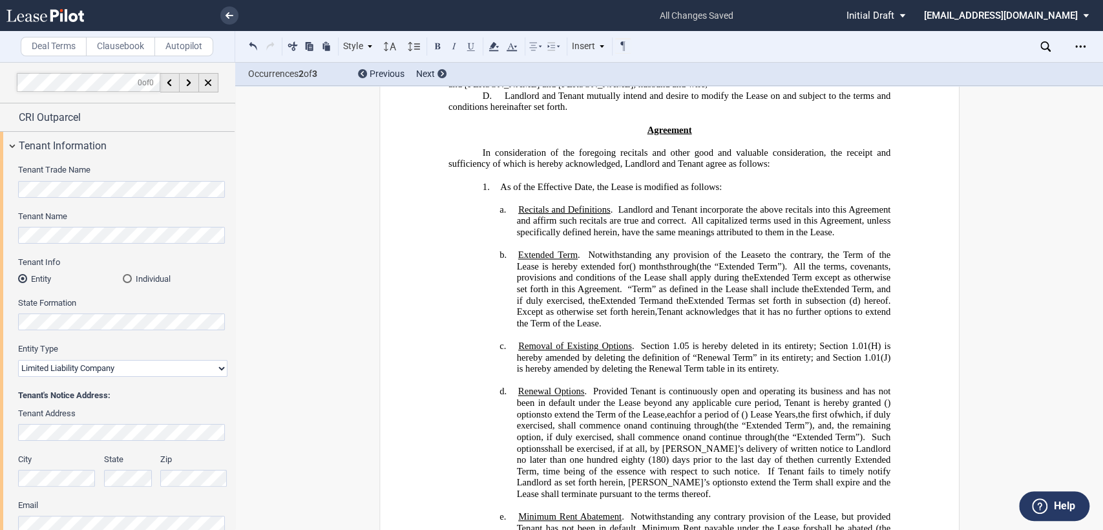
click at [118, 47] on label "Clausebook" at bounding box center [120, 46] width 69 height 19
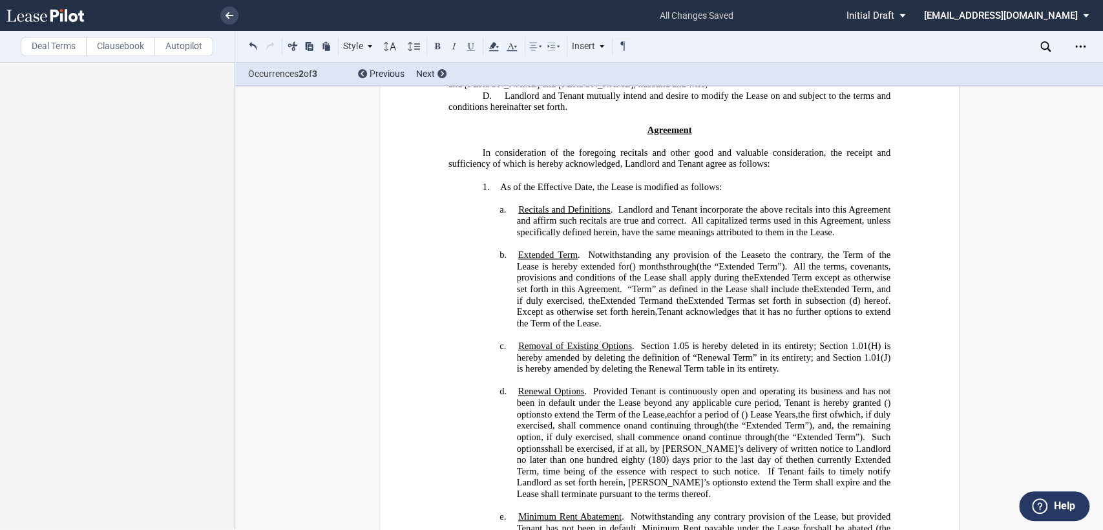
click at [43, 50] on label "Deal Terms" at bounding box center [54, 46] width 66 height 19
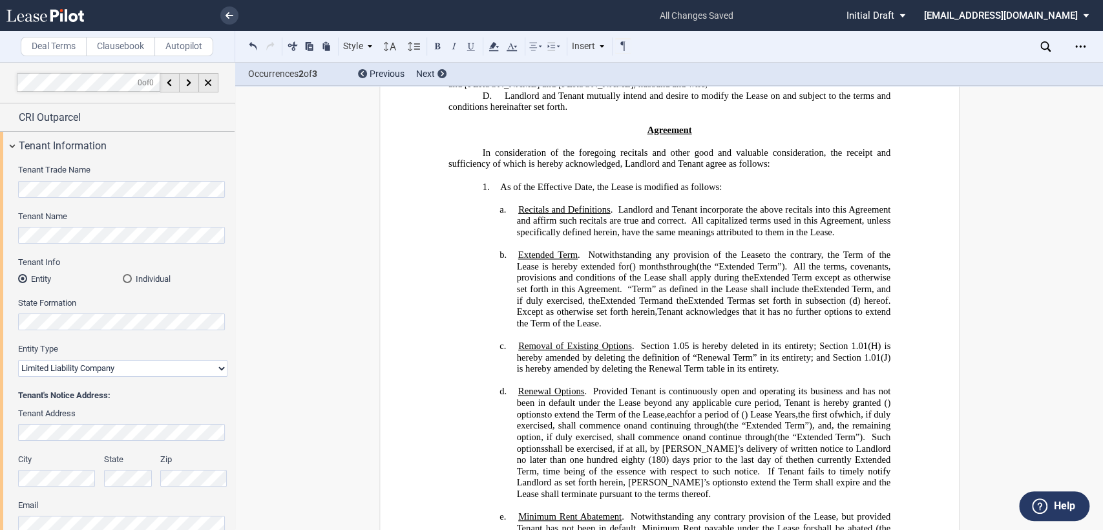
click at [509, 147] on p "﻿" at bounding box center [669, 142] width 442 height 12
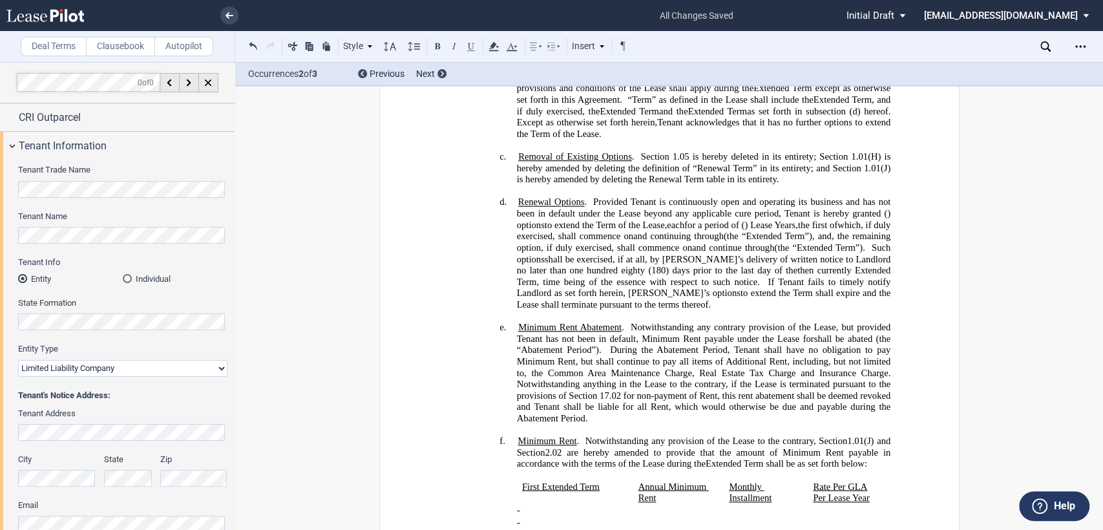
scroll to position [502, 0]
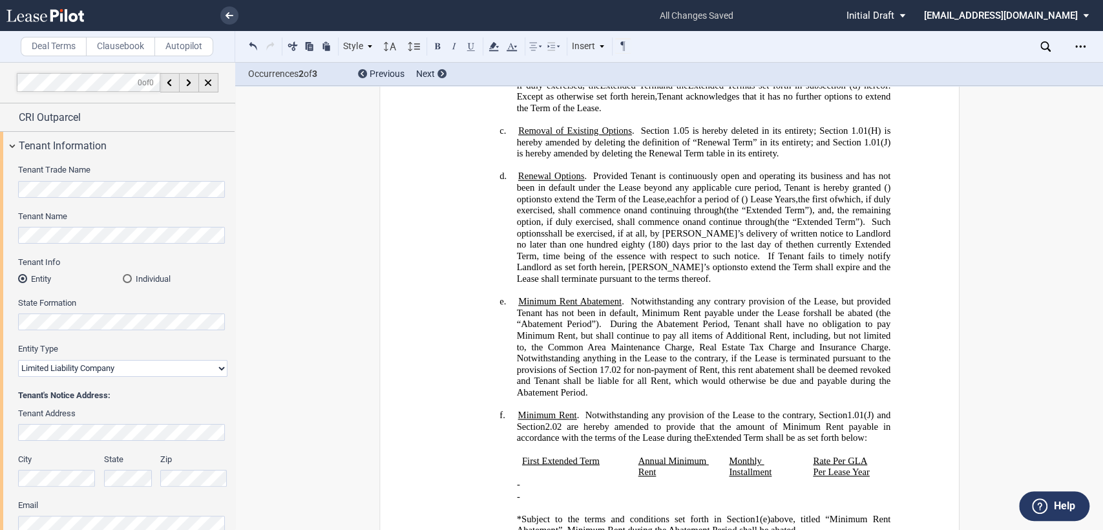
click at [589, 193] on span "Provided Tenant is continuously open and operating its business and has not bee…" at bounding box center [704, 182] width 376 height 22
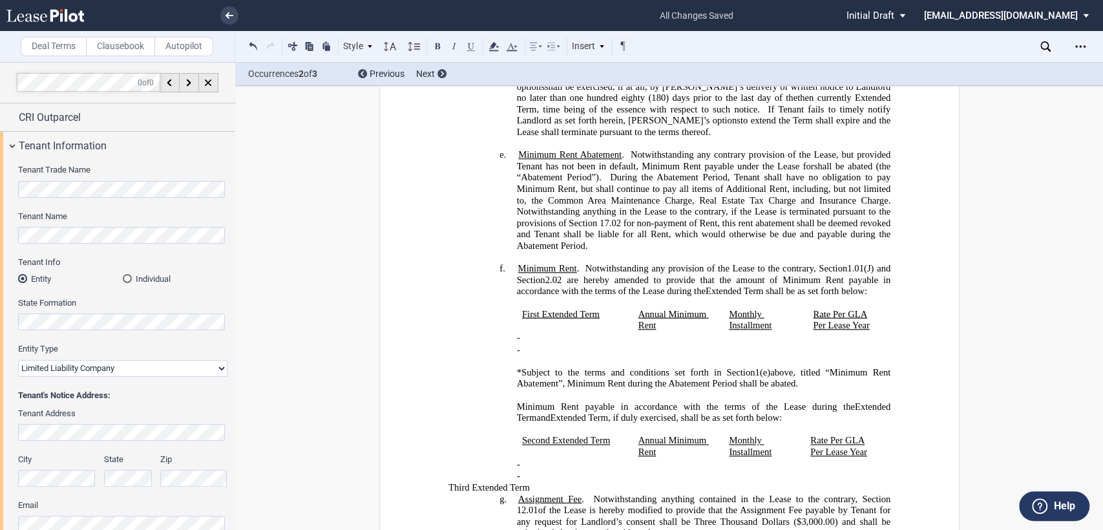
scroll to position [574, 0]
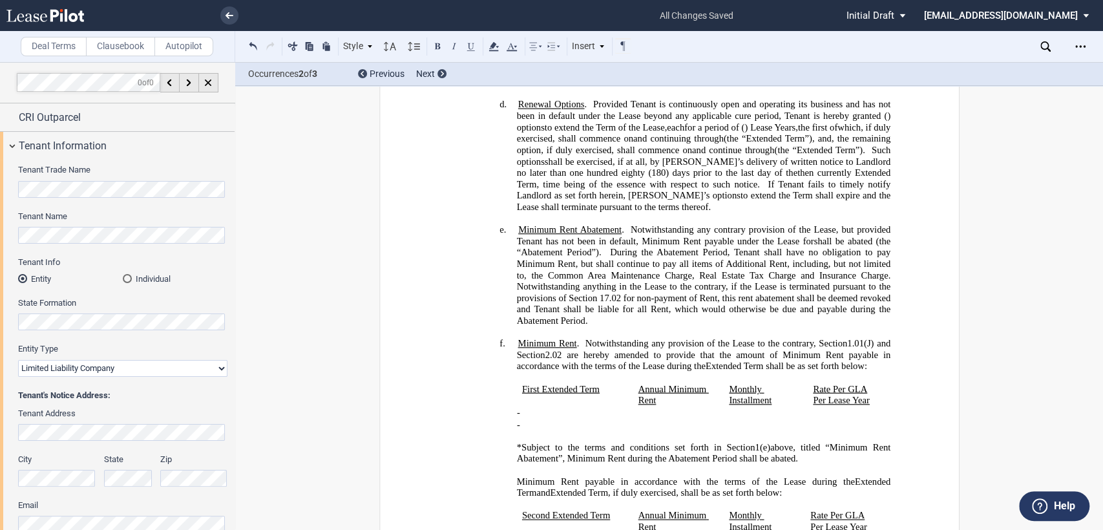
click at [591, 121] on span "Provided Tenant is continuously open and operating its business and has not bee…" at bounding box center [704, 110] width 376 height 22
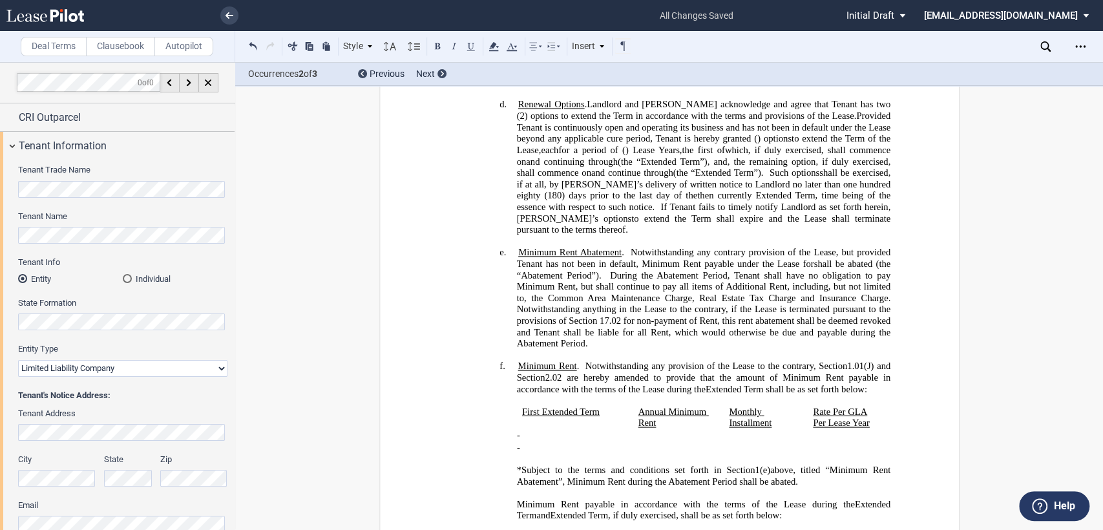
click at [579, 121] on span "Landlord and Tenant acknowledge and agree that Tenant has two (2) options to ex…" at bounding box center [704, 110] width 376 height 22
click at [848, 132] on span "Landlord and Tenant acknowledge and agree that Tenant has two (2) options to ex…" at bounding box center [704, 116] width 376 height 34
click at [798, 132] on span "Landlord and Tenant acknowledge and agree that Tenant has two (2) options of fi…" at bounding box center [704, 116] width 376 height 34
drag, startPoint x: 798, startPoint y: 149, endPoint x: 658, endPoint y: 156, distance: 140.3
click at [658, 132] on span "Landlord and Tenant acknowledge and agree that Tenant has two (2) options of fi…" at bounding box center [704, 116] width 376 height 34
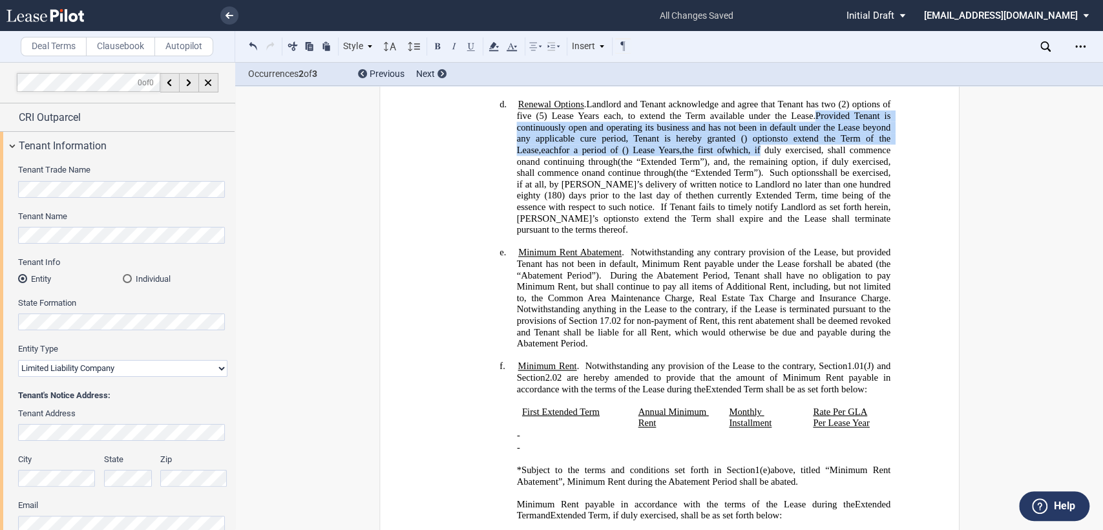
drag, startPoint x: 812, startPoint y: 149, endPoint x: 796, endPoint y: 185, distance: 39.4
click at [796, 185] on h4 "d. Renewal Option s . Landlord and Tenant acknowledge and agree that Tenant has…" at bounding box center [703, 167] width 374 height 136
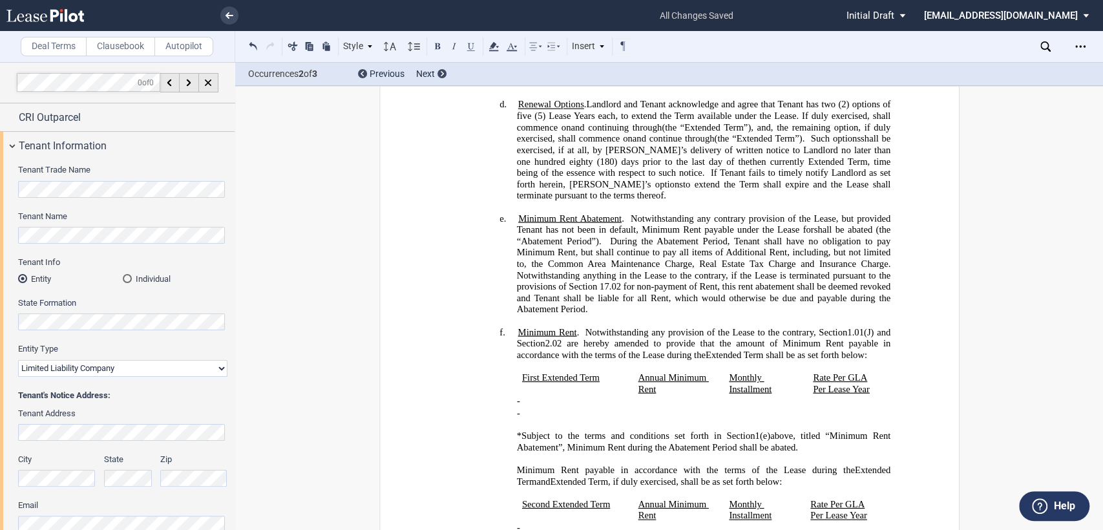
click at [868, 132] on span "f duly exercised, shall commence on" at bounding box center [704, 121] width 376 height 22
click at [766, 132] on span "and continuing through" at bounding box center [721, 126] width 90 height 11
drag, startPoint x: 511, startPoint y: 161, endPoint x: 572, endPoint y: 158, distance: 61.4
click at [572, 158] on div "!!SET_LEVEL_2!! !!Heading 4!! d. Renewal Option s . Landlord and Tenant acknowl…" at bounding box center [669, 156] width 442 height 114
click at [805, 155] on span "Such option" at bounding box center [704, 144] width 376 height 22
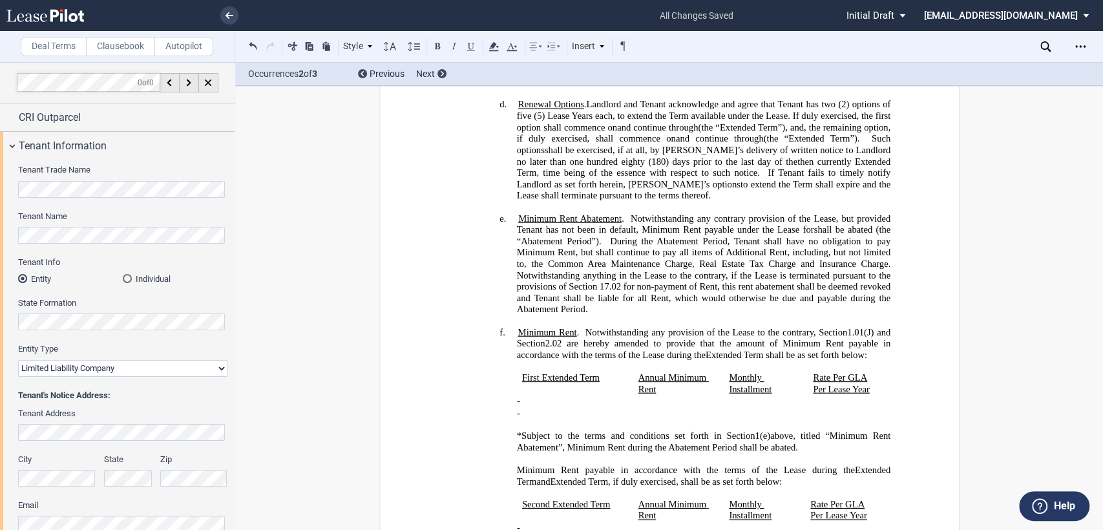
click at [588, 167] on span "shall be exercised, if at all, by Tenant’s delivery of written notice to Landlo…" at bounding box center [704, 156] width 376 height 22
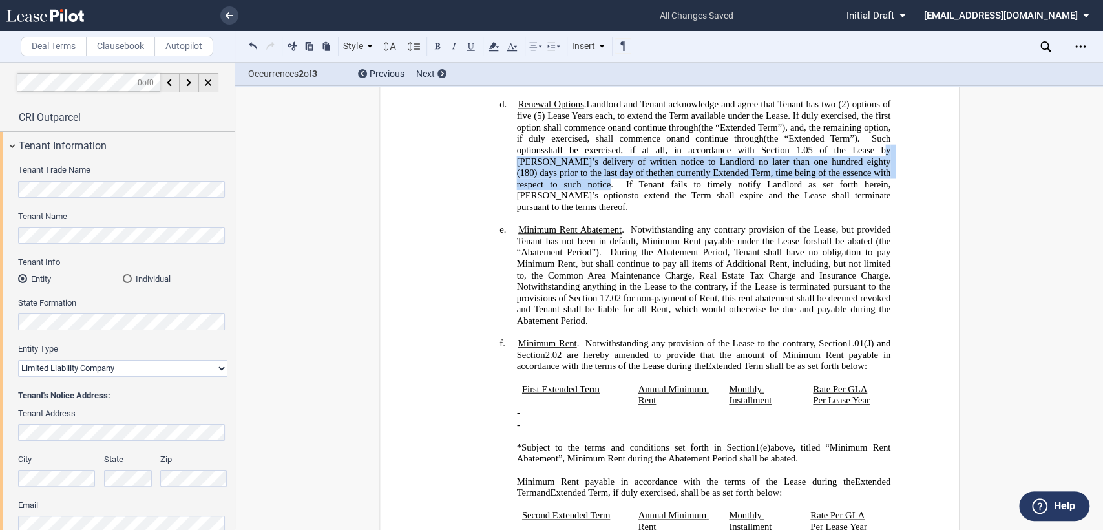
drag, startPoint x: 765, startPoint y: 194, endPoint x: 815, endPoint y: 211, distance: 52.3
click at [815, 211] on h4 "d. Renewal Option s . Landlord and Tenant acknowledge and agree that Tenant has…" at bounding box center [703, 156] width 374 height 114
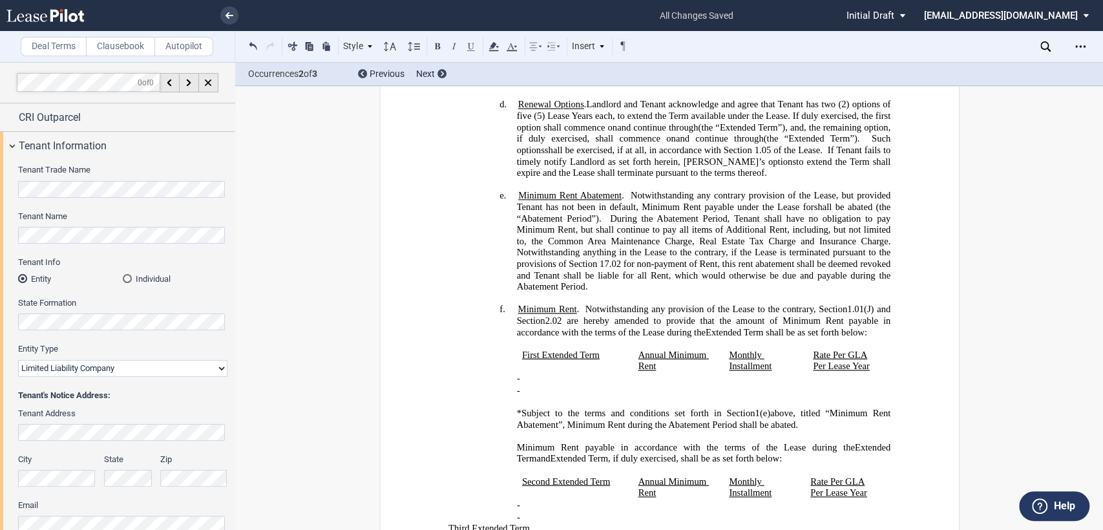
drag, startPoint x: 769, startPoint y: 194, endPoint x: 667, endPoint y: 215, distance: 104.8
click at [667, 178] on h4 "d. Renewal Option s . Landlord and Tenant acknowledge and agree that Tenant has…" at bounding box center [703, 138] width 374 height 79
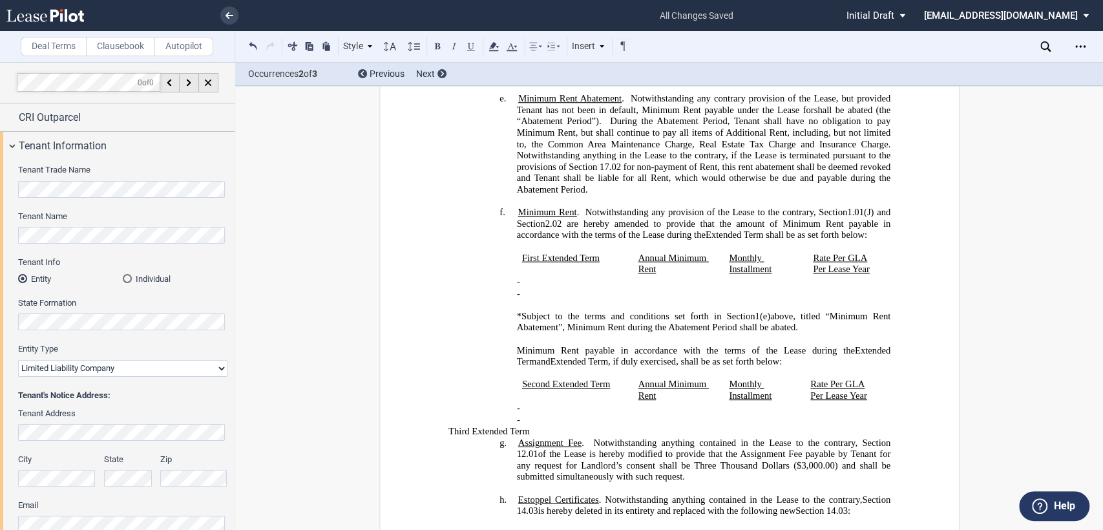
scroll to position [718, 0]
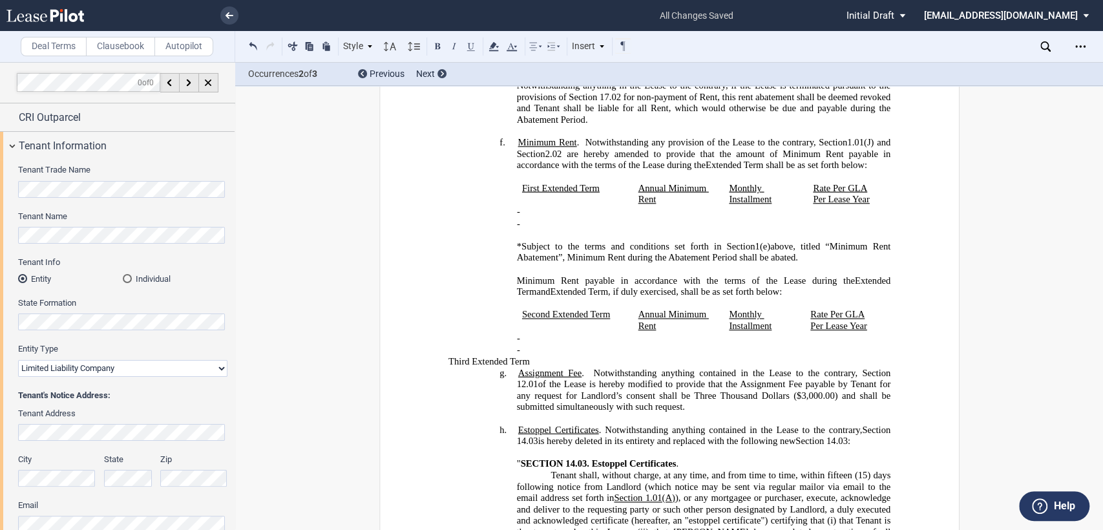
click at [505, 304] on div "Minimum Rent payable in accordance with the terms of the Lease during the ﻿ ﻿ E…" at bounding box center [669, 321] width 442 height 92
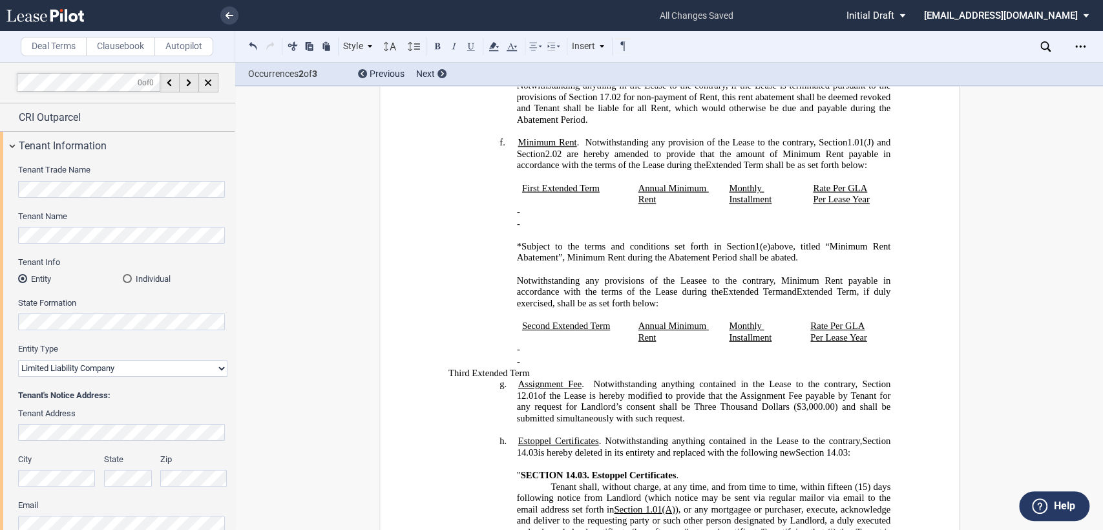
click at [695, 297] on span "Notwithstanding any provisions of the Leasee to the contrary, Minimum Rent paya…" at bounding box center [704, 286] width 376 height 22
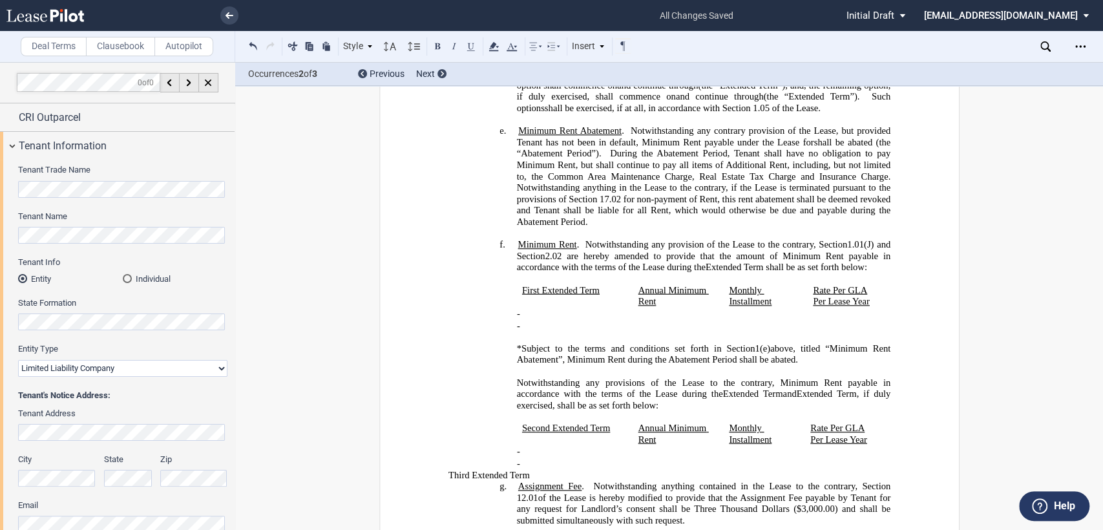
scroll to position [574, 0]
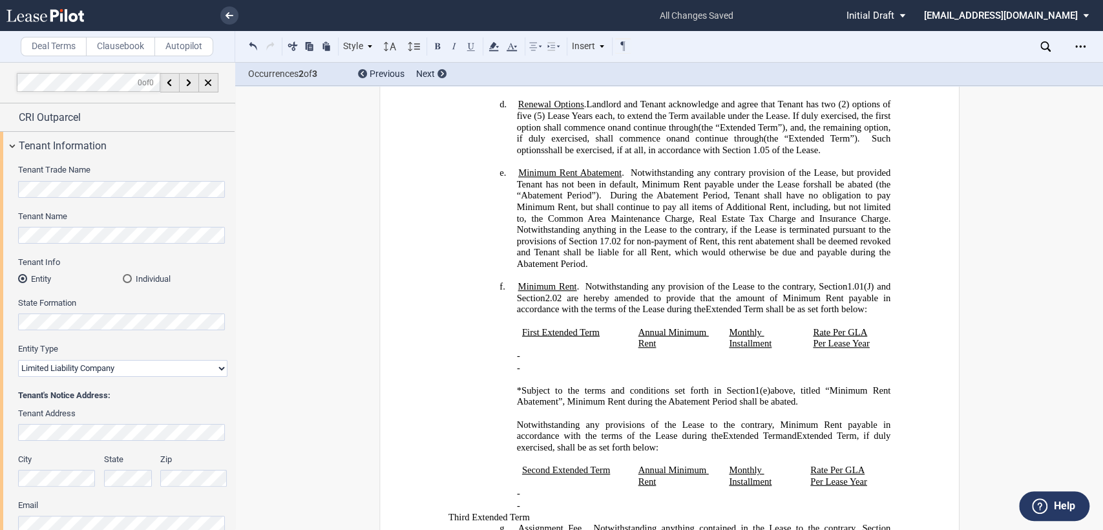
click at [859, 144] on span at bounding box center [865, 138] width 12 height 11
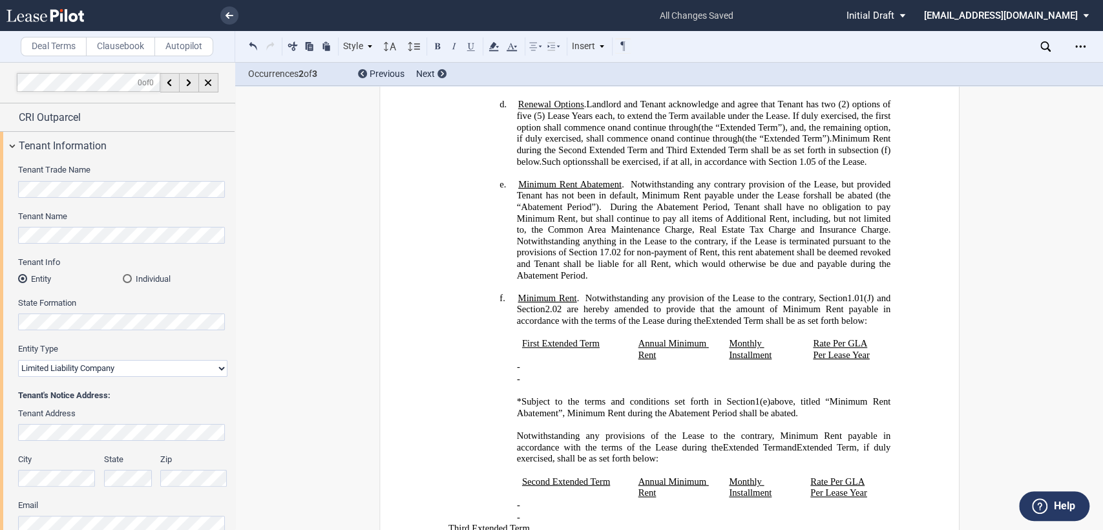
click at [792, 144] on span "Extended Term”)" at bounding box center [796, 138] width 66 height 11
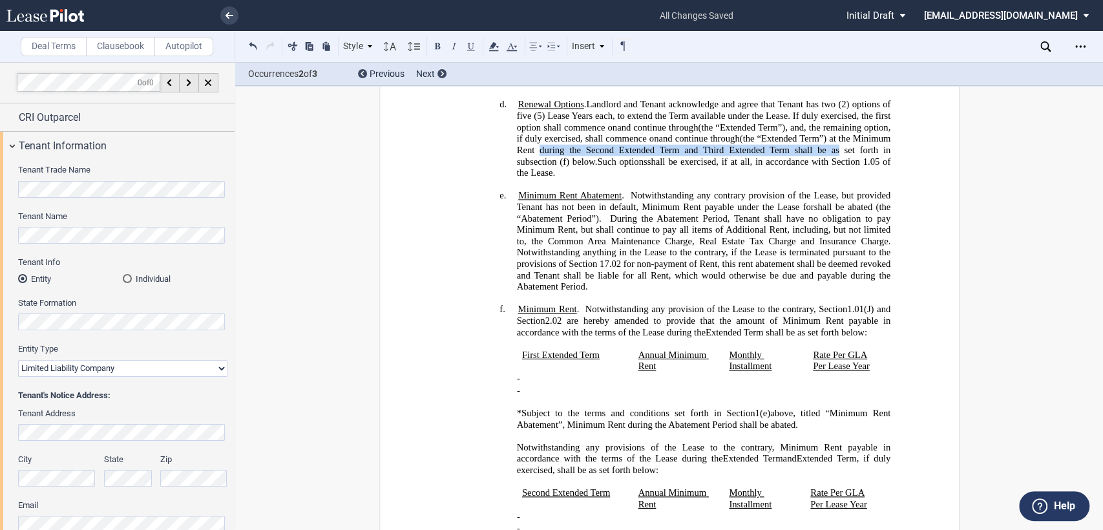
drag, startPoint x: 512, startPoint y: 192, endPoint x: 787, endPoint y: 192, distance: 274.5
click at [787, 167] on span "Minimum Rent during the Second Extended Term and Third Extended Term shall be a…" at bounding box center [704, 150] width 376 height 34
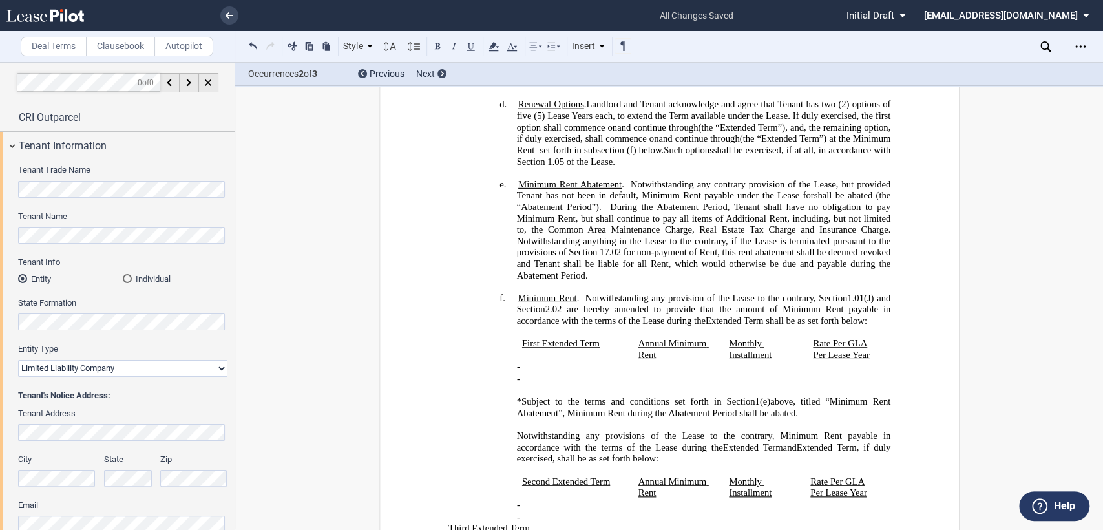
click at [830, 155] on span "Minimum Rent set forth in subsection (f) below." at bounding box center [704, 144] width 376 height 22
click at [573, 156] on span "Minimum Rent set forth in subsection (f) below." at bounding box center [616, 150] width 200 height 11
click at [692, 167] on h4 "d. Renewal Option s . Landlord and Tenant acknowledge and agree that Tenant has…" at bounding box center [703, 133] width 374 height 68
click at [787, 121] on span "Landlord and Tenant acknowledge and agree that Tenant has two (2) options of fi…" at bounding box center [704, 110] width 376 height 22
drag, startPoint x: 630, startPoint y: 222, endPoint x: 838, endPoint y: 224, distance: 207.4
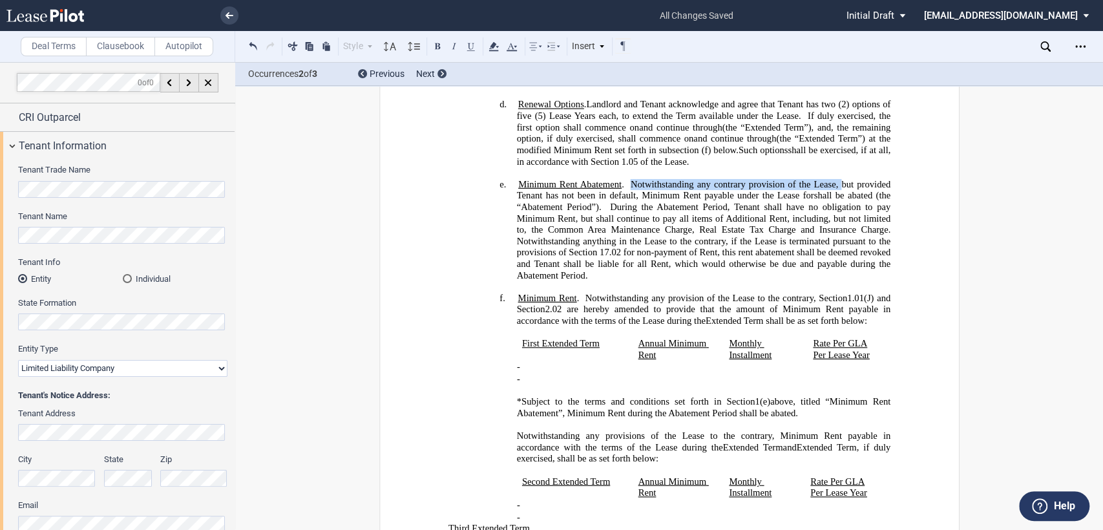
click at [838, 200] on span "Notwithstanding any contrary provision of the Lease, but provided Tenant has no…" at bounding box center [704, 189] width 376 height 22
drag, startPoint x: 802, startPoint y: 150, endPoint x: 824, endPoint y: 150, distance: 22.0
click at [804, 121] on span "Landlord and Tenant acknowledge and agree that Tenant has two (2) options of fi…" at bounding box center [704, 110] width 376 height 22
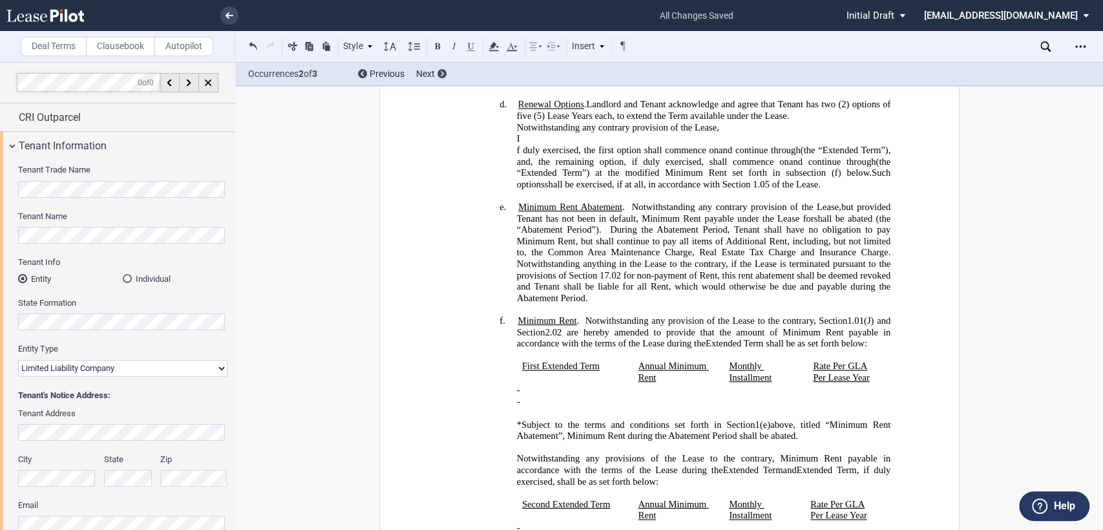
click at [730, 133] on p "Notwithstanding any contrary provision of the Lease," at bounding box center [703, 127] width 374 height 12
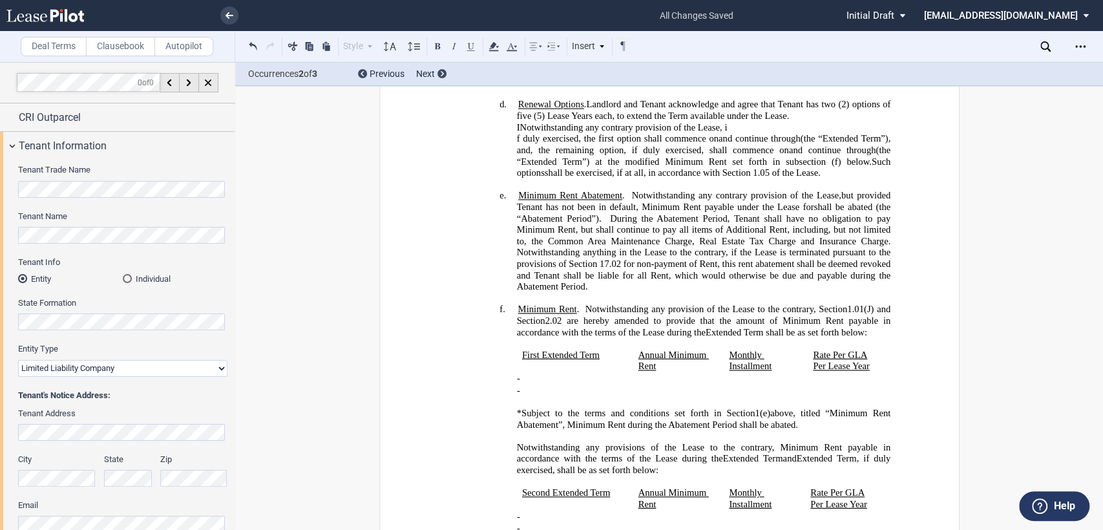
click at [729, 133] on p "I Notwithstanding any contrary provision of the Lease, i" at bounding box center [703, 127] width 374 height 12
click at [510, 171] on div "!!SET_LEVEL_2!! !!Heading 4!! d. Renewal Option s . Landlord and Tenant acknowl…" at bounding box center [669, 144] width 442 height 91
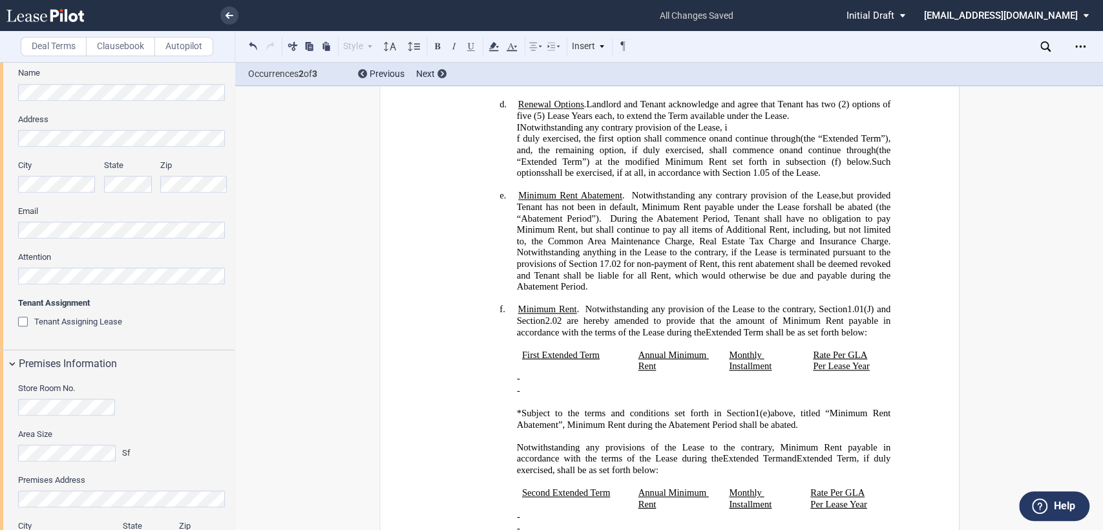
click at [512, 170] on div "!!SET_LEVEL_2!! !!Heading 4!! d. Renewal Option s . Landlord and Tenant acknowl…" at bounding box center [669, 144] width 442 height 91
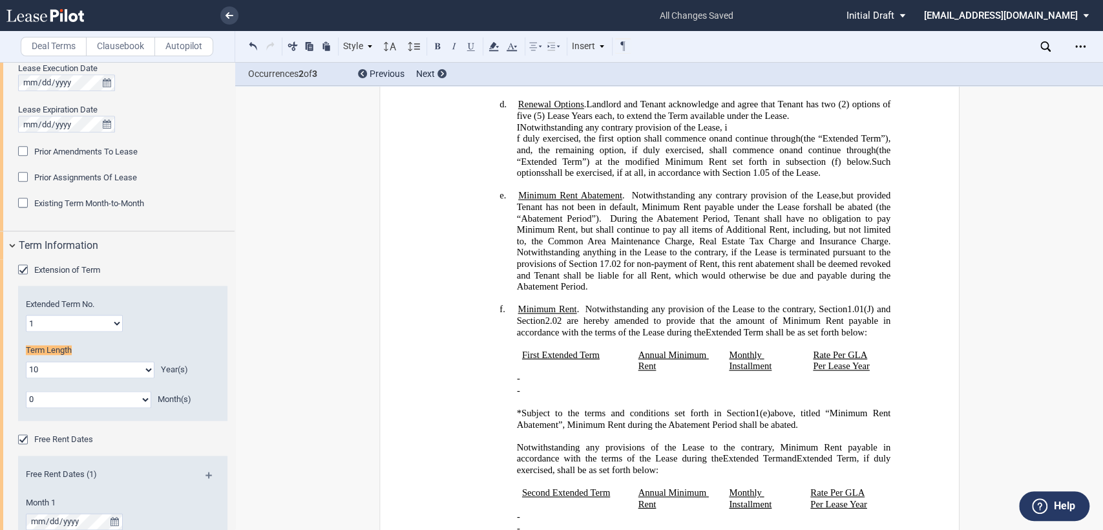
scroll to position [1149, 0]
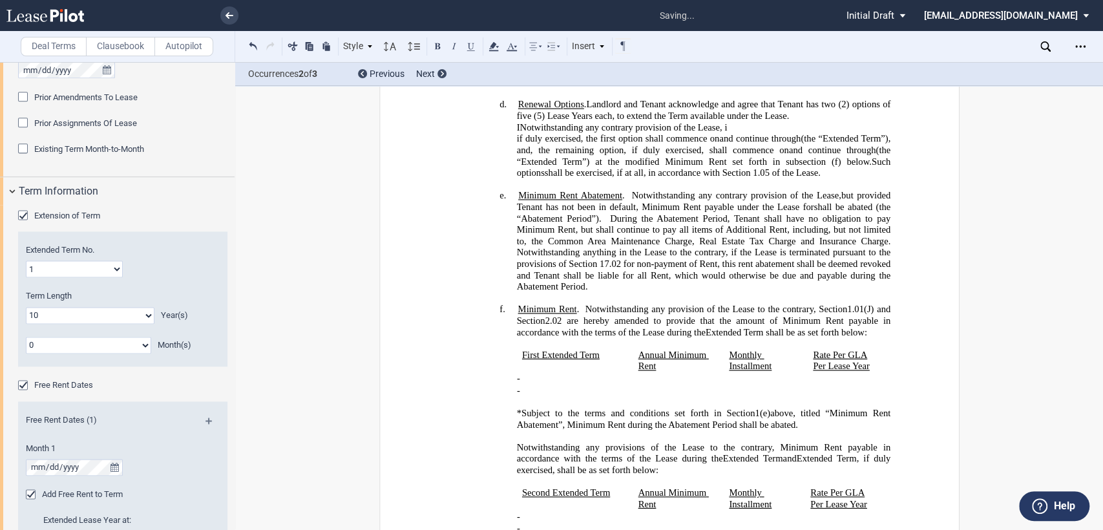
click at [729, 133] on p "I Notwithstanding any contrary provision of the Lease, i" at bounding box center [703, 127] width 374 height 12
click at [506, 161] on div "!!SET_LEVEL_2!! !!Heading 4!! d. Renewal Option s . Landlord and Tenant acknowl…" at bounding box center [669, 144] width 442 height 91
click at [801, 151] on h4 "d. Renewal Option s . Landlord and Tenant acknowledge and agree that Tenant has…" at bounding box center [703, 138] width 374 height 79
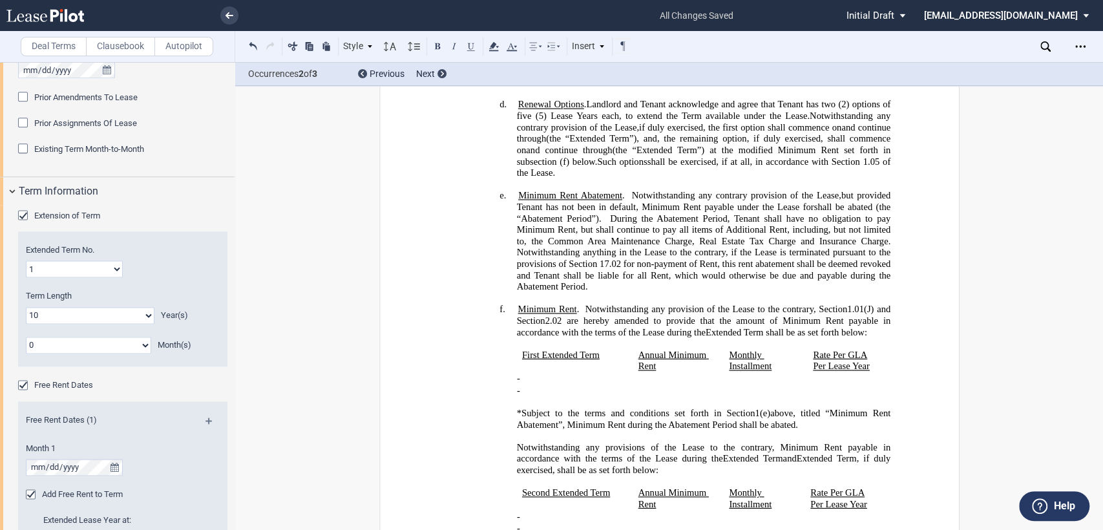
click at [654, 156] on span "Extended Term”) at the" at bounding box center [684, 150] width 97 height 11
click at [683, 246] on span "During the Abatement Period, Tenant shall have no obligation to pay Minimum Ren…" at bounding box center [704, 230] width 376 height 34
click at [601, 292] on h4 "e. Minimum Rent Abatement . Notwithstanding any contrary provision of the Lease…" at bounding box center [703, 241] width 374 height 102
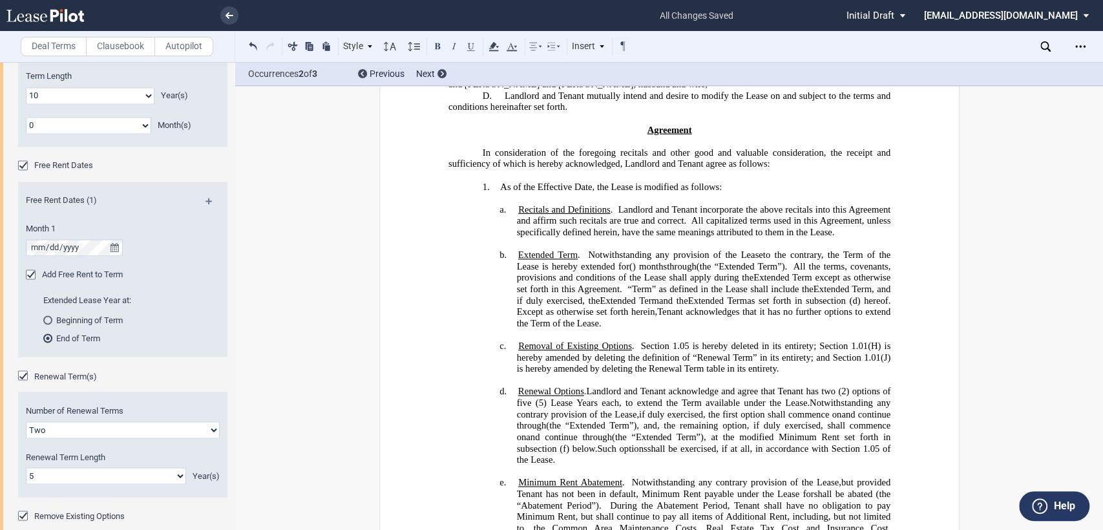
scroll to position [1436, 0]
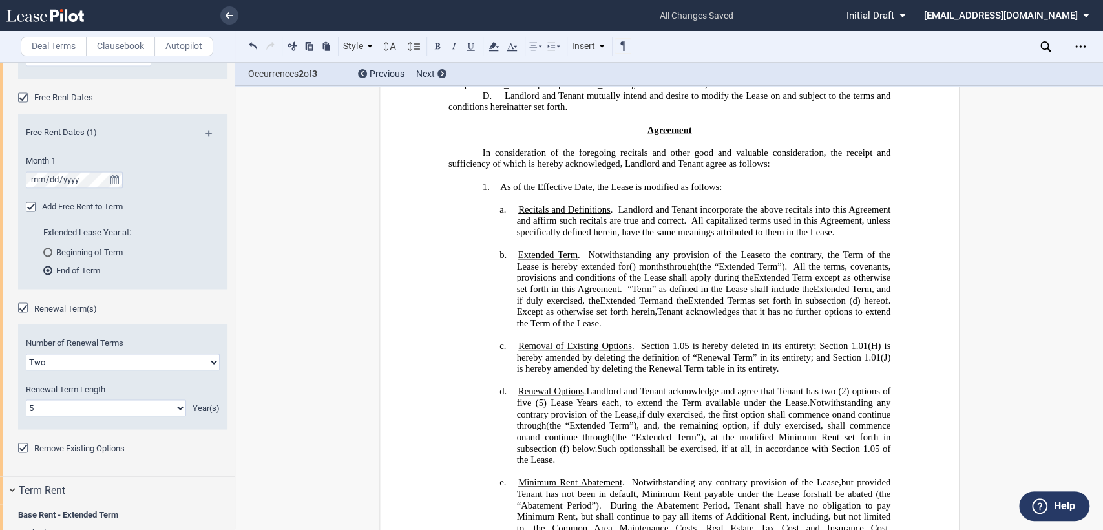
click at [24, 448] on div "Remove Existing Options" at bounding box center [24, 448] width 13 height 13
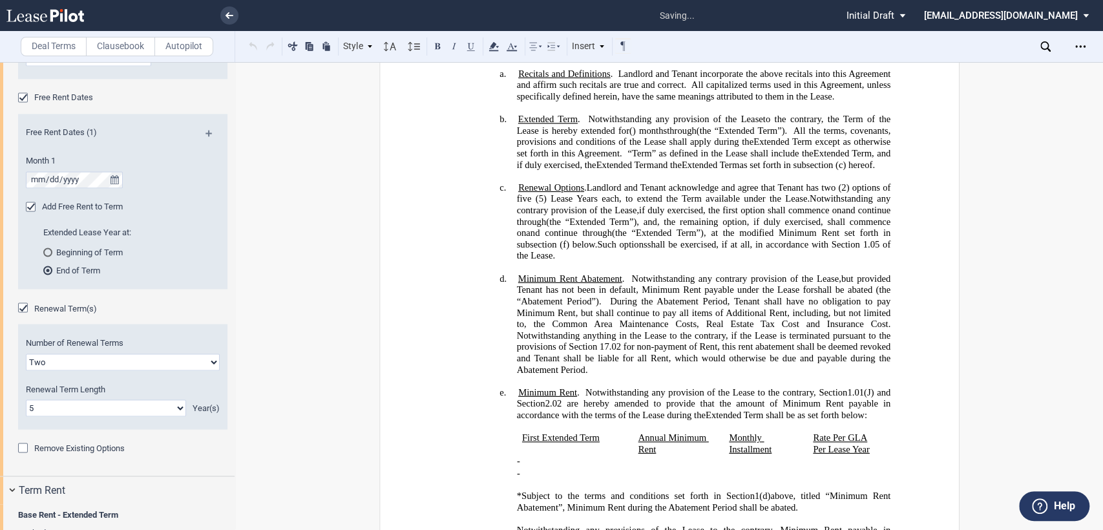
scroll to position [430, 0]
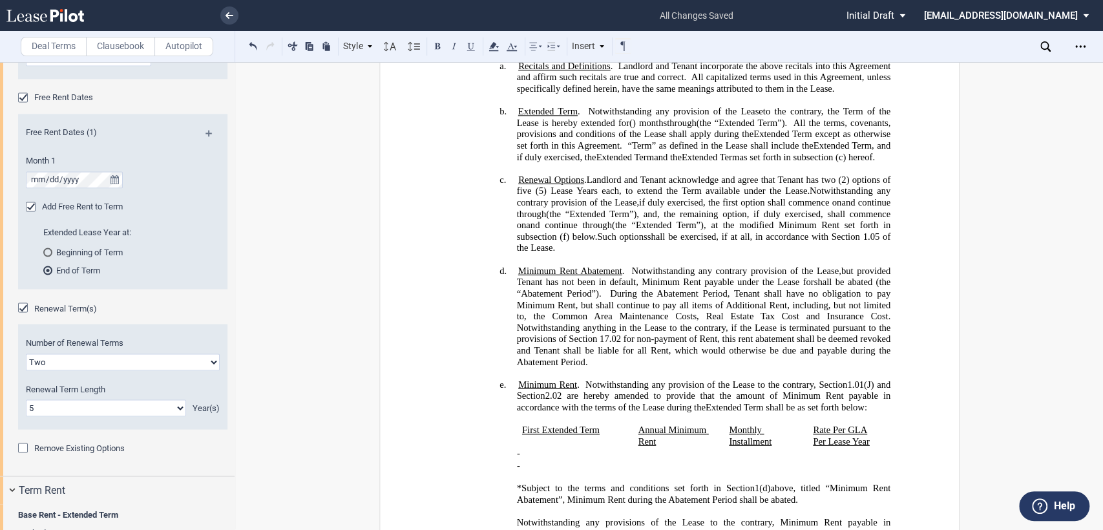
click at [623, 208] on span "Landlord and Tenant acknowledge and agree that Tenant has two (2) options of fi…" at bounding box center [704, 191] width 376 height 34
click at [889, 208] on span "Landlord and Tenant acknowledge and agree that Tenant has two (2) options of fi…" at bounding box center [704, 191] width 376 height 34
click at [621, 208] on span "Landlord and Tenant acknowledge and agree that Tenant has two (2) options of fi…" at bounding box center [704, 191] width 376 height 34
drag, startPoint x: 543, startPoint y: 281, endPoint x: 879, endPoint y: 284, distance: 335.3
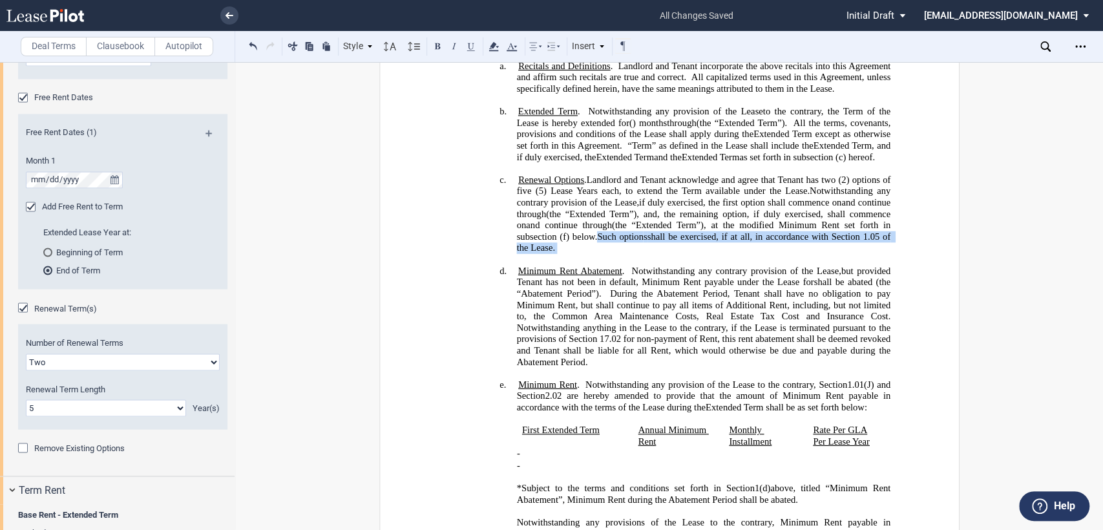
click at [879, 254] on h4 "c. Renewal Option s . Landlord and Tenant acknowledge and agree that Tenant has…" at bounding box center [703, 213] width 374 height 79
click at [806, 208] on span "Landlord and Tenant acknowledge and agree that Tenant has two (2) options of fi…" at bounding box center [704, 191] width 376 height 34
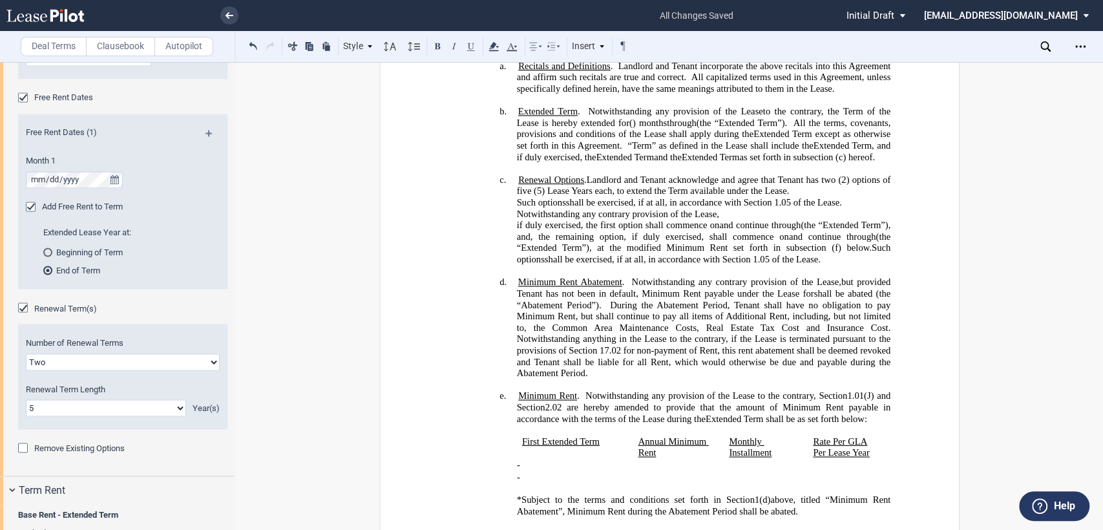
click at [806, 227] on h4 "c. Renewal Option s . Landlord and Tenant acknowledge and agree that Tenant has…" at bounding box center [703, 219] width 374 height 91
click at [253, 43] on button at bounding box center [253, 46] width 16 height 16
drag, startPoint x: 837, startPoint y: 295, endPoint x: 832, endPoint y: 299, distance: 6.9
click at [832, 265] on h4 "c. Renewal Option s . Landlord and Tenant acknowledge and agree that Tenant has…" at bounding box center [703, 219] width 374 height 91
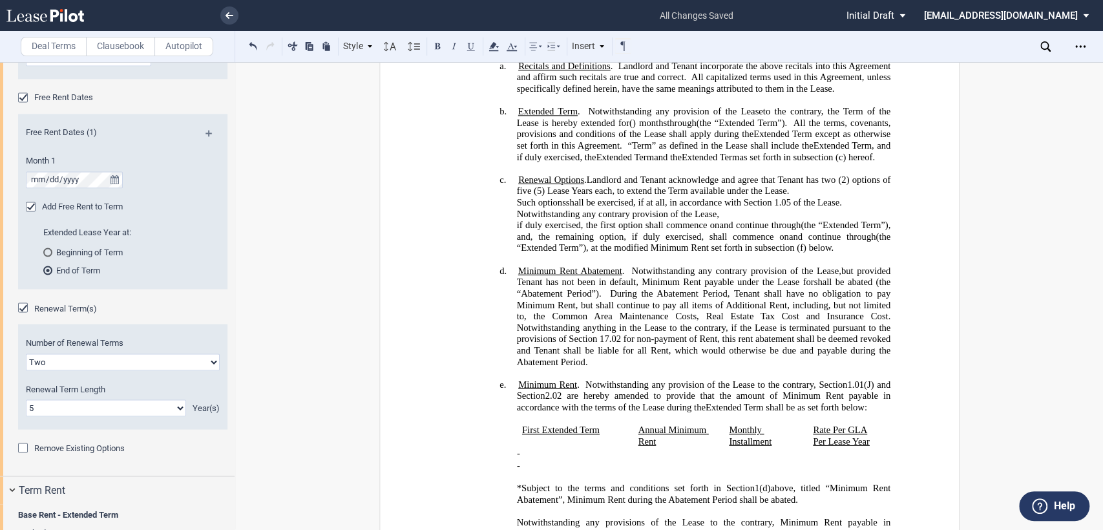
click at [503, 227] on div "!!SET_LEVEL_2!! !!Heading 4!! c. Renewal Option s . Landlord and Tenant acknowl…" at bounding box center [669, 219] width 442 height 91
click at [881, 216] on span "Landlord and Tenant acknowledge and agree that Tenant has two (2) options , of …" at bounding box center [704, 196] width 376 height 45
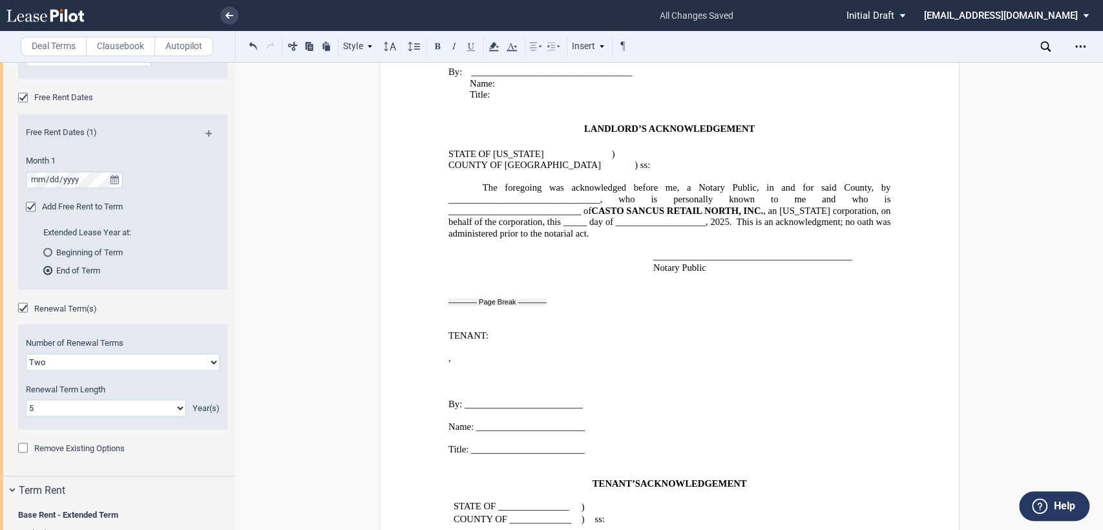
scroll to position [2656, 0]
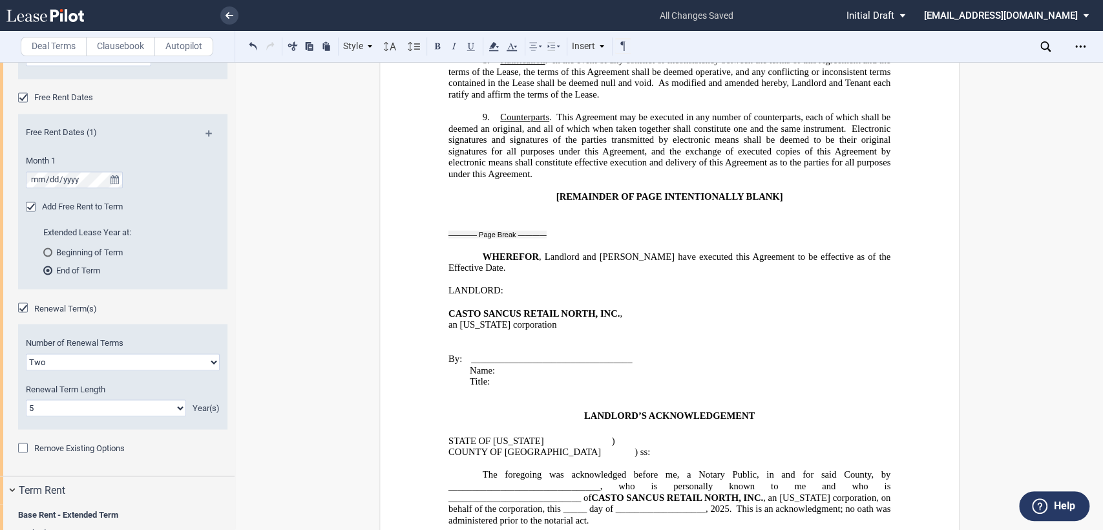
click at [469, 364] on span "Name:" at bounding box center [481, 369] width 25 height 11
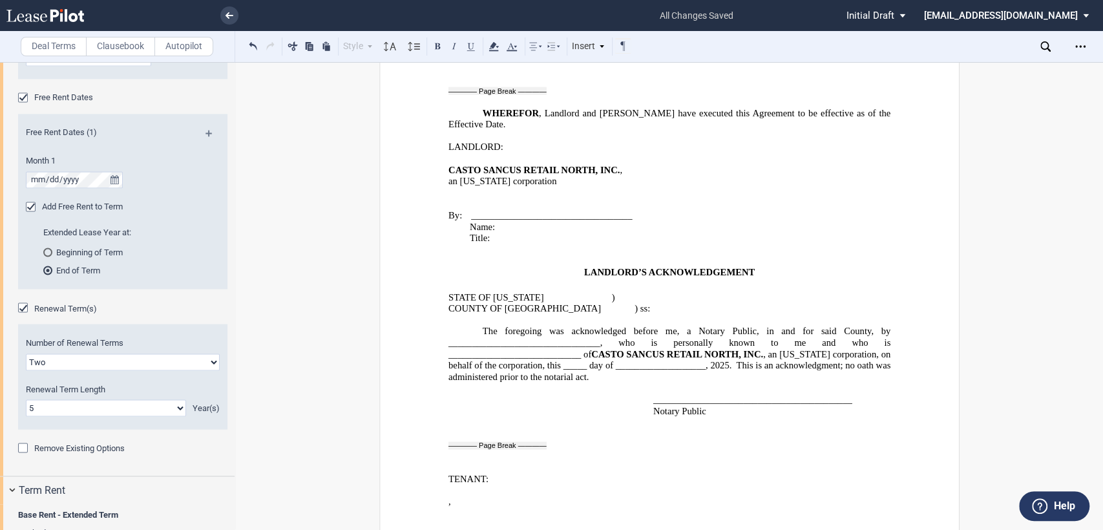
scroll to position [3014, 0]
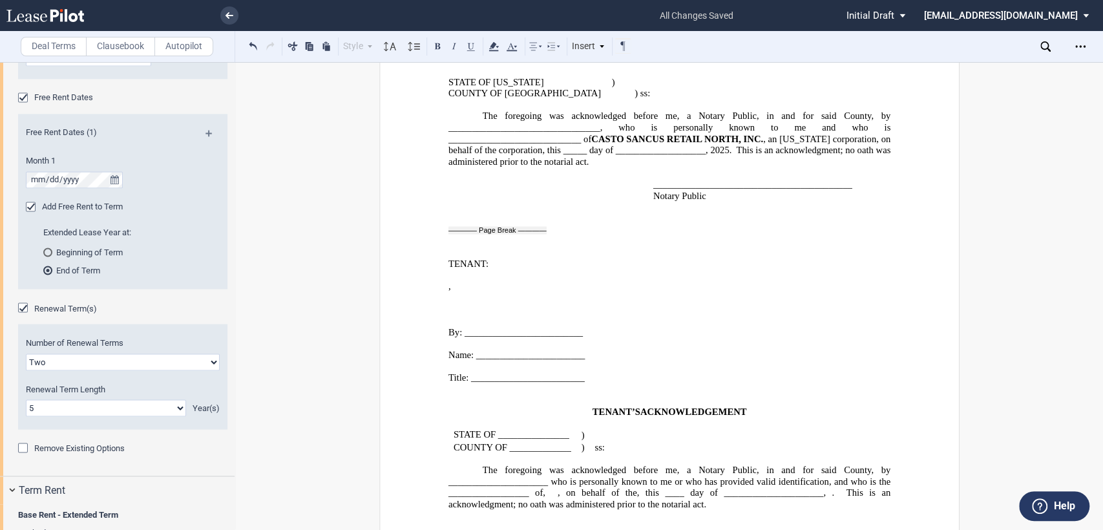
click at [534, 326] on span "By: _________________________" at bounding box center [515, 331] width 134 height 11
click at [459, 464] on span "The foregoing was acknowledged before me, a Notary Public, in and for said Coun…" at bounding box center [670, 481] width 444 height 34
click at [501, 464] on span "The foregoing was acknowledged before me, a Notary Public, in and for said Coun…" at bounding box center [670, 481] width 444 height 34
click at [531, 429] on span "STATE OF _______________" at bounding box center [511, 434] width 116 height 11
click at [537, 441] on span "COUNTY OF _____________" at bounding box center [512, 446] width 118 height 11
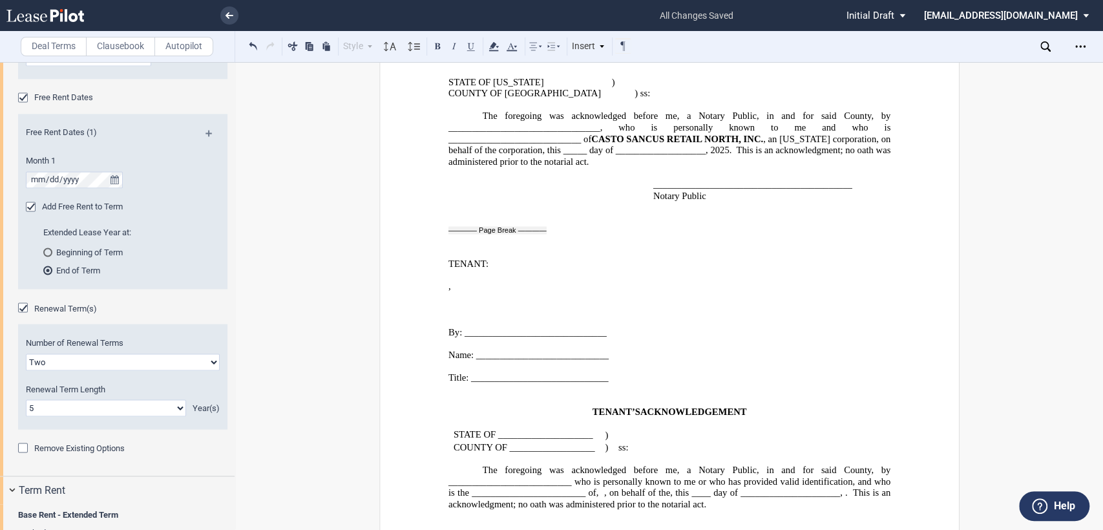
click at [497, 510] on p "﻿" at bounding box center [669, 516] width 442 height 12
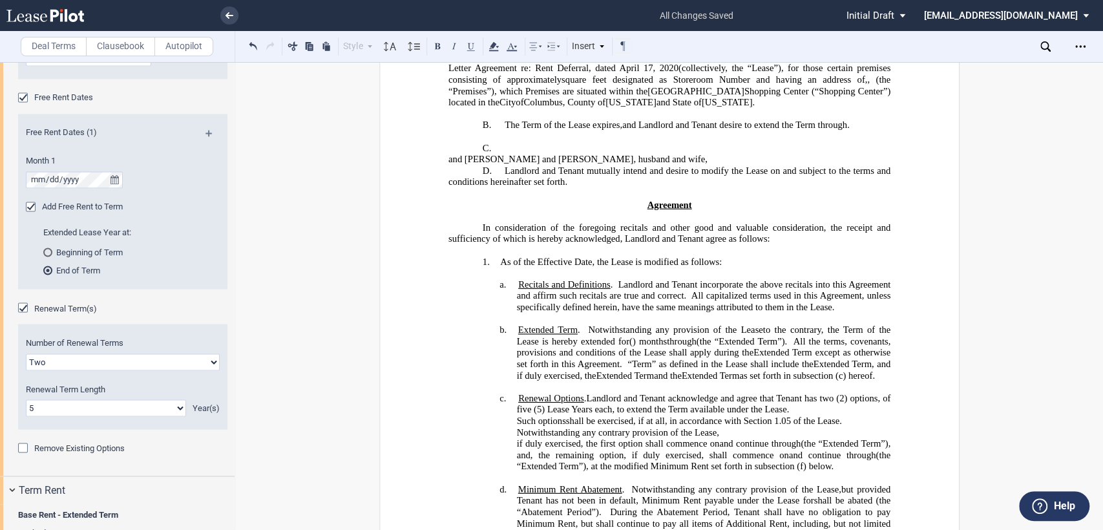
scroll to position [287, 0]
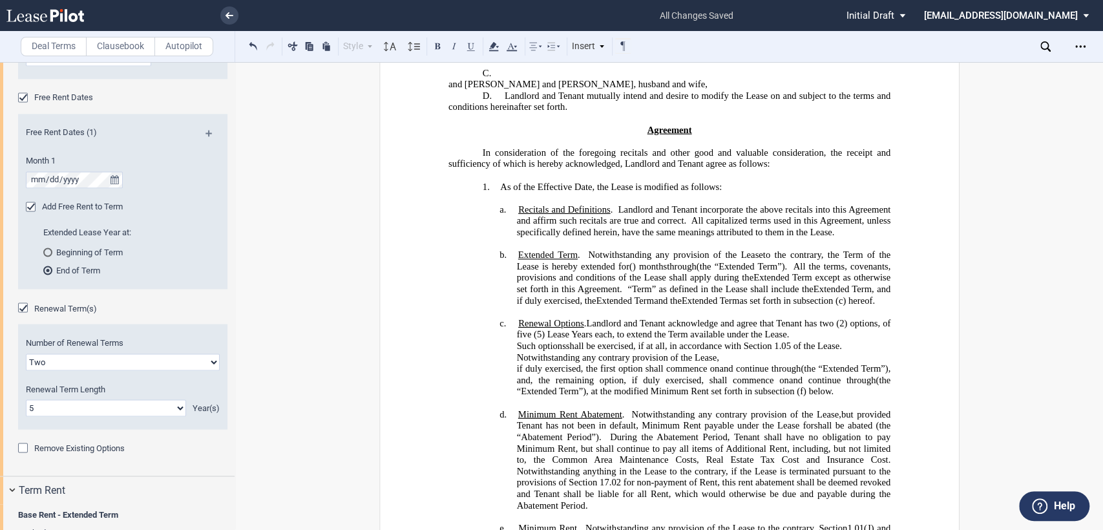
drag, startPoint x: 444, startPoint y: 125, endPoint x: 707, endPoint y: 122, distance: 262.3
click at [707, 90] on p "and Raymond E. Miranda and Sally Miranda, husband and wife," at bounding box center [669, 85] width 442 height 12
click at [495, 47] on icon at bounding box center [494, 47] width 16 height 16
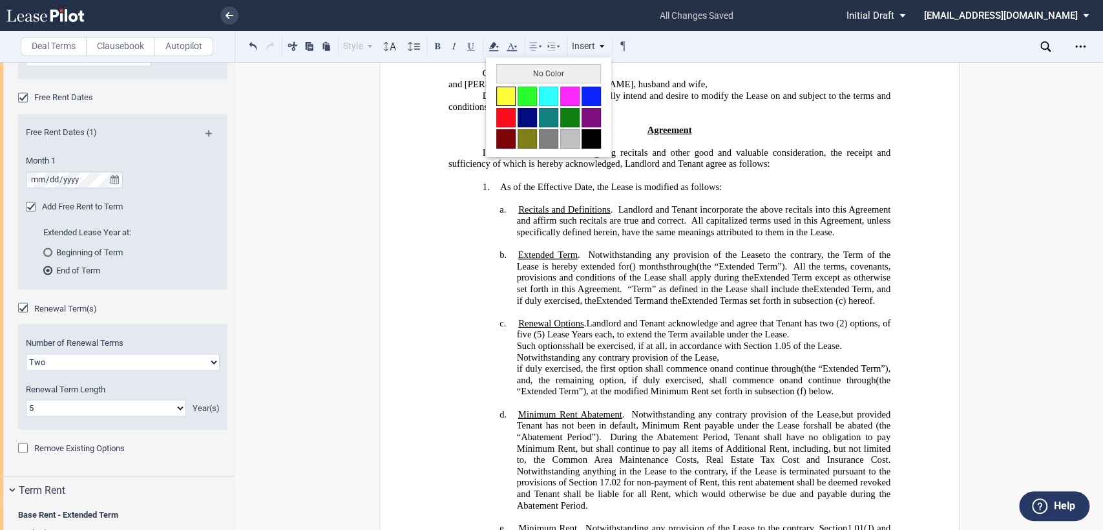
click at [506, 93] on button at bounding box center [505, 96] width 19 height 19
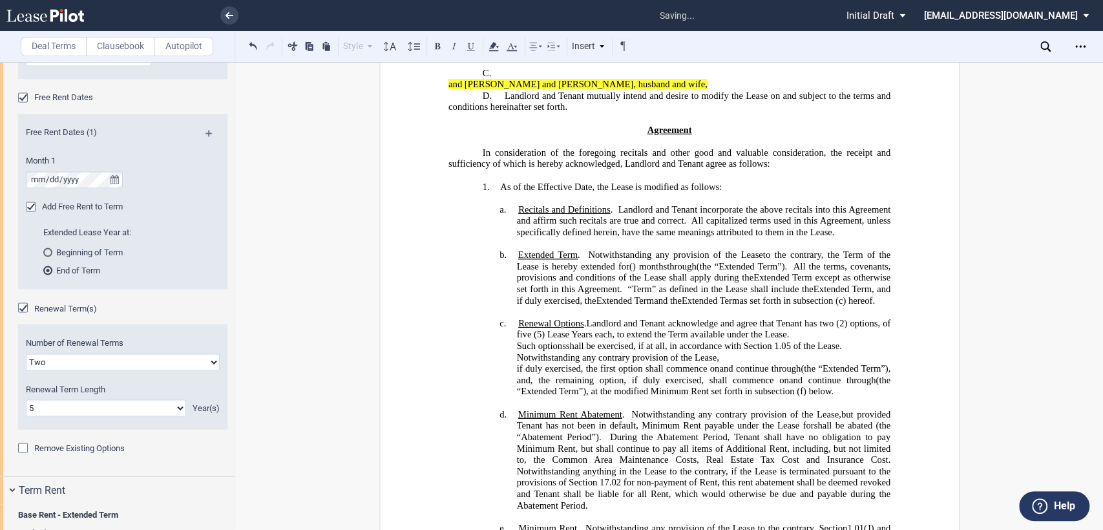
click at [495, 249] on p "﻿" at bounding box center [669, 244] width 442 height 12
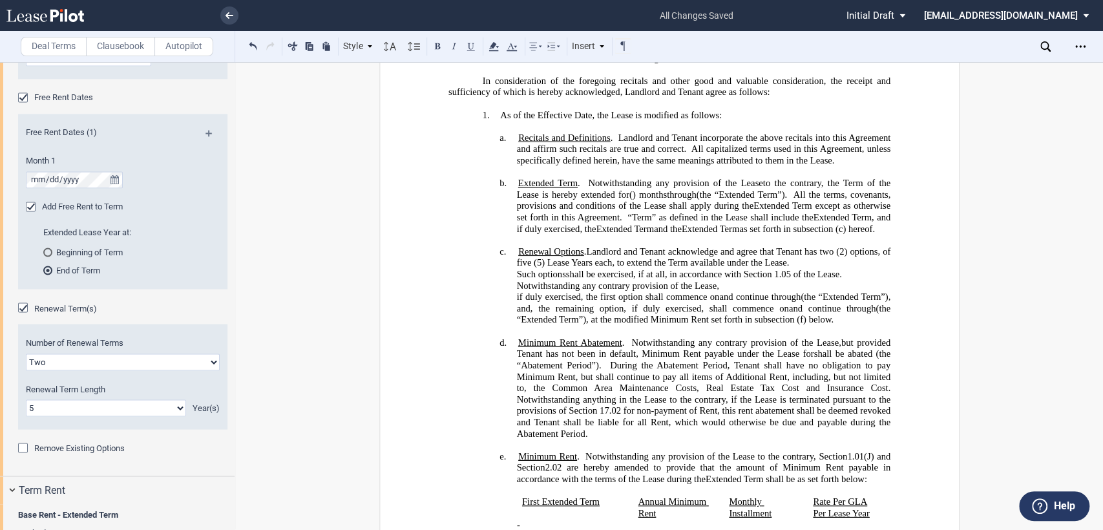
scroll to position [646, 0]
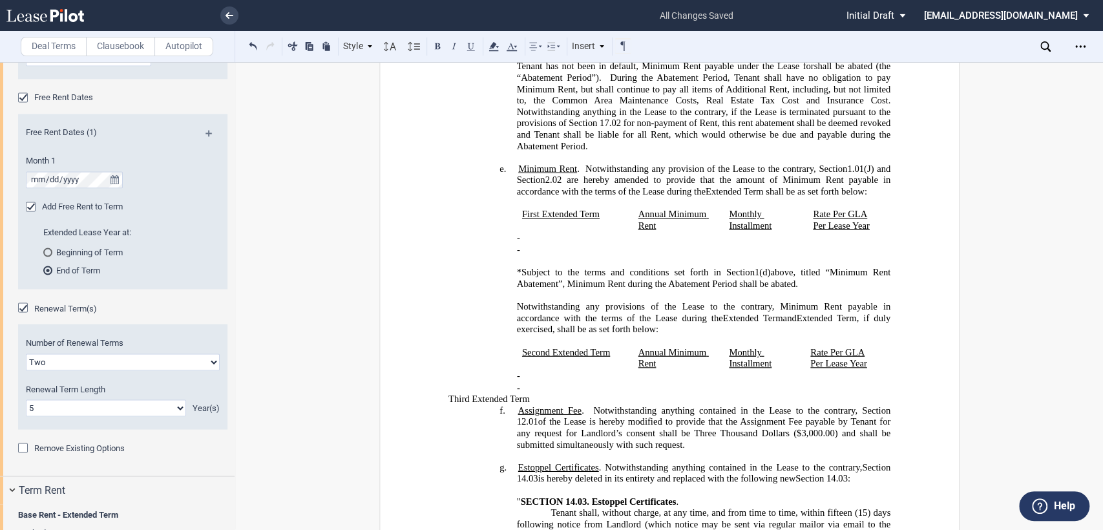
drag, startPoint x: 446, startPoint y: 424, endPoint x: 548, endPoint y: 425, distance: 102.7
click at [548, 405] on p "Third Extended Term" at bounding box center [669, 399] width 442 height 12
click at [499, 43] on icon at bounding box center [494, 47] width 16 height 16
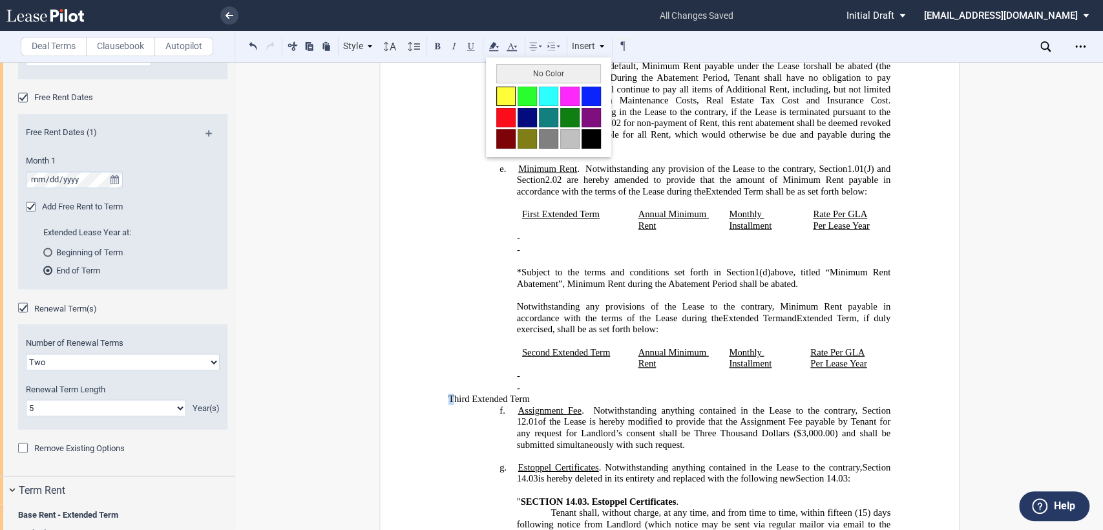
click at [501, 96] on button at bounding box center [505, 96] width 19 height 19
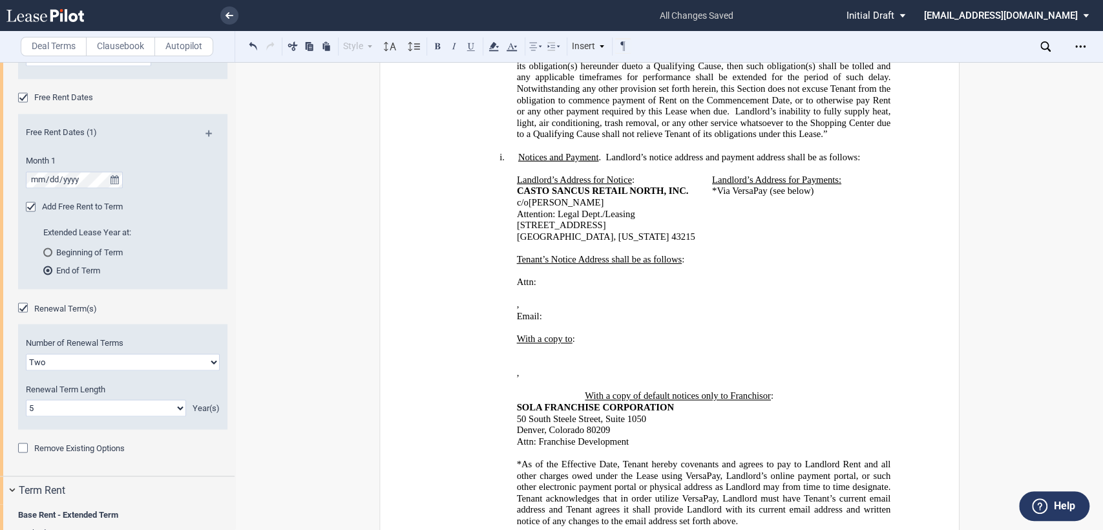
scroll to position [1650, 0]
drag, startPoint x: 583, startPoint y: 354, endPoint x: 776, endPoint y: 353, distance: 193.8
click at [776, 389] on p "With a copy of default notices only to Franchisor :" at bounding box center [738, 395] width 306 height 12
click at [495, 48] on icon at bounding box center [494, 47] width 16 height 16
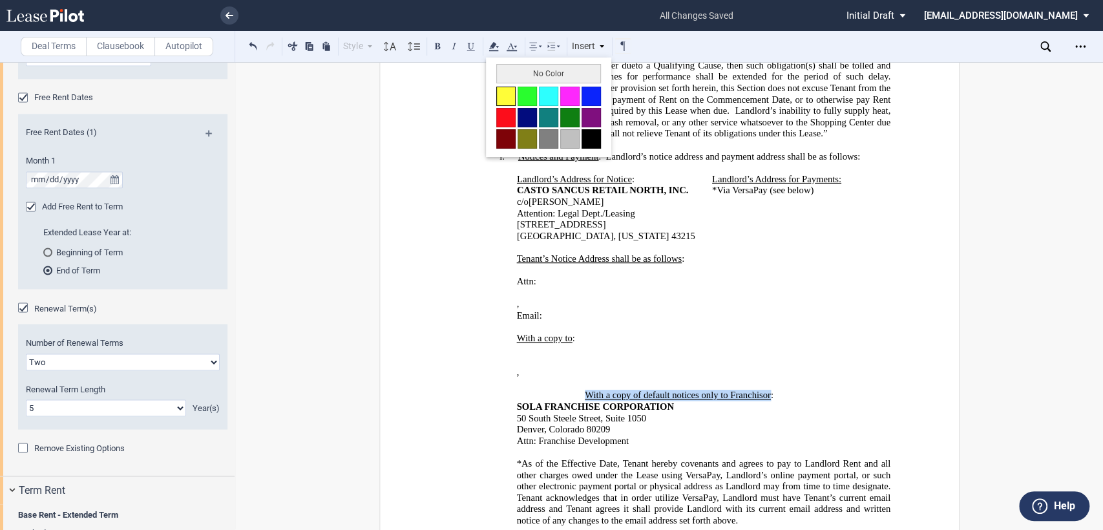
click at [500, 98] on button at bounding box center [505, 96] width 19 height 19
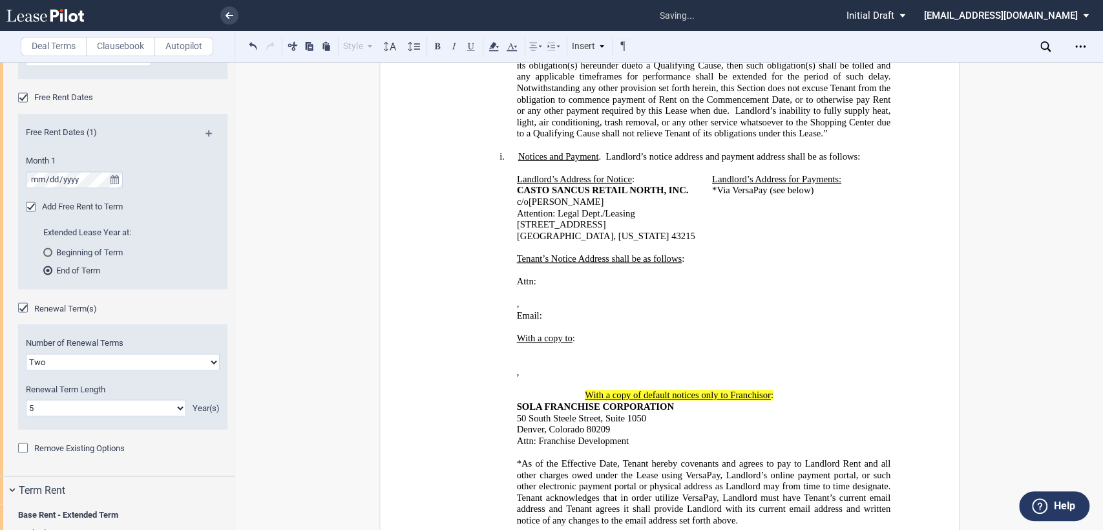
click at [762, 435] on p "﻿Attn: Franchise Development" at bounding box center [703, 441] width 374 height 12
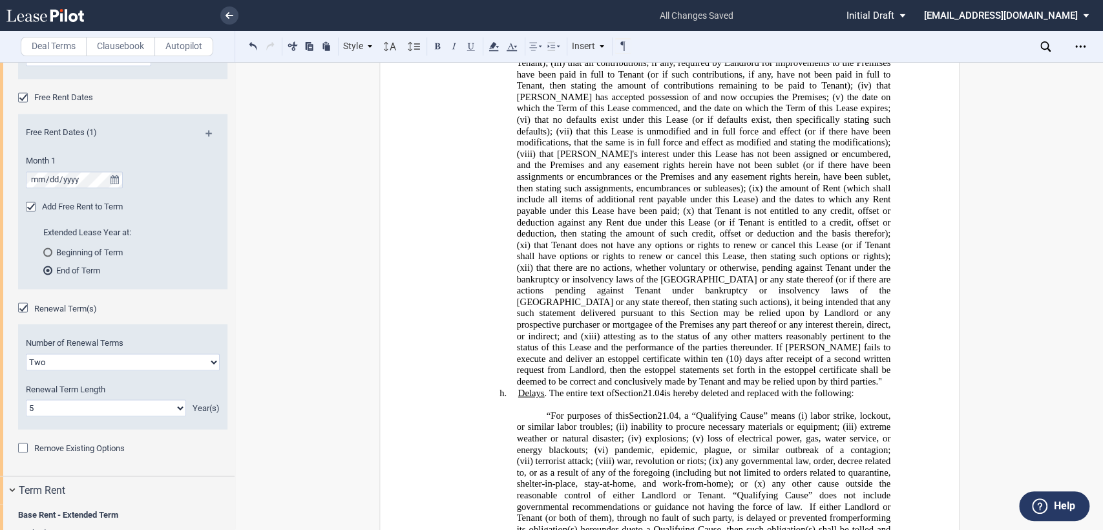
scroll to position [1364, 0]
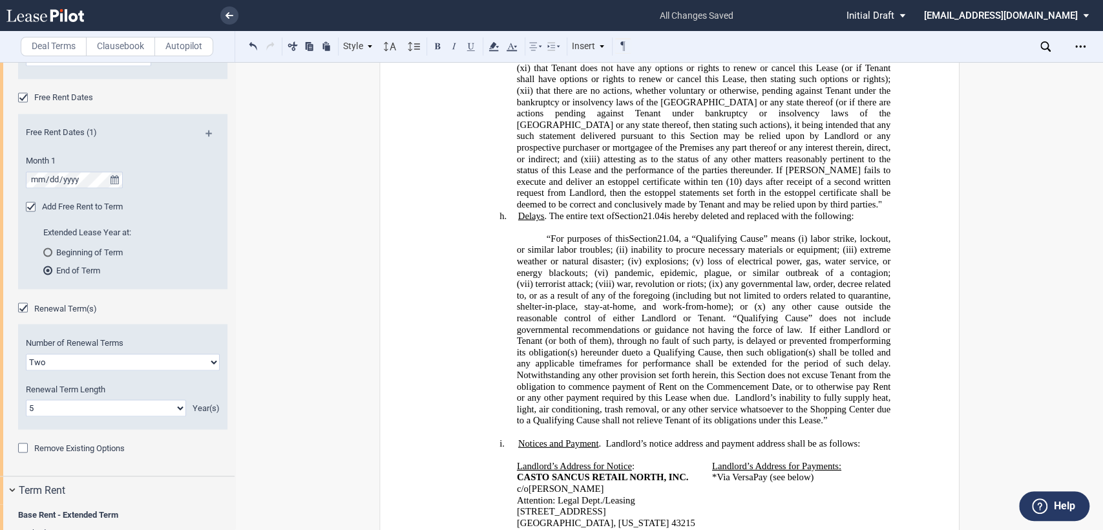
click at [797, 188] on p "Tenant shall, without charge, at any time, and from time to time, within fiftee…" at bounding box center [703, -1] width 374 height 421
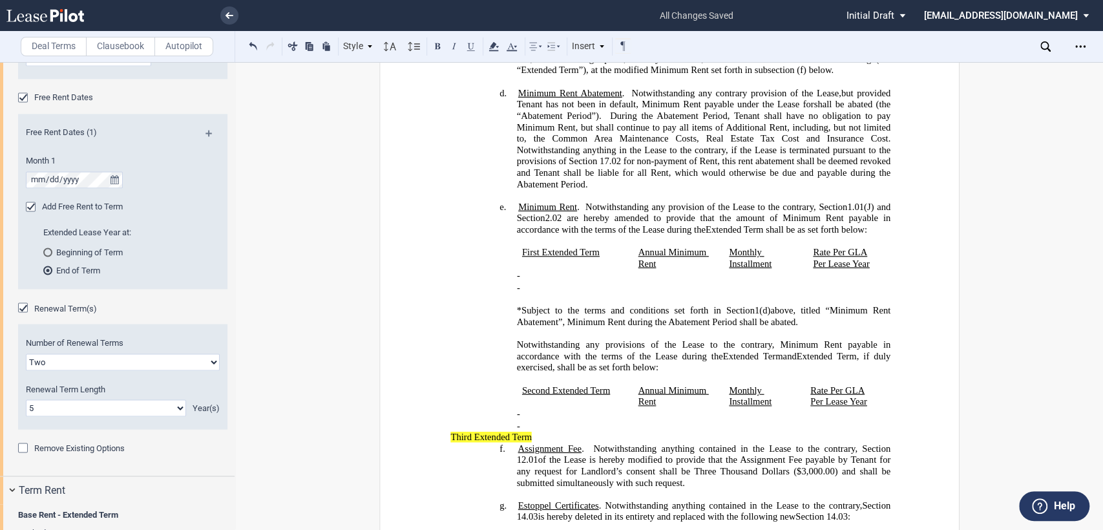
scroll to position [320, 0]
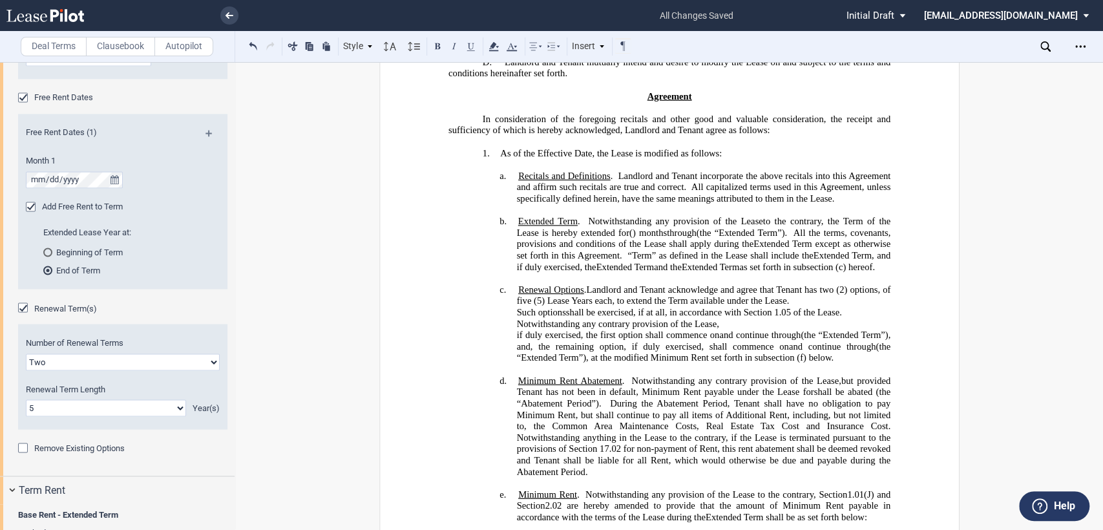
click at [739, 272] on span "as set forth in subsection (" at bounding box center [788, 266] width 99 height 11
drag, startPoint x: 513, startPoint y: 328, endPoint x: 588, endPoint y: 326, distance: 75.0
click at [588, 326] on h4 "c. Renewal Option s . Landlord and Tenant acknowledge and agree that Tenant has…" at bounding box center [703, 323] width 374 height 79
click at [494, 46] on use at bounding box center [493, 46] width 10 height 9
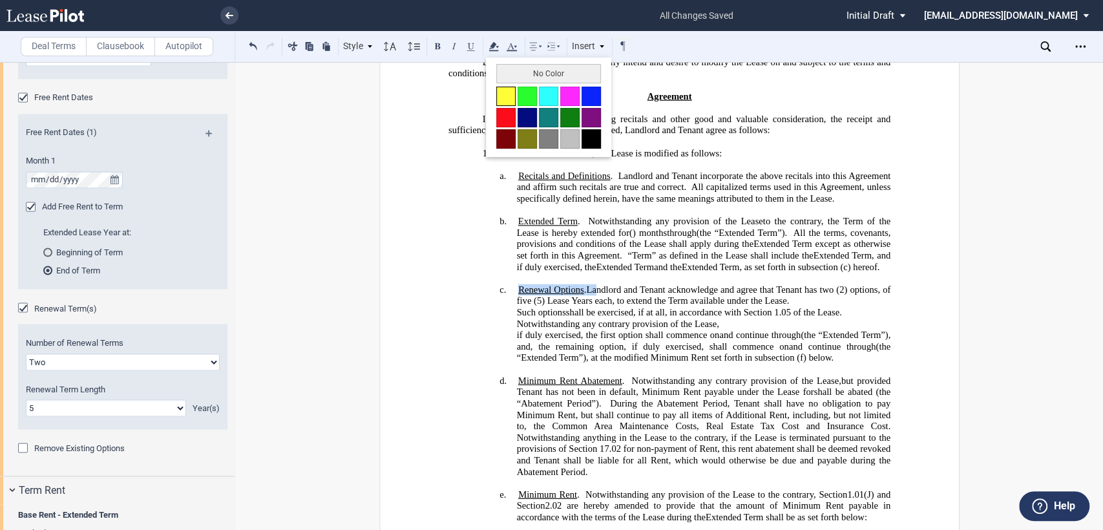
click at [503, 96] on button at bounding box center [505, 96] width 19 height 19
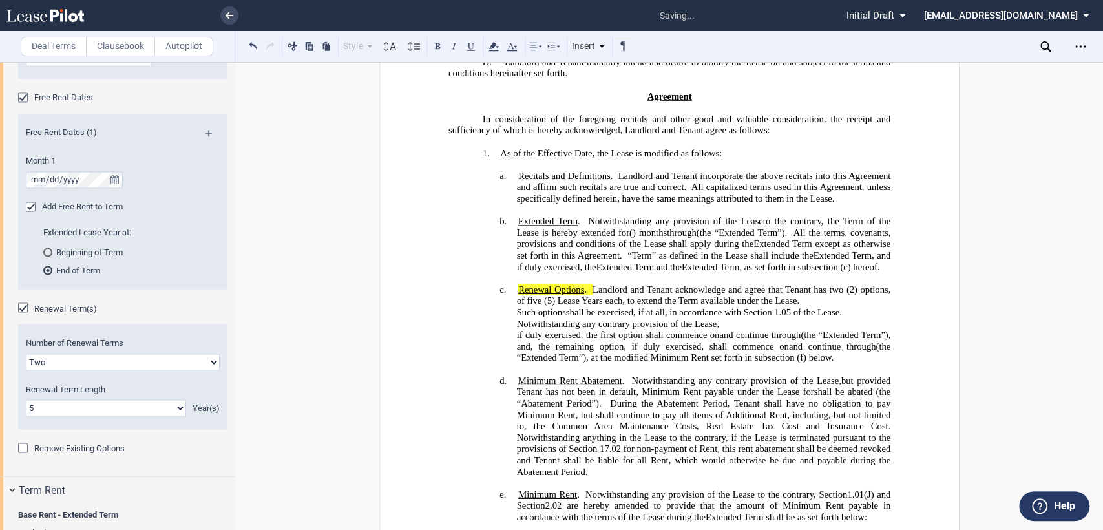
click at [602, 329] on span "Notwithstanding any contrary provision of the Lease," at bounding box center [617, 323] width 202 height 11
click at [623, 329] on span "Landlord and Tenant acknowledge and agree that Tenant has two (2) options, of f…" at bounding box center [704, 306] width 376 height 45
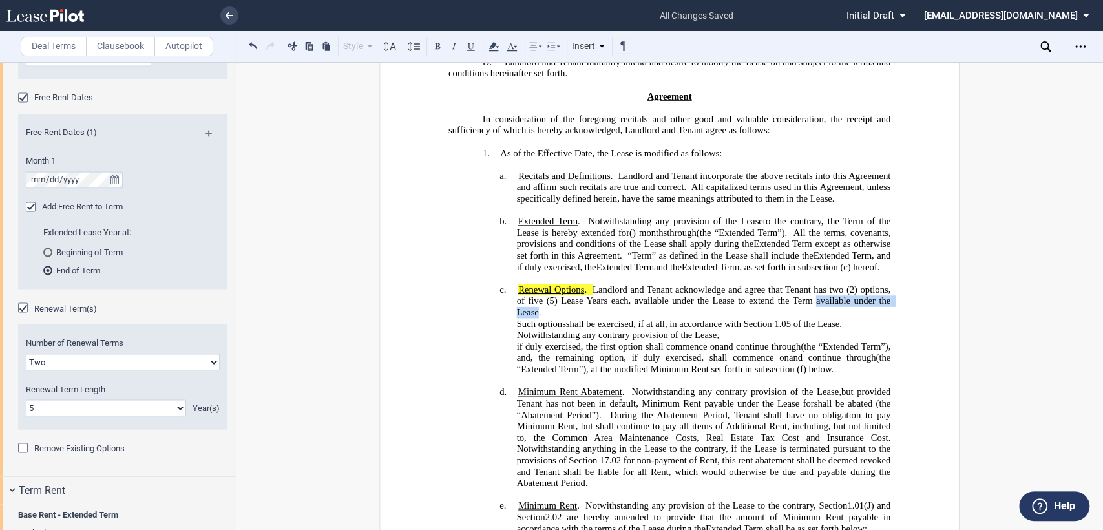
drag, startPoint x: 812, startPoint y: 341, endPoint x: 534, endPoint y: 350, distance: 277.9
click at [534, 341] on span "Landlord and Tenant acknowledge and agree that Tenant has two (2) options, of f…" at bounding box center [704, 312] width 376 height 57
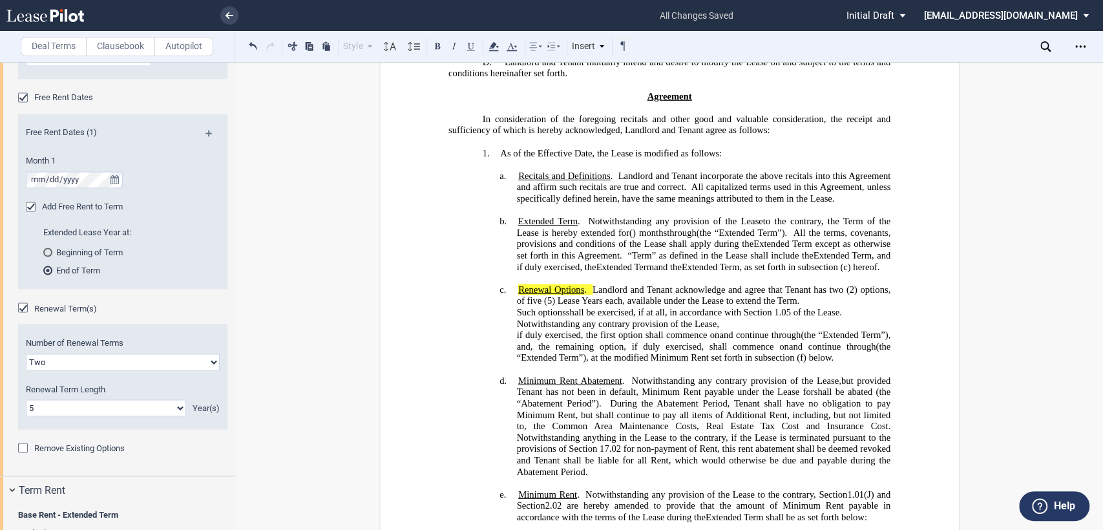
click at [726, 329] on p "Notwithstanding any contrary provision of the Lease," at bounding box center [703, 324] width 374 height 12
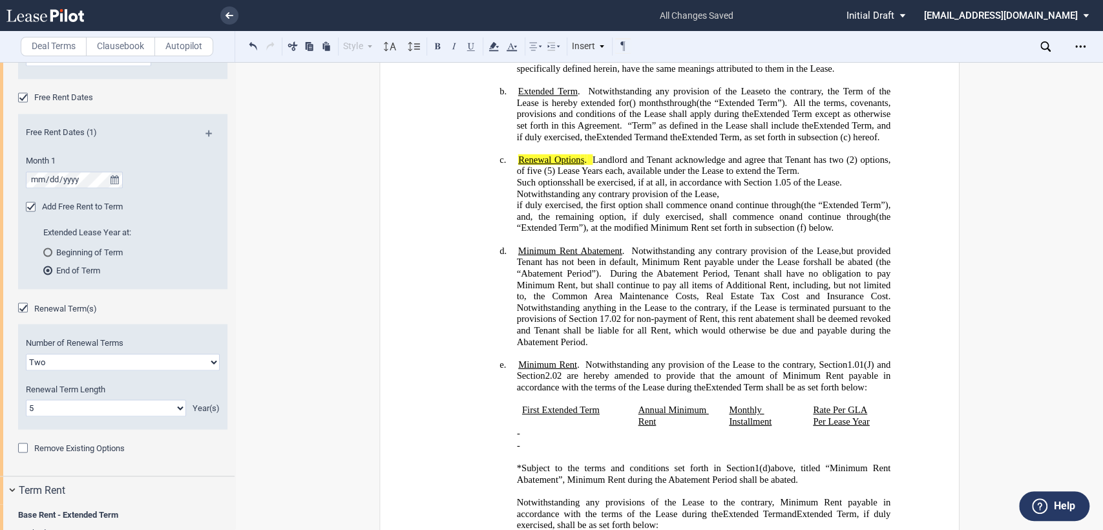
scroll to position [464, 0]
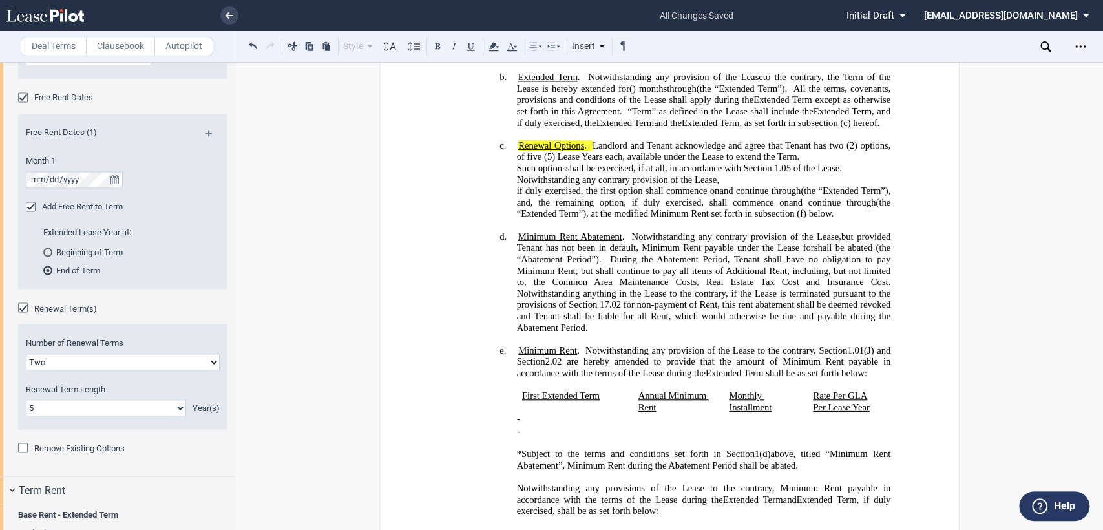
click at [791, 219] on span "Minimum Rent set forth in subsection (f) below." at bounding box center [741, 213] width 183 height 11
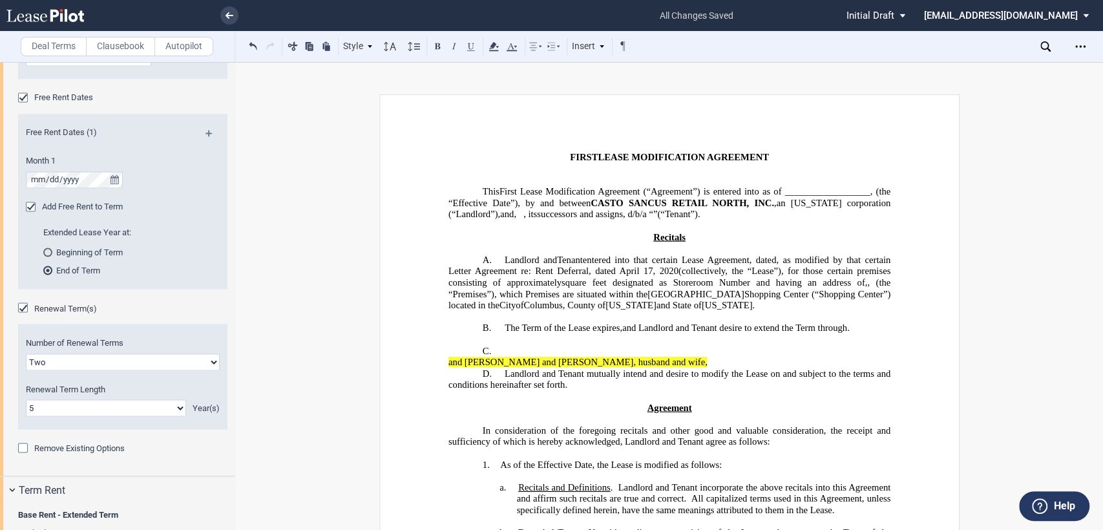
scroll to position [0, 0]
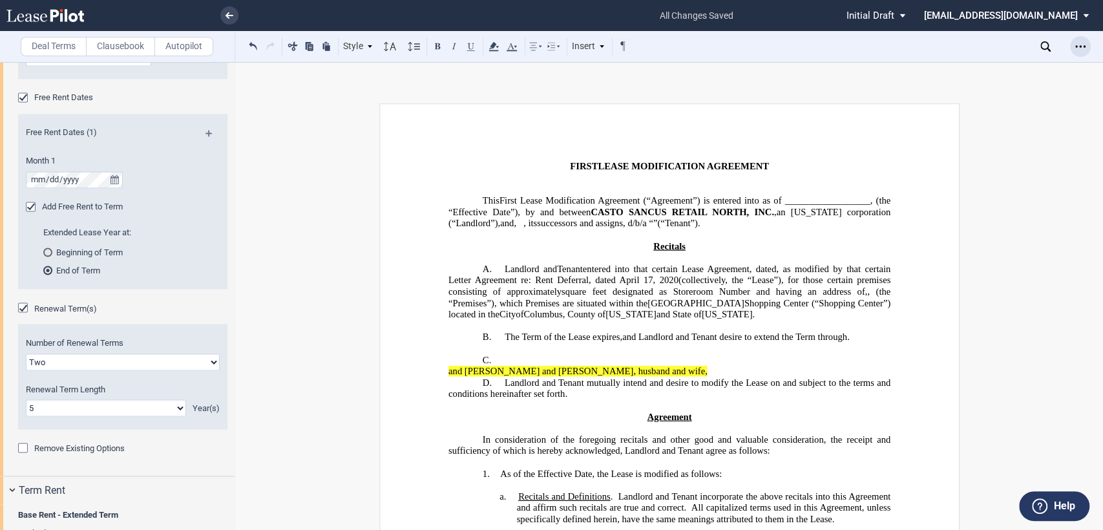
click at [1078, 47] on icon "Open Lease options menu" at bounding box center [1080, 46] width 10 height 10
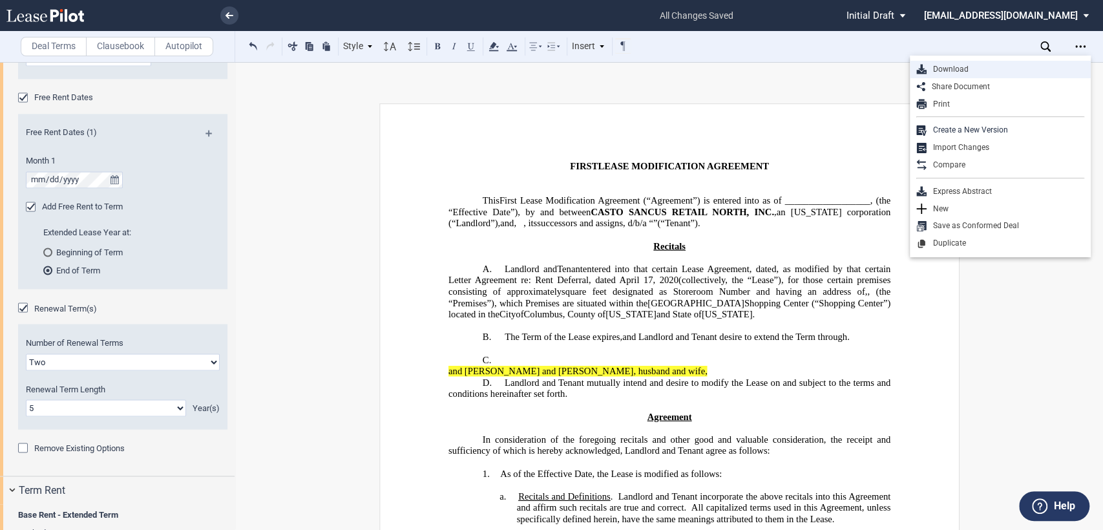
click at [951, 68] on div "Download" at bounding box center [1005, 69] width 158 height 11
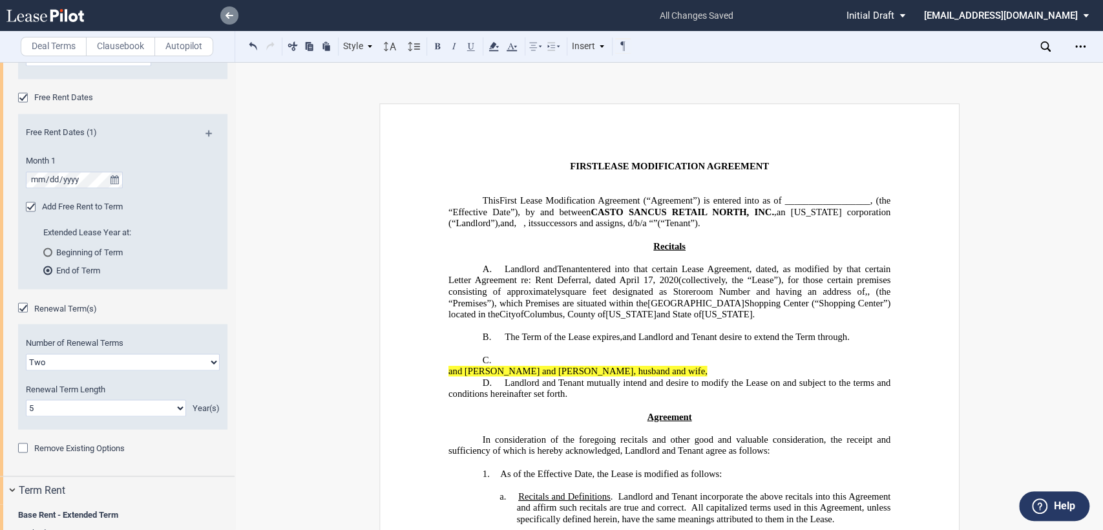
click at [231, 17] on icon at bounding box center [229, 15] width 8 height 6
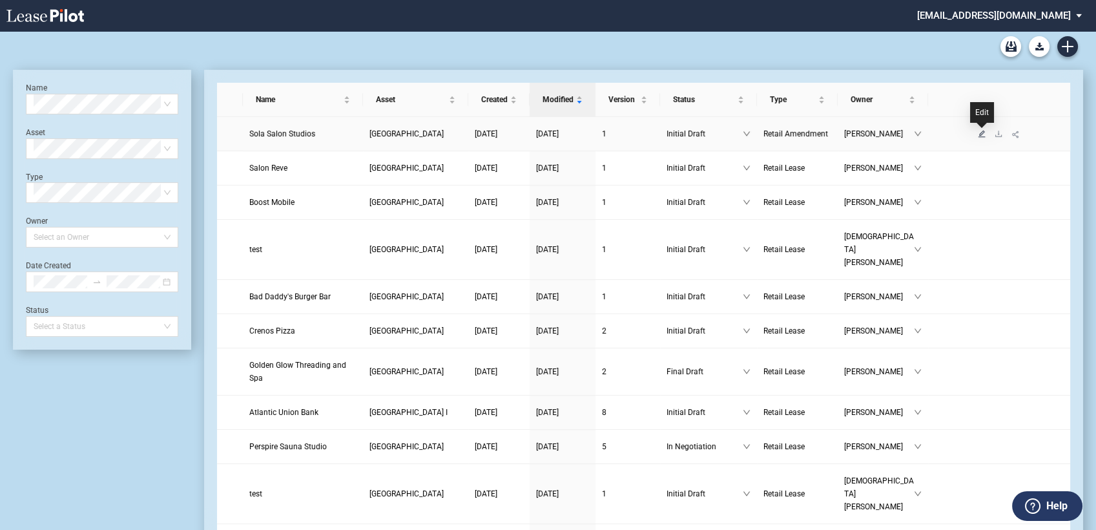
click at [982, 135] on icon "edit" at bounding box center [982, 133] width 7 height 7
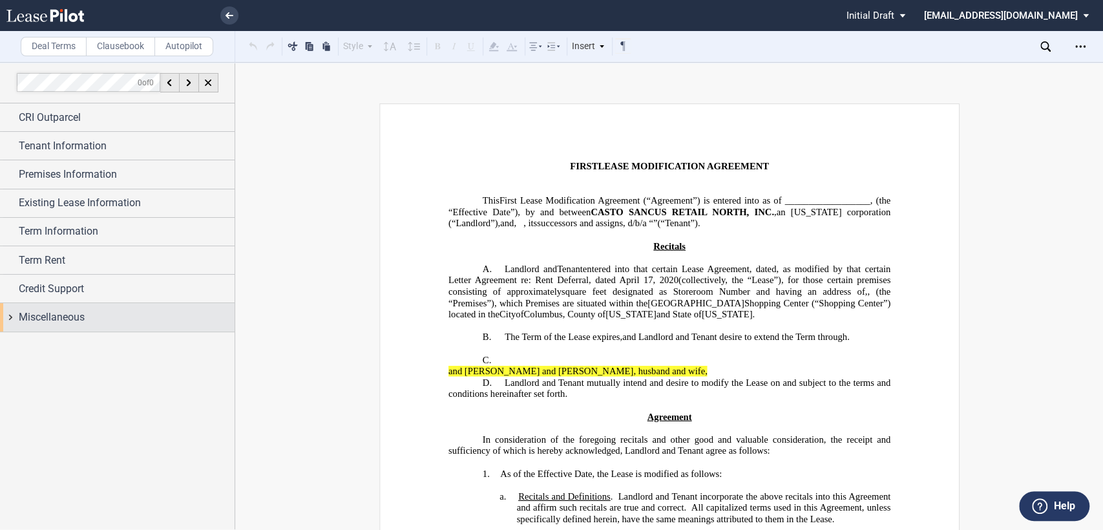
click at [10, 318] on div "Miscellaneous" at bounding box center [117, 317] width 234 height 28
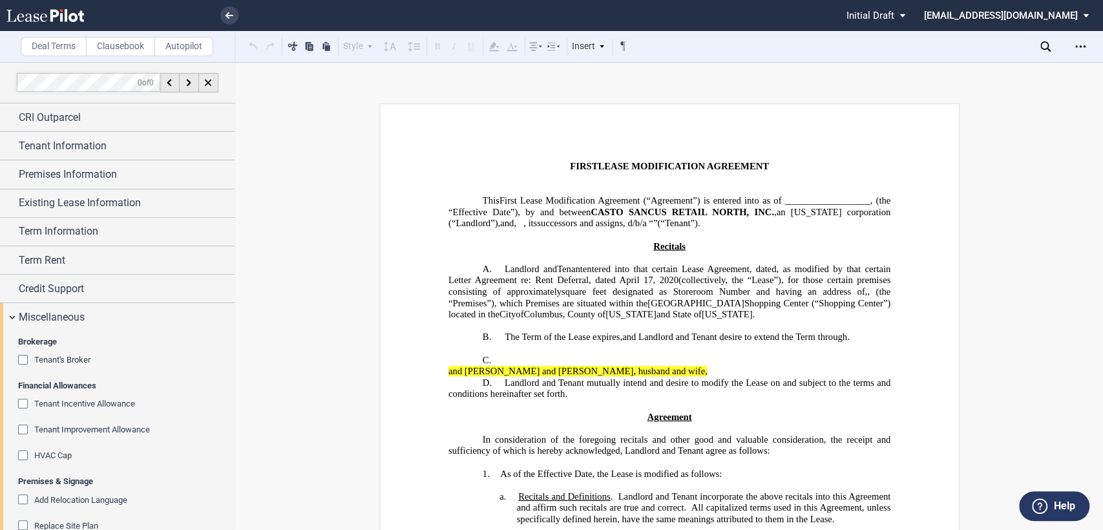
scroll to position [138, 0]
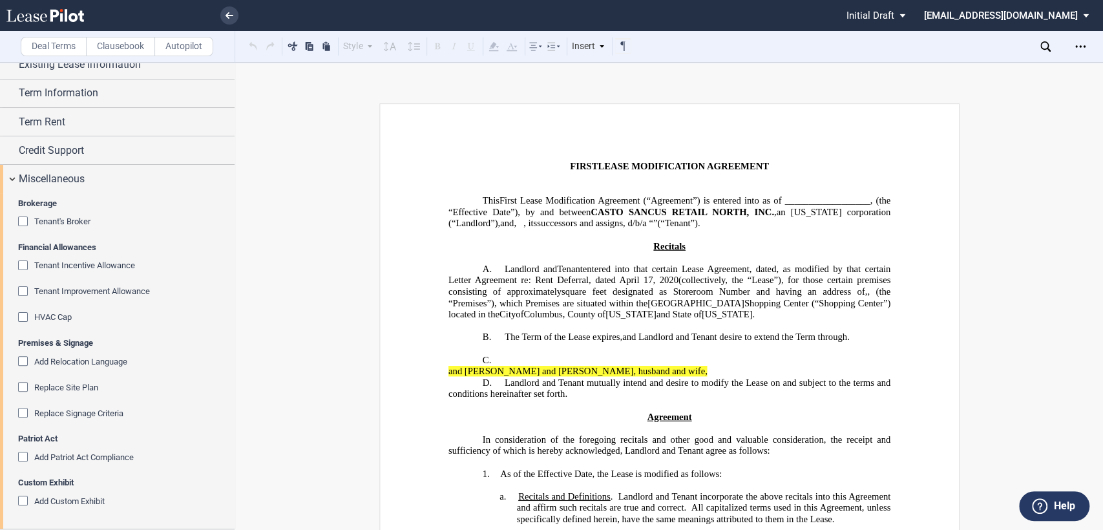
click at [23, 388] on div "Replace Site Plan" at bounding box center [24, 388] width 13 height 13
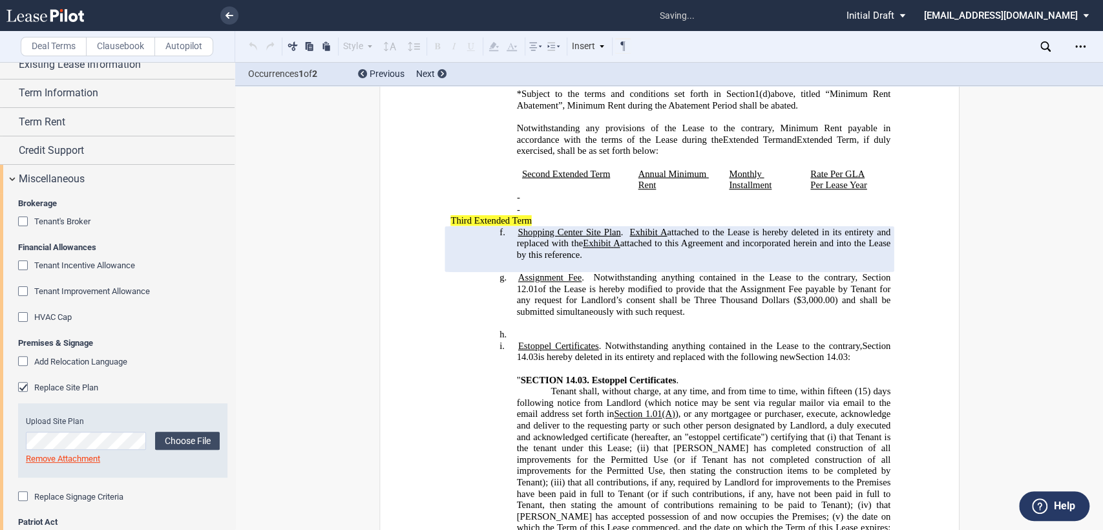
scroll to position [840, 0]
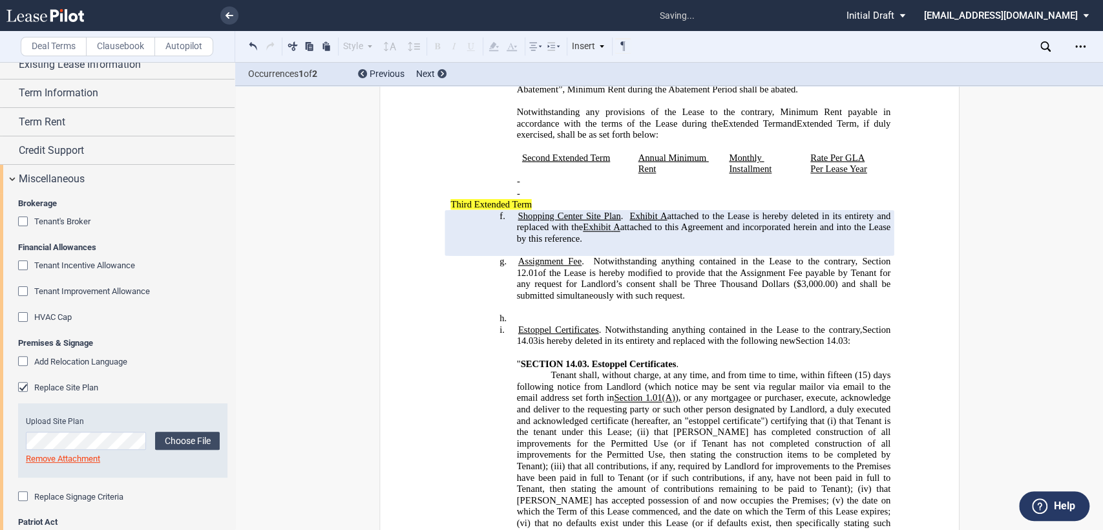
click at [740, 313] on p "﻿" at bounding box center [669, 307] width 442 height 12
drag, startPoint x: 514, startPoint y: 241, endPoint x: 590, endPoint y: 261, distance: 78.8
click at [590, 244] on h4 "f. Shopping Center Site Plan . Exhibit A attached to the Lease is hereby delete…" at bounding box center [703, 227] width 374 height 34
click at [722, 324] on h4 "h. ﻿" at bounding box center [703, 319] width 374 height 12
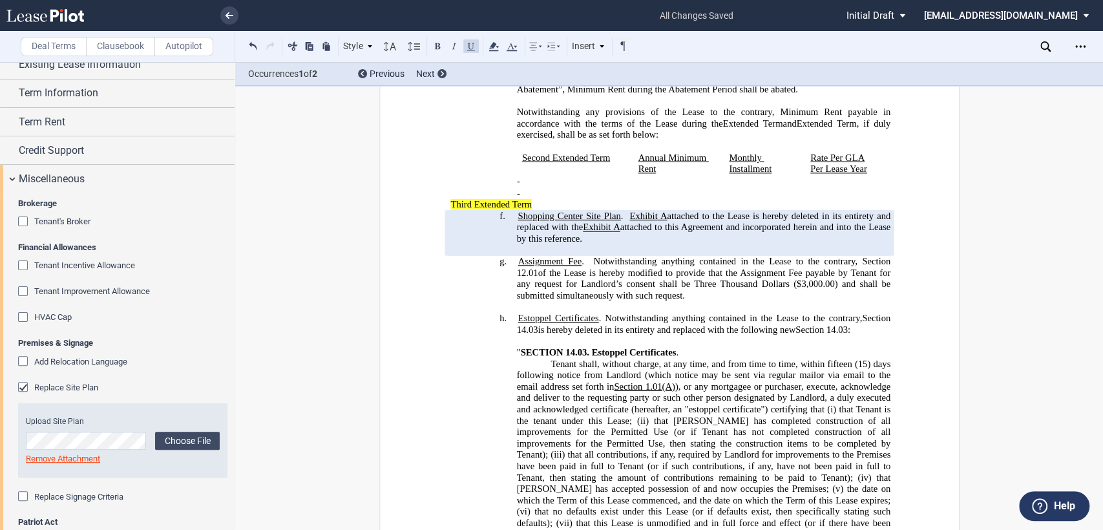
click at [751, 358] on p "" SECTION 14.03. Estoppel Certificates ." at bounding box center [703, 352] width 374 height 12
click at [227, 10] on link at bounding box center [229, 15] width 18 height 18
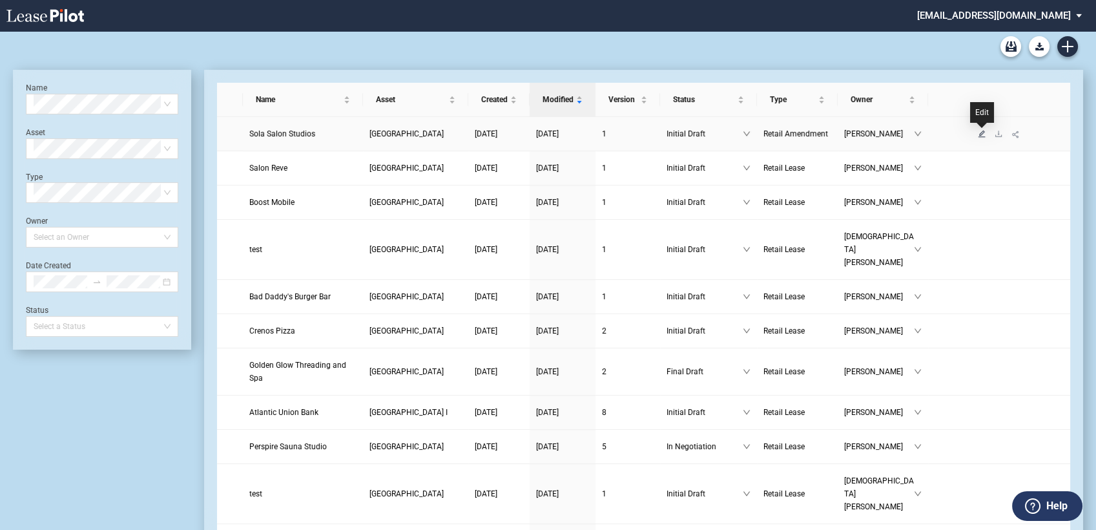
click at [981, 134] on icon "edit" at bounding box center [982, 133] width 7 height 7
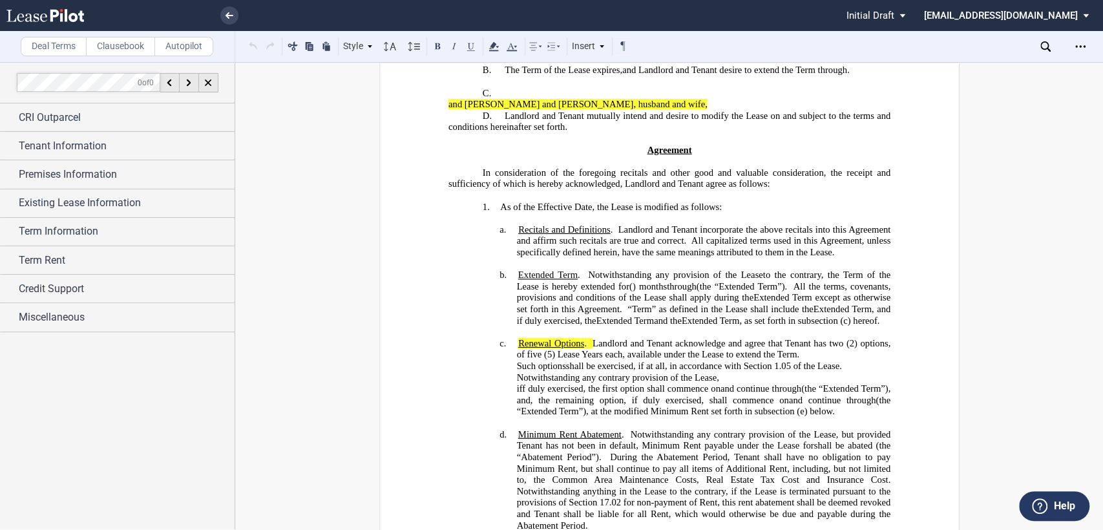
scroll to position [0, 0]
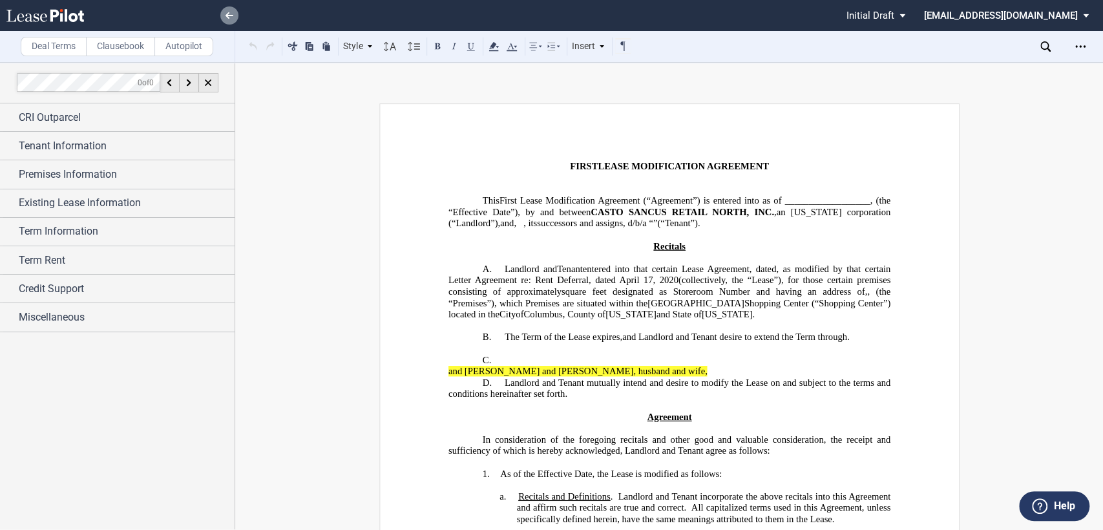
click at [230, 16] on icon at bounding box center [229, 15] width 8 height 6
